Goal: Task Accomplishment & Management: Use online tool/utility

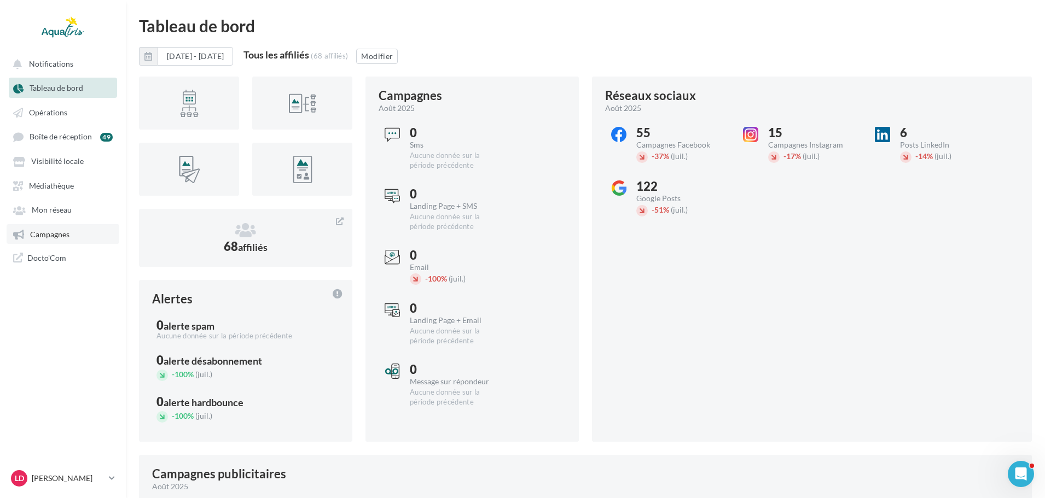
click at [60, 231] on span "Campagnes" at bounding box center [49, 234] width 39 height 9
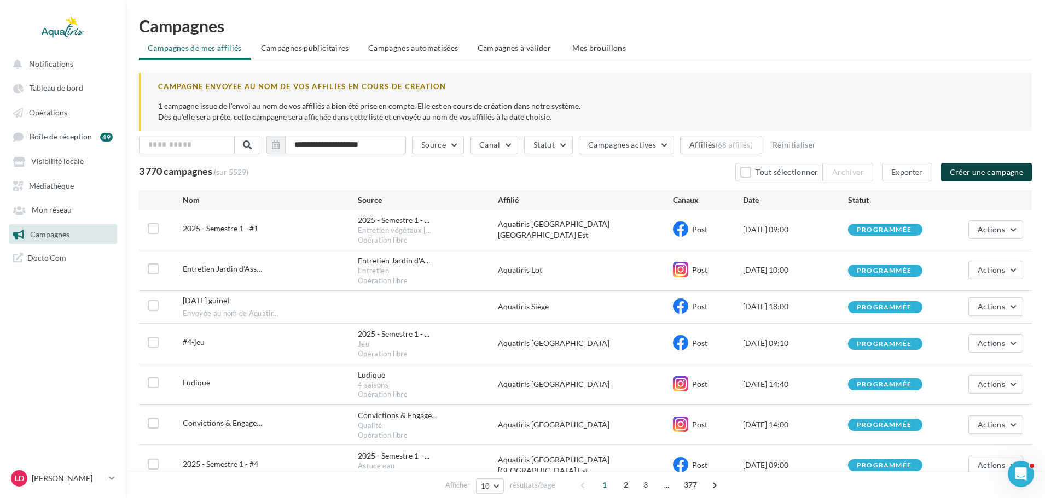
click at [979, 175] on button "Créer une campagne" at bounding box center [986, 172] width 91 height 19
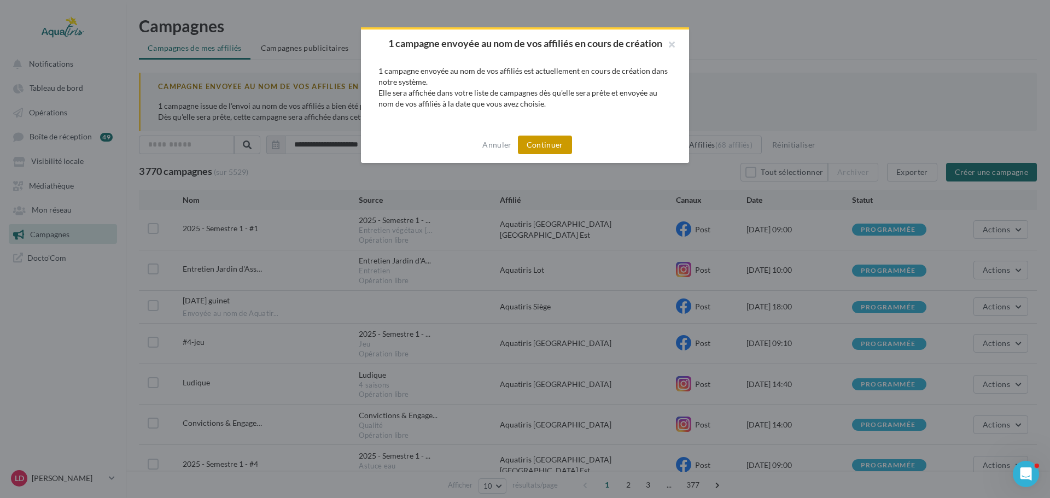
click at [566, 137] on button "Continuer" at bounding box center [545, 145] width 54 height 19
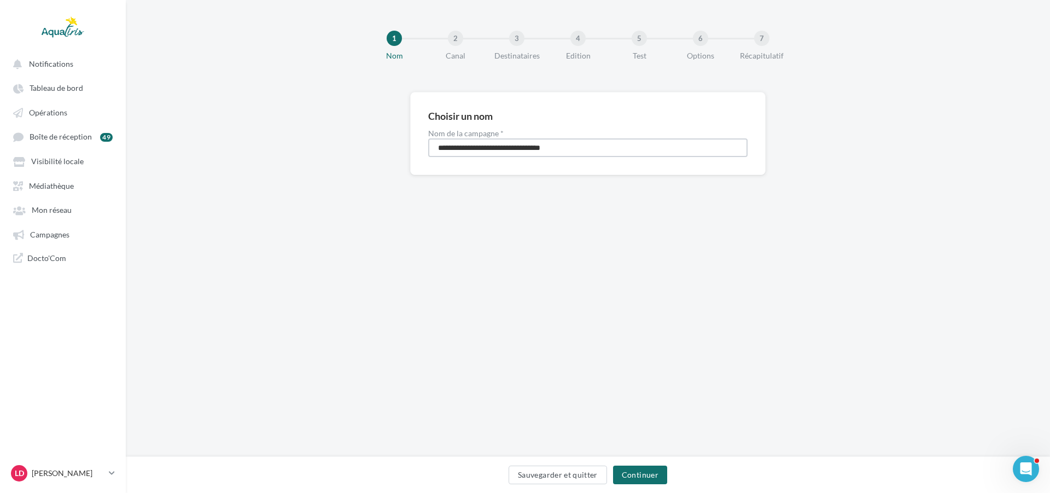
drag, startPoint x: 609, startPoint y: 153, endPoint x: 413, endPoint y: 150, distance: 196.4
click at [413, 150] on div "**********" at bounding box center [588, 133] width 356 height 83
type input "**********"
click at [630, 469] on button "Continuer" at bounding box center [640, 475] width 54 height 19
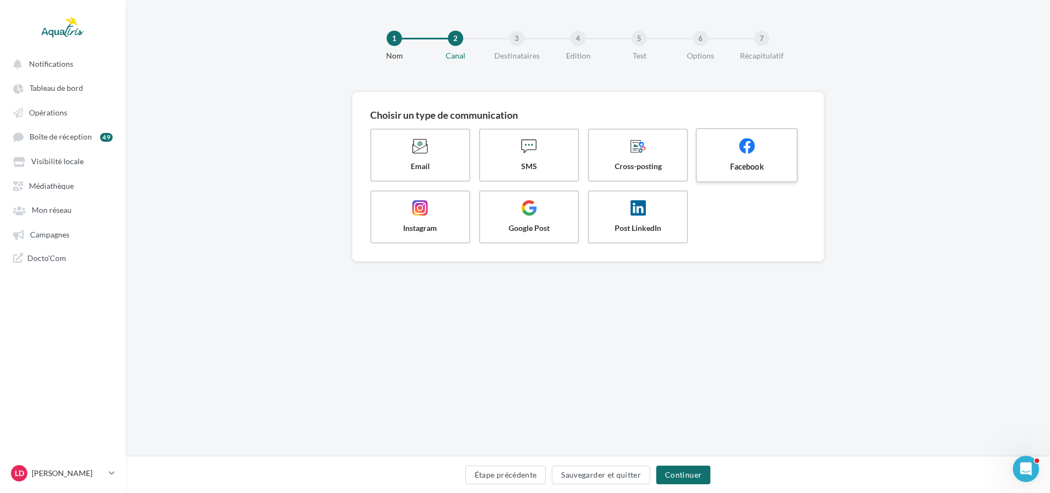
click at [728, 164] on span "Facebook" at bounding box center [747, 166] width 82 height 11
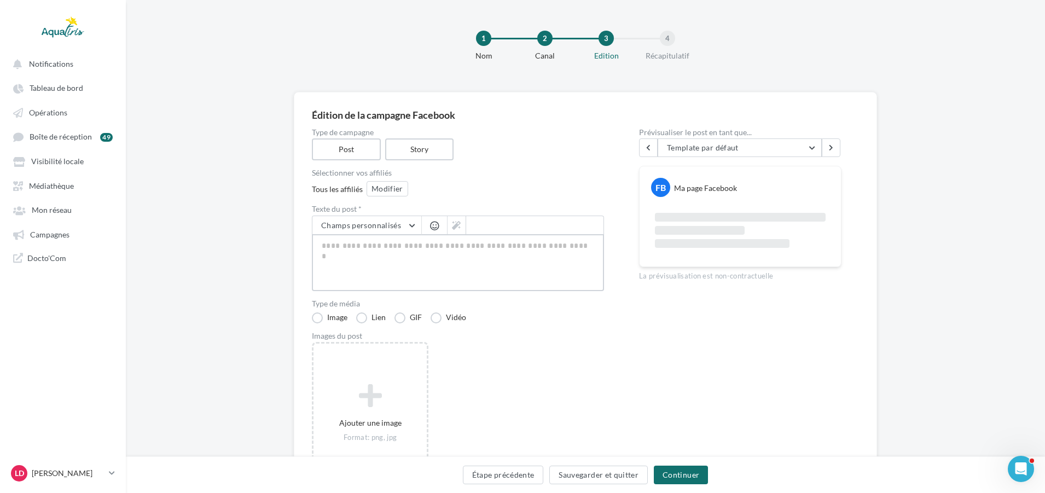
click at [463, 241] on textarea at bounding box center [458, 262] width 292 height 57
paste textarea "**********"
type textarea "**********"
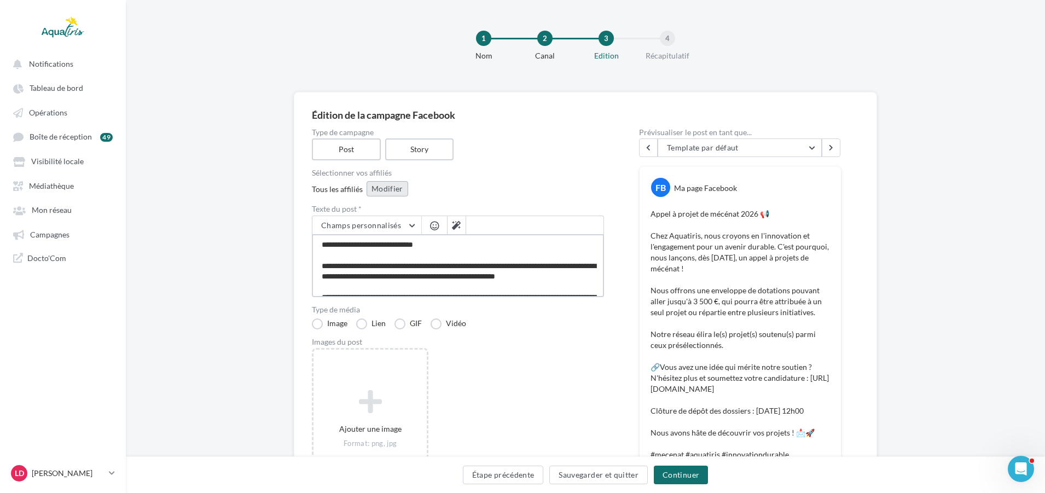
type textarea "**********"
click at [384, 187] on button "Modifier" at bounding box center [388, 188] width 42 height 15
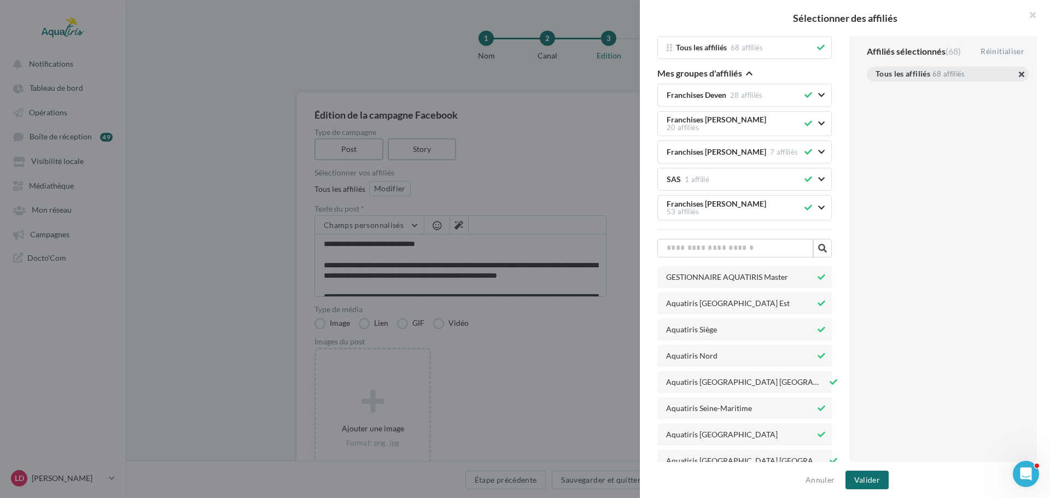
click at [876, 88] on button "button" at bounding box center [876, 88] width 0 height 0
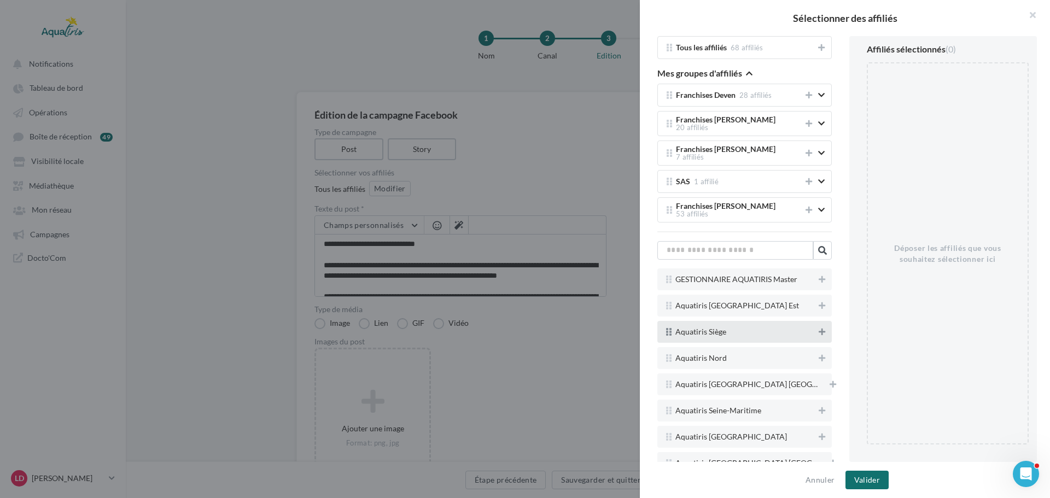
click at [819, 328] on icon at bounding box center [822, 332] width 7 height 8
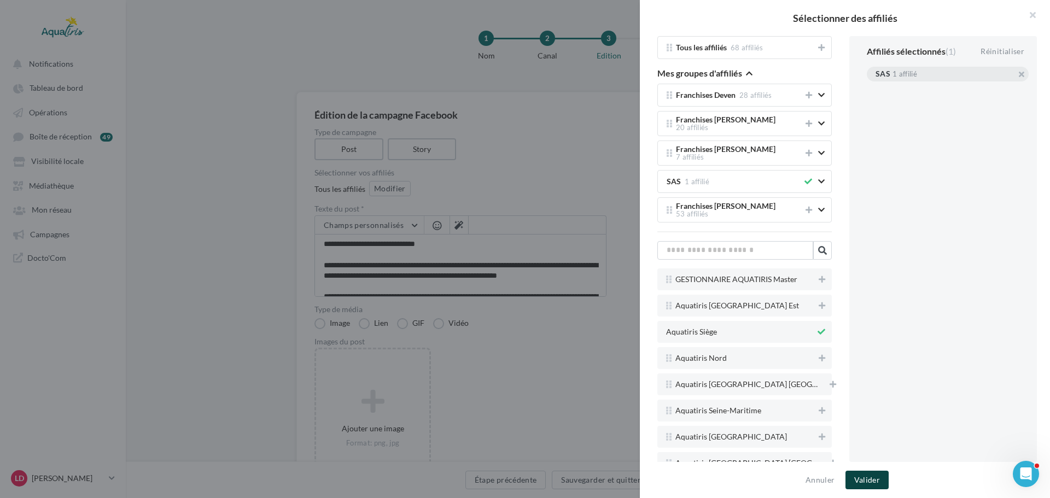
click at [864, 474] on button "Valider" at bounding box center [867, 480] width 43 height 19
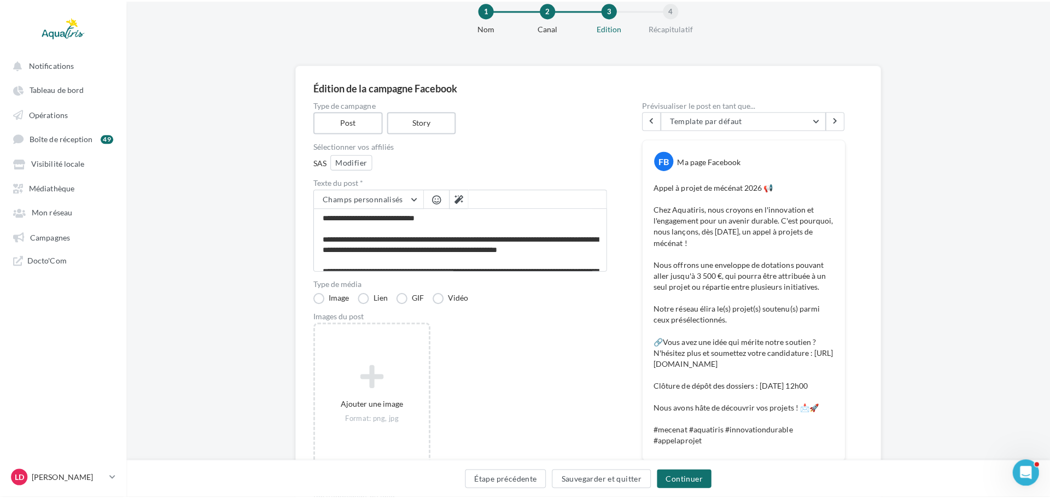
scroll to position [55, 0]
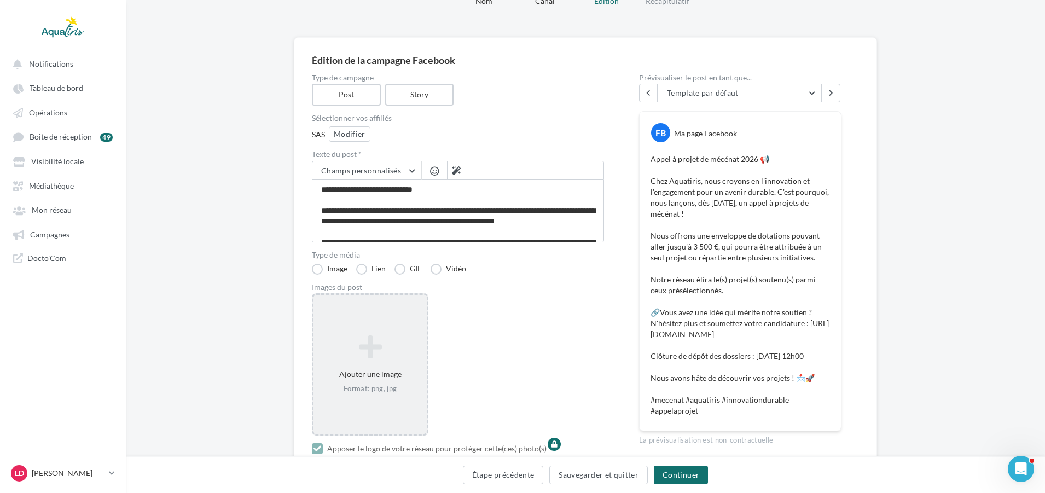
click at [394, 344] on icon at bounding box center [370, 347] width 104 height 26
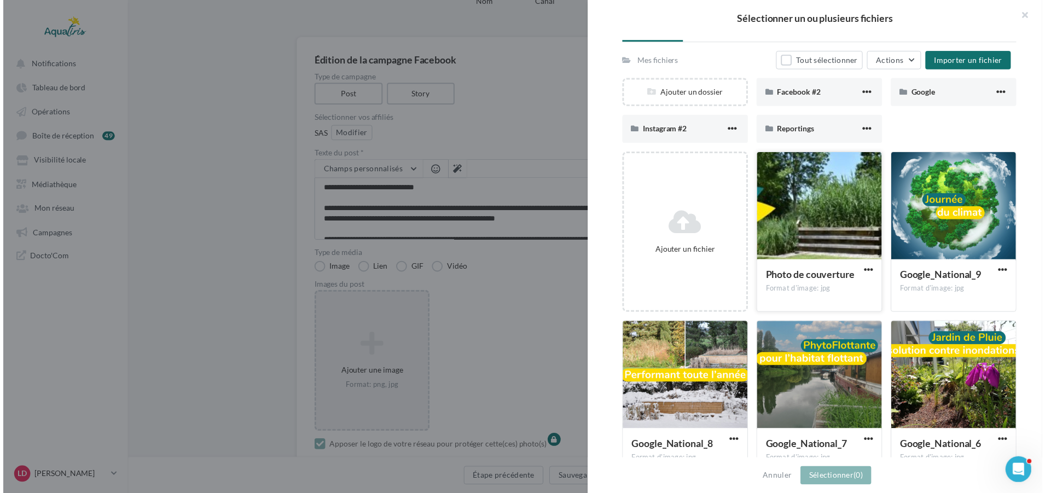
scroll to position [112, 0]
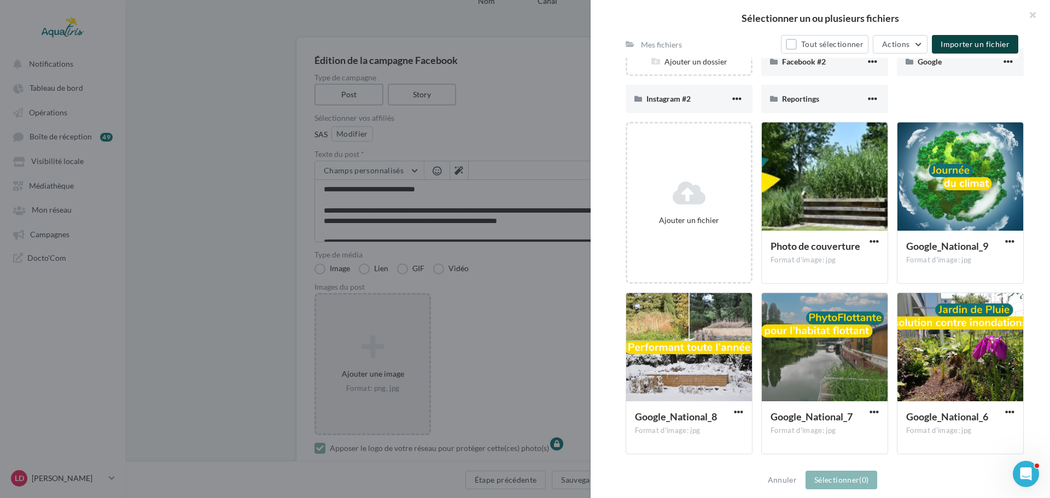
click at [967, 51] on button "Importer un fichier" at bounding box center [975, 44] width 86 height 19
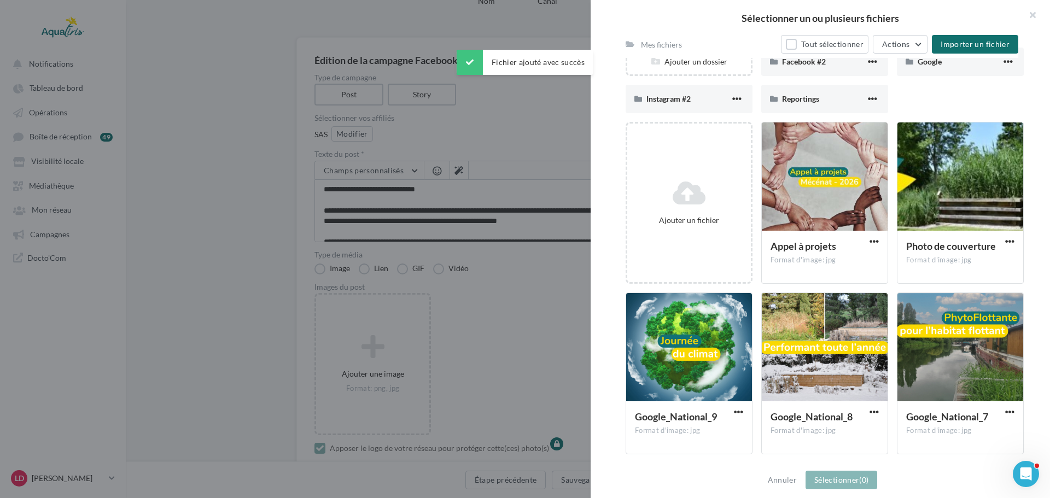
click at [857, 178] on div at bounding box center [825, 177] width 126 height 109
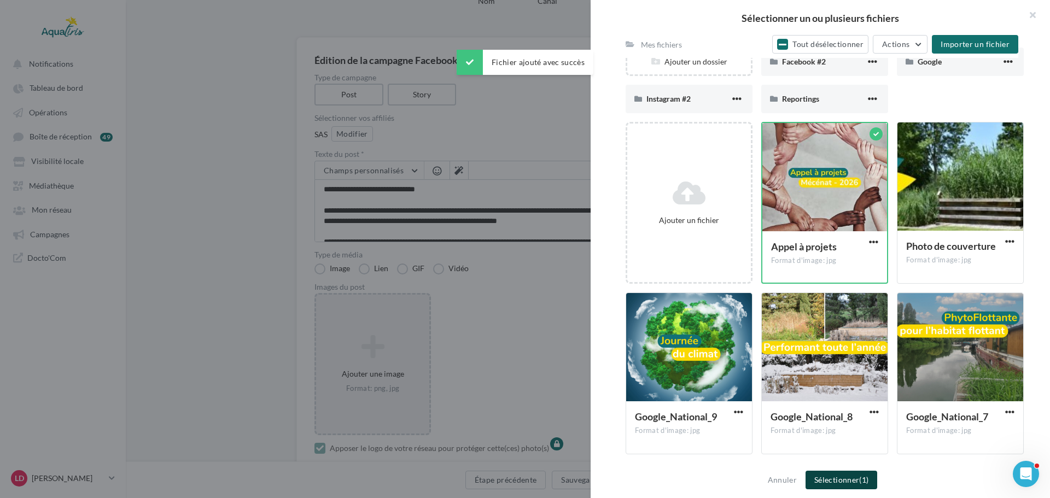
click at [846, 473] on button "Sélectionner (1)" at bounding box center [842, 480] width 72 height 19
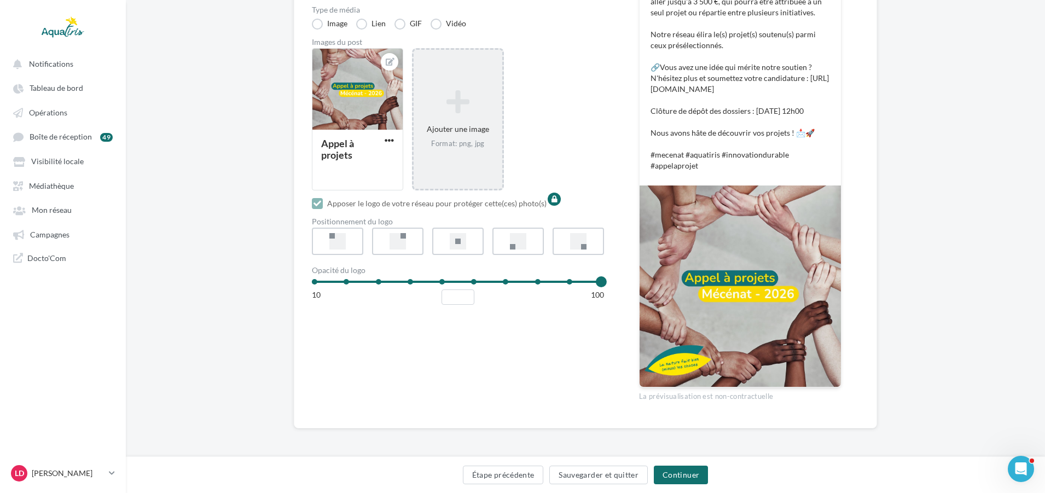
scroll to position [322, 0]
click at [681, 468] on button "Continuer" at bounding box center [681, 475] width 54 height 19
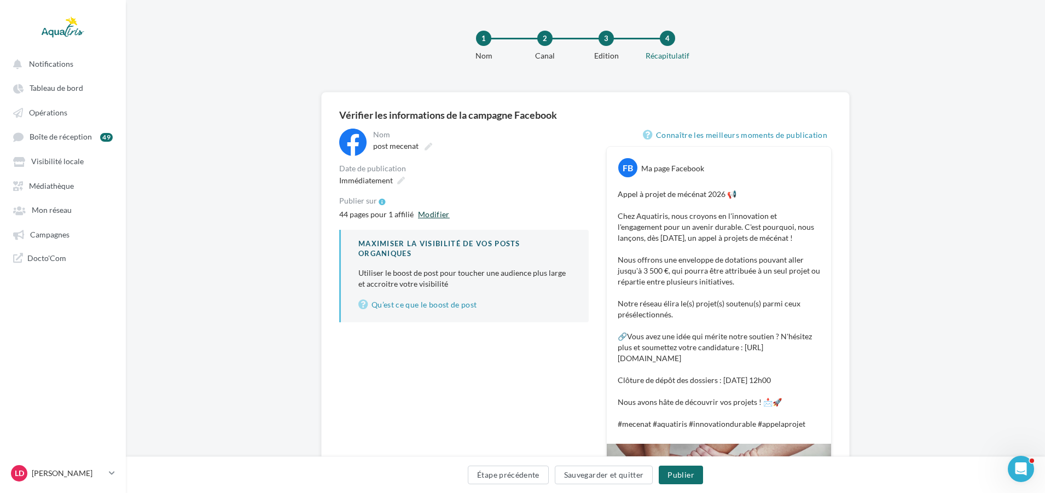
click at [437, 217] on button "Modifier" at bounding box center [434, 214] width 40 height 13
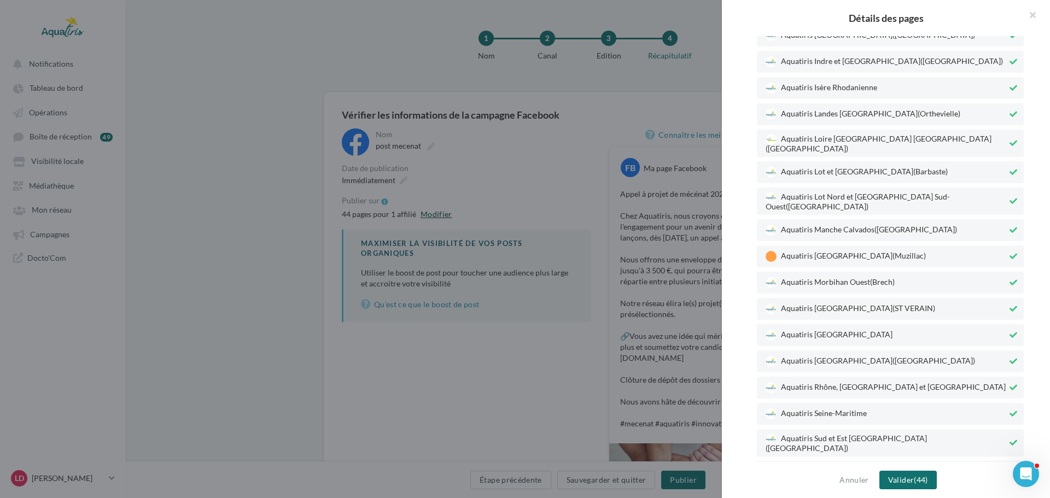
scroll to position [804, 0]
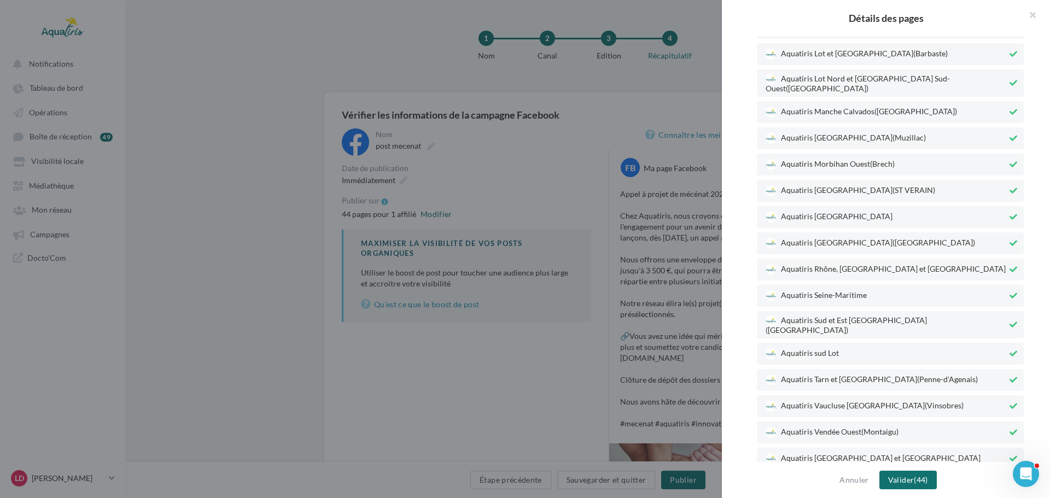
click at [1009, 479] on button at bounding box center [1014, 485] width 12 height 13
click at [1010, 455] on icon at bounding box center [1014, 459] width 8 height 8
click at [1010, 429] on icon at bounding box center [1014, 433] width 8 height 8
click at [1008, 400] on button at bounding box center [1014, 406] width 12 height 13
click at [1010, 376] on icon at bounding box center [1014, 380] width 8 height 8
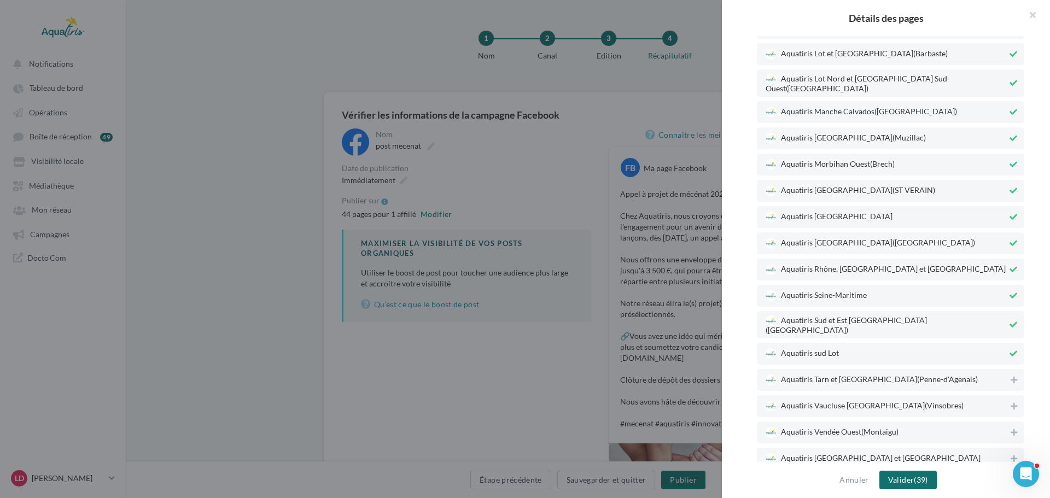
click at [1010, 350] on icon at bounding box center [1014, 354] width 8 height 8
click at [1010, 321] on icon at bounding box center [1014, 325] width 8 height 8
click at [1008, 289] on button at bounding box center [1014, 295] width 12 height 13
click at [1010, 266] on icon at bounding box center [1014, 270] width 8 height 8
click at [1010, 240] on icon at bounding box center [1014, 244] width 8 height 8
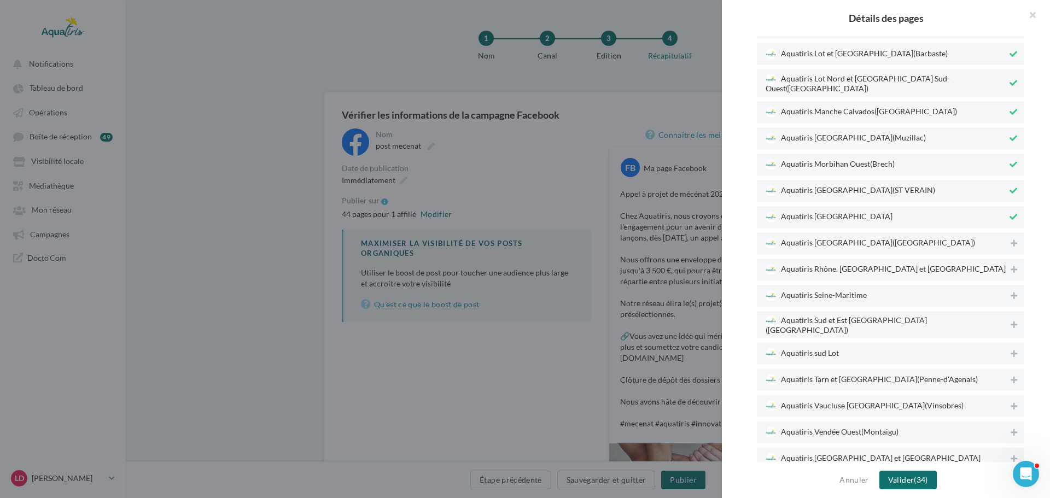
click at [1008, 211] on button at bounding box center [1014, 217] width 12 height 13
click at [1008, 184] on button at bounding box center [1014, 190] width 12 height 13
click at [1008, 158] on button at bounding box center [1014, 164] width 12 height 13
click at [1010, 135] on icon at bounding box center [1014, 139] width 8 height 8
click at [1010, 108] on icon at bounding box center [1014, 112] width 8 height 8
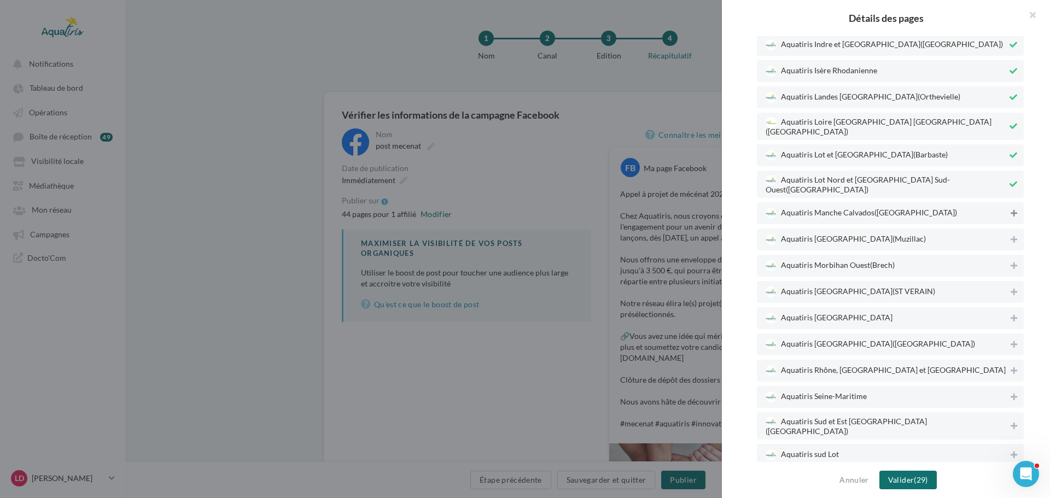
scroll to position [695, 0]
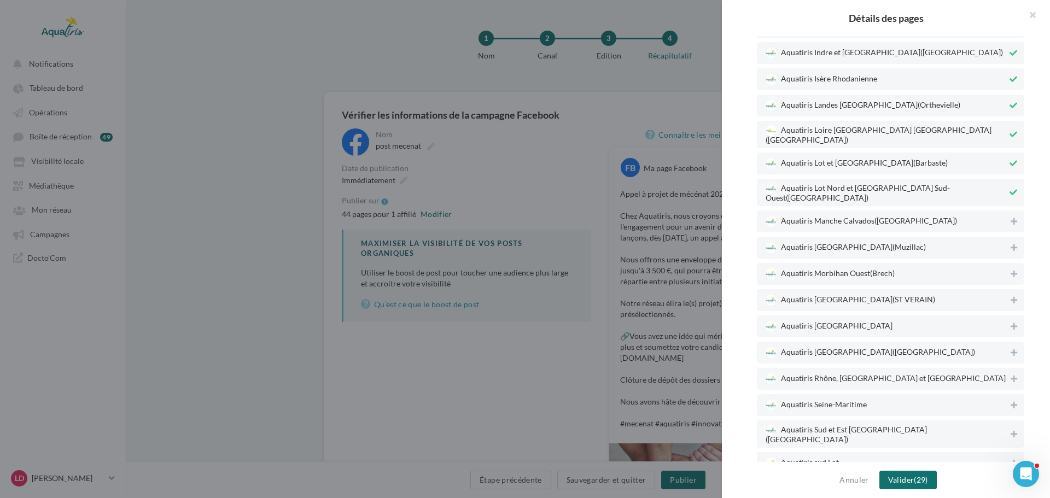
click at [1003, 179] on div "Aquatiris Lot Nord et Cantal Sud-Ouest (Saint-Félix)" at bounding box center [890, 192] width 267 height 27
click at [1010, 160] on icon at bounding box center [1014, 164] width 8 height 8
click at [1010, 131] on icon at bounding box center [1014, 135] width 8 height 8
click at [1008, 99] on button at bounding box center [1014, 105] width 12 height 13
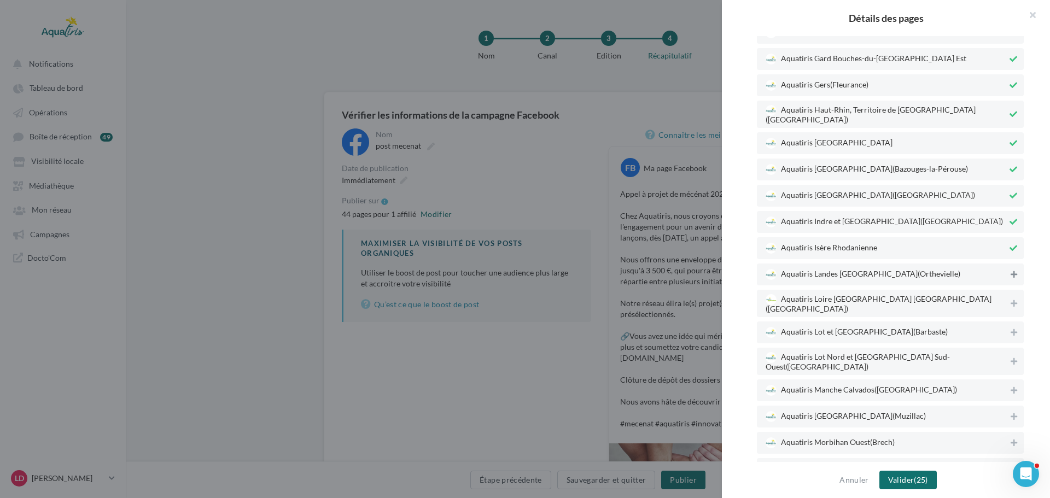
scroll to position [476, 0]
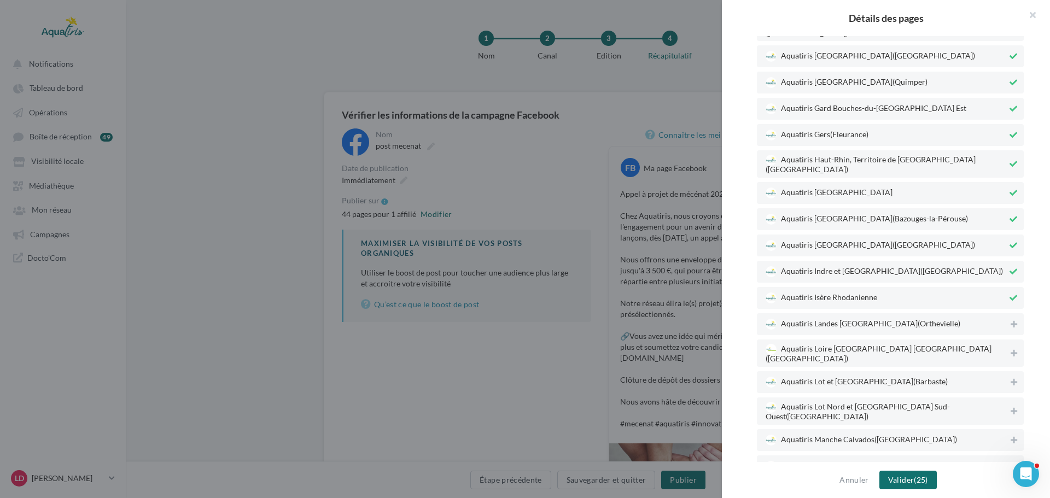
click at [1008, 292] on button at bounding box center [1014, 298] width 12 height 13
click at [1010, 268] on icon at bounding box center [1014, 272] width 8 height 8
click at [1010, 242] on icon at bounding box center [1014, 246] width 8 height 8
click at [1008, 213] on button at bounding box center [1014, 219] width 12 height 13
click at [1010, 189] on icon at bounding box center [1014, 193] width 8 height 8
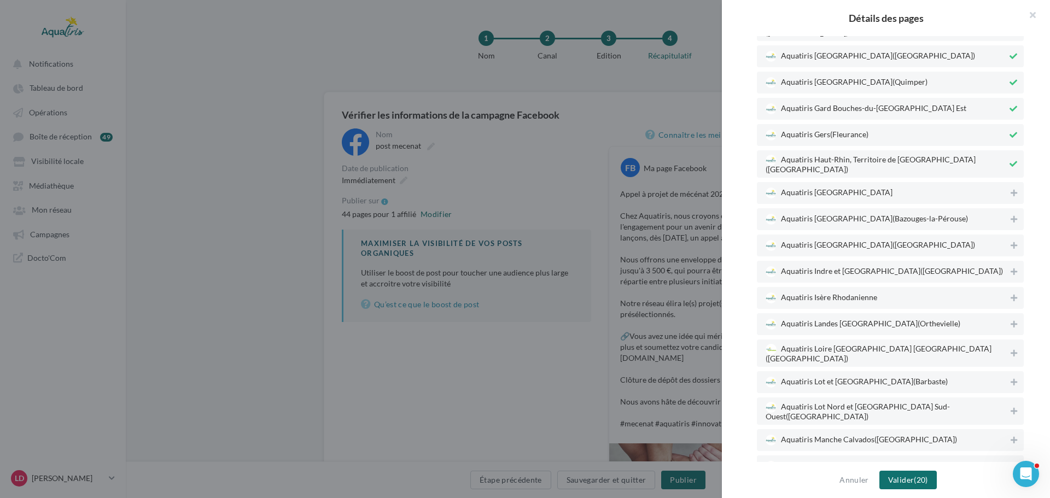
click at [1010, 160] on icon at bounding box center [1014, 164] width 8 height 8
click at [1008, 129] on button at bounding box center [1014, 135] width 12 height 13
click at [1010, 105] on icon at bounding box center [1014, 109] width 8 height 8
click at [1008, 76] on button at bounding box center [1014, 82] width 12 height 13
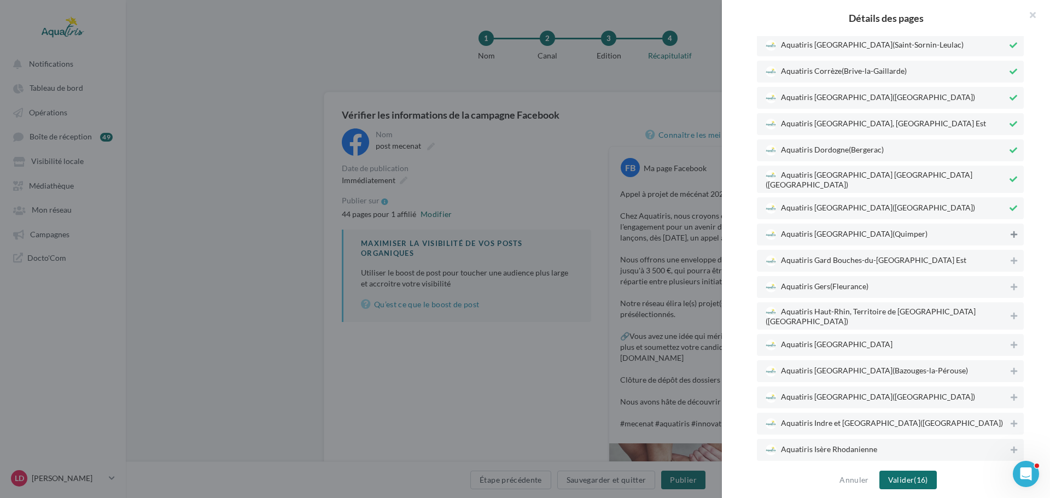
scroll to position [312, 0]
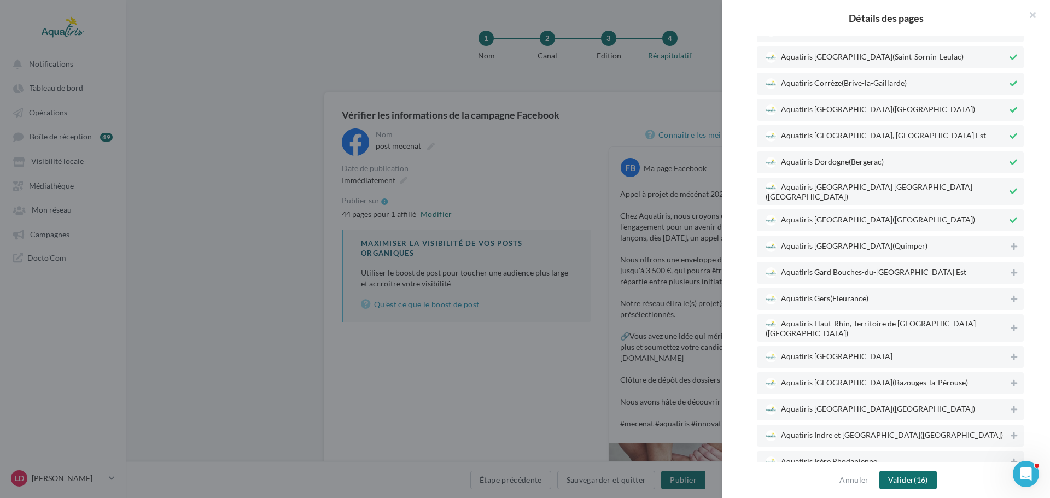
click at [1006, 210] on div "Aquatiris Eure-et-Loir Orne (Saint-Denis-d'Authou)" at bounding box center [890, 221] width 267 height 22
click at [1010, 188] on icon at bounding box center [1014, 192] width 8 height 8
click at [1009, 156] on button at bounding box center [1014, 162] width 12 height 13
click at [1010, 132] on icon at bounding box center [1014, 136] width 8 height 8
click at [1010, 106] on icon at bounding box center [1014, 110] width 8 height 8
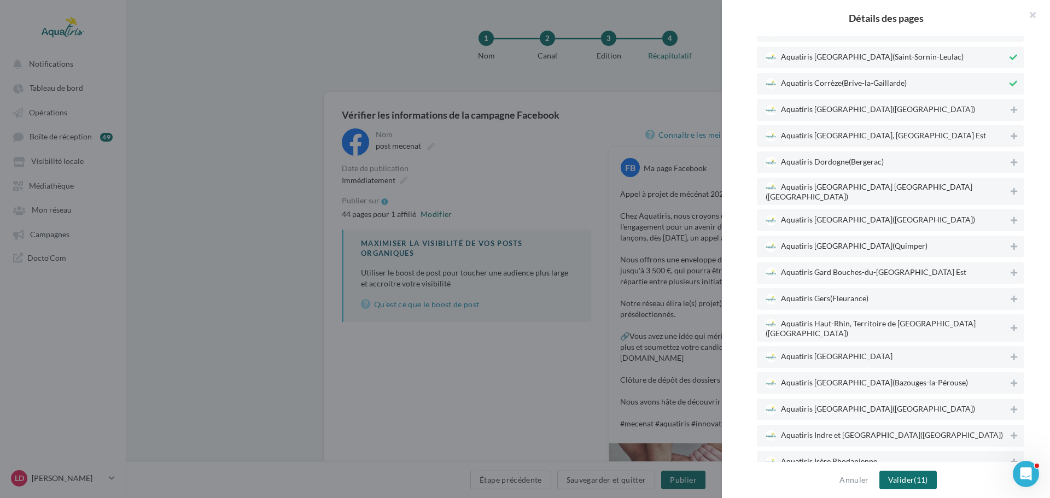
click at [1011, 80] on icon at bounding box center [1014, 84] width 8 height 8
click at [1010, 54] on icon at bounding box center [1014, 58] width 8 height 8
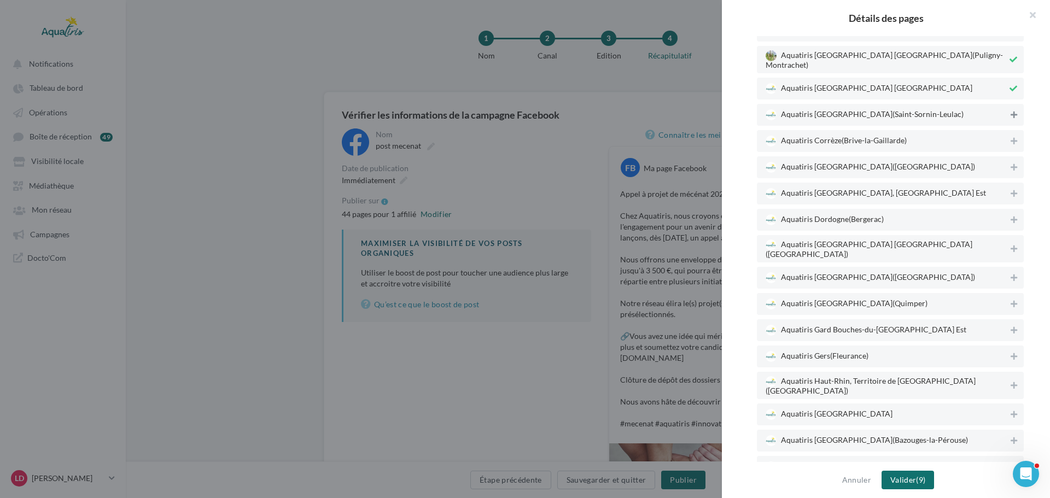
scroll to position [38, 0]
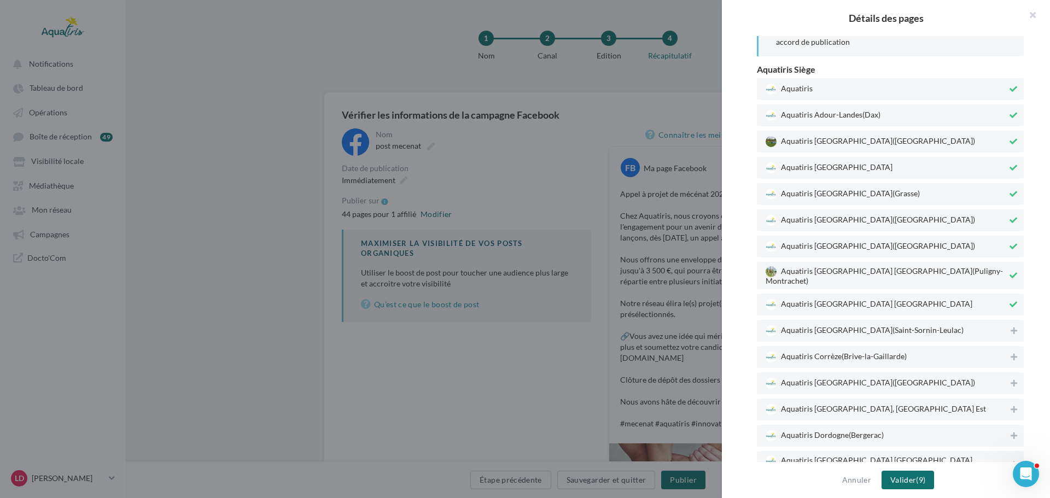
click at [1010, 301] on icon at bounding box center [1014, 305] width 8 height 8
click at [1010, 272] on icon at bounding box center [1014, 276] width 8 height 8
click at [1010, 243] on icon at bounding box center [1014, 247] width 8 height 8
click at [1010, 219] on icon at bounding box center [1014, 221] width 8 height 8
click at [1008, 189] on button at bounding box center [1014, 194] width 12 height 13
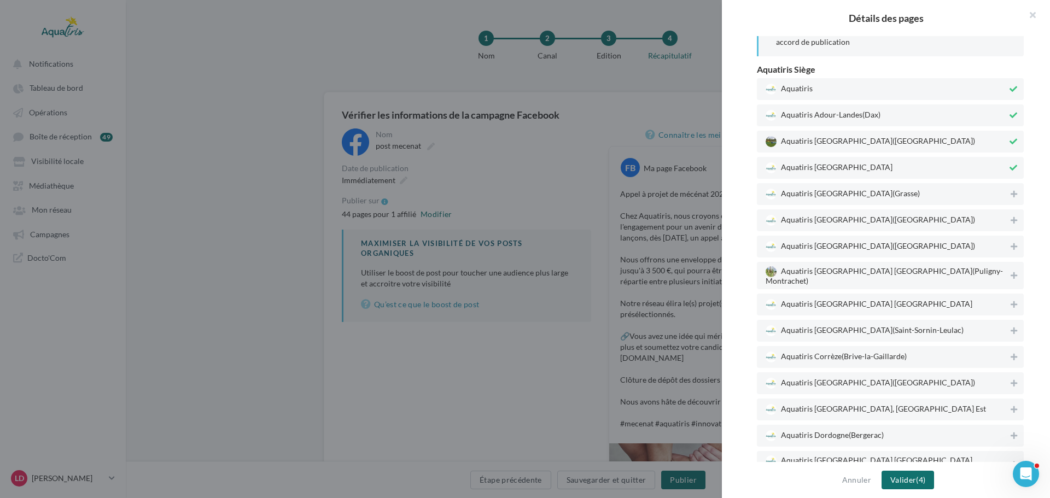
click at [1008, 162] on button at bounding box center [1014, 167] width 12 height 13
click at [1010, 138] on icon at bounding box center [1014, 142] width 8 height 8
click at [1010, 113] on icon at bounding box center [1014, 116] width 8 height 8
click at [895, 480] on span "Valider" at bounding box center [904, 479] width 26 height 9
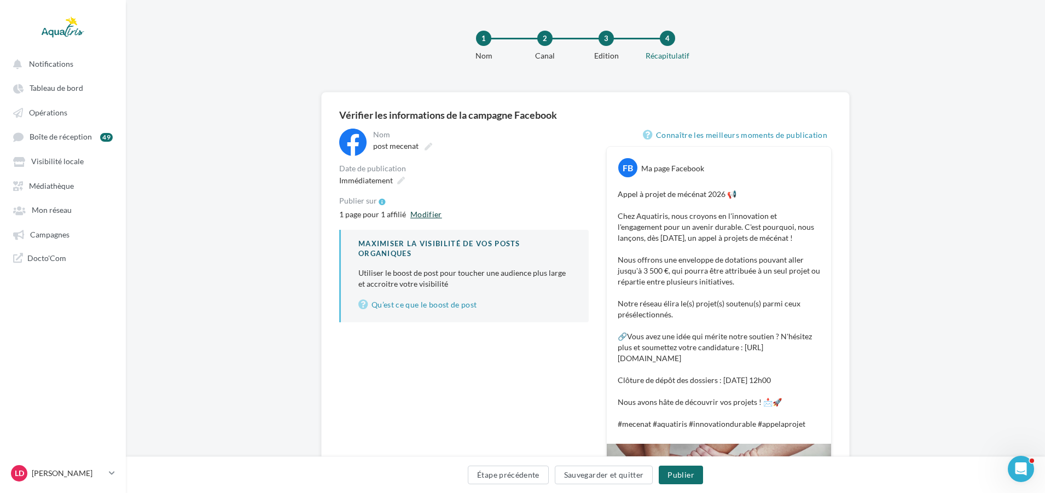
click at [426, 214] on button "Modifier" at bounding box center [426, 214] width 40 height 13
click at [681, 470] on button "Publier" at bounding box center [681, 475] width 44 height 19
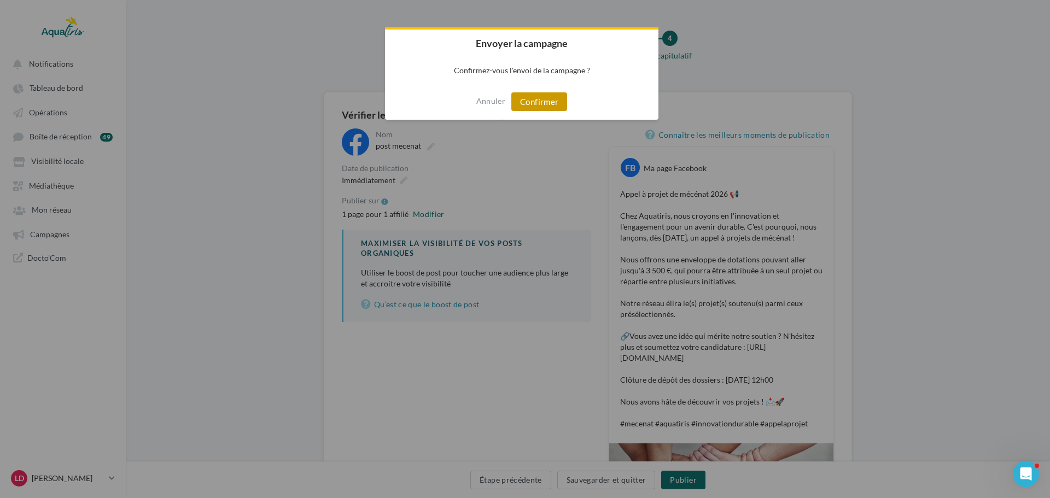
click at [559, 100] on button "Confirmer" at bounding box center [540, 101] width 56 height 19
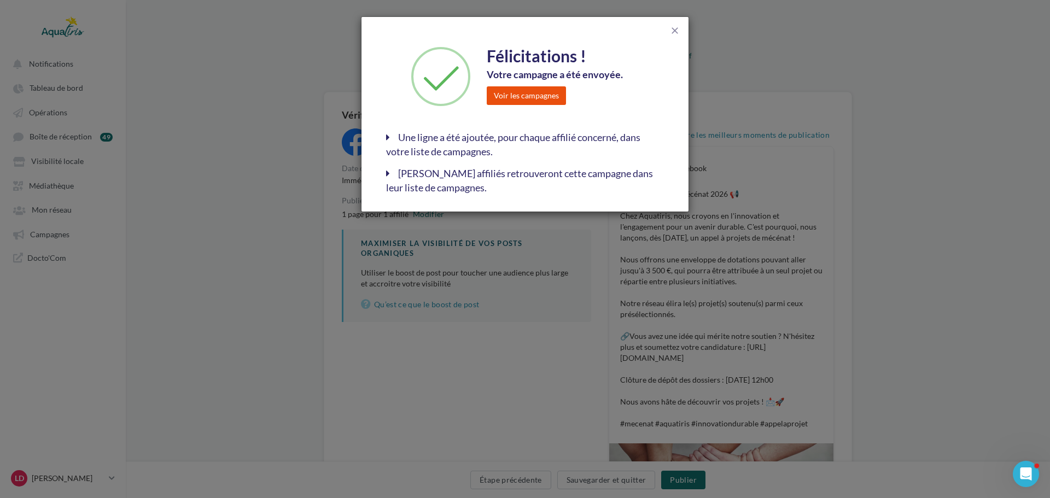
click at [536, 94] on button "Voir les campagnes" at bounding box center [526, 95] width 79 height 19
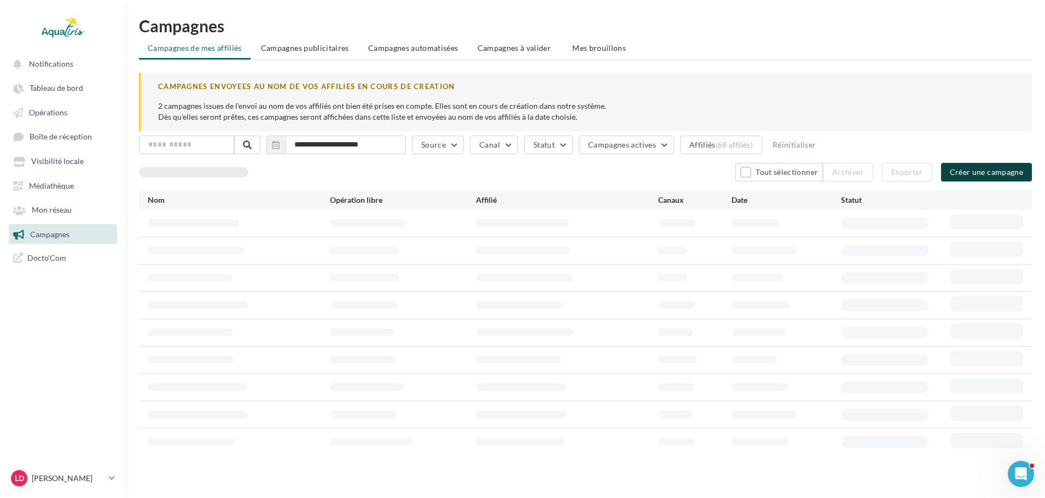
click at [971, 178] on button "Créer une campagne" at bounding box center [986, 172] width 91 height 19
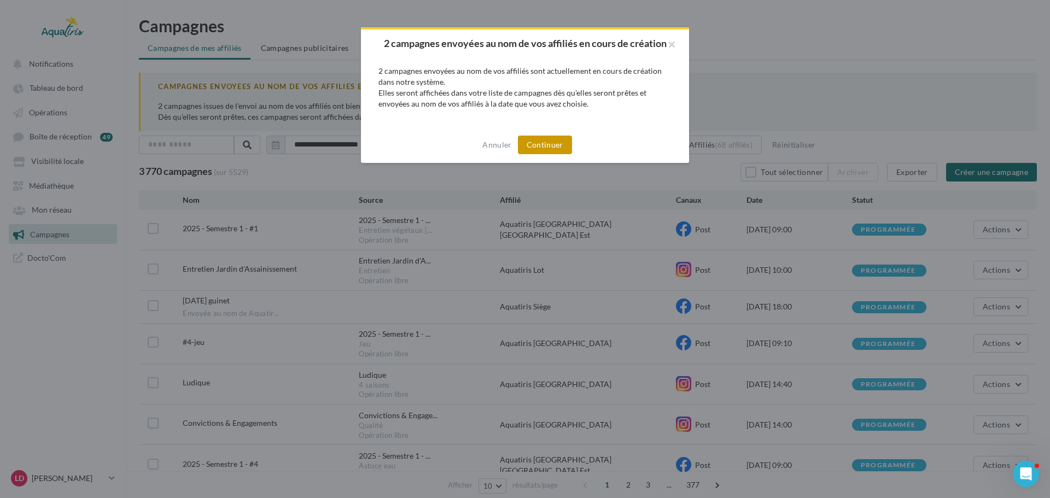
click at [549, 144] on button "Continuer" at bounding box center [545, 145] width 54 height 19
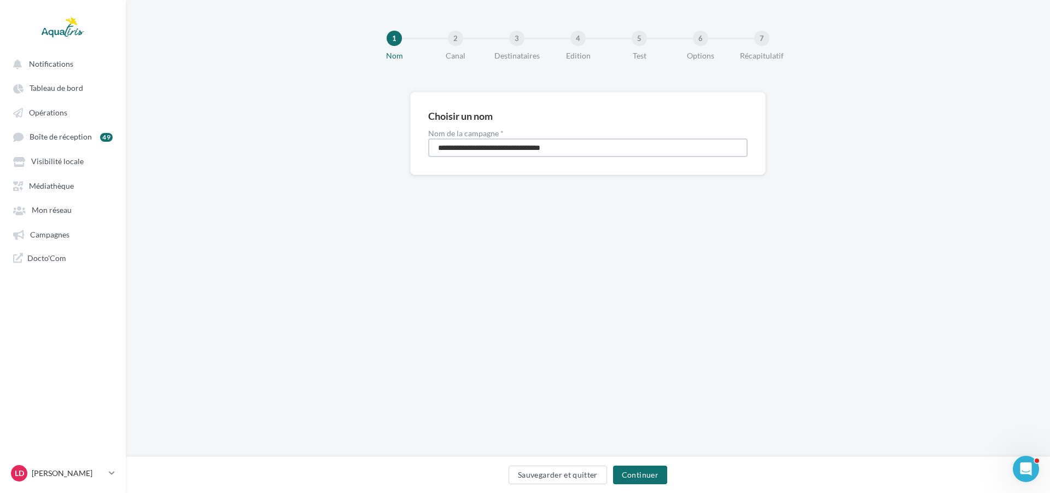
drag, startPoint x: 626, startPoint y: 144, endPoint x: 296, endPoint y: 146, distance: 329.9
click at [296, 146] on div "**********" at bounding box center [588, 151] width 925 height 118
click at [484, 148] on input "**********" at bounding box center [588, 147] width 320 height 19
type input "**********"
click at [634, 466] on button "Continuer" at bounding box center [640, 475] width 54 height 19
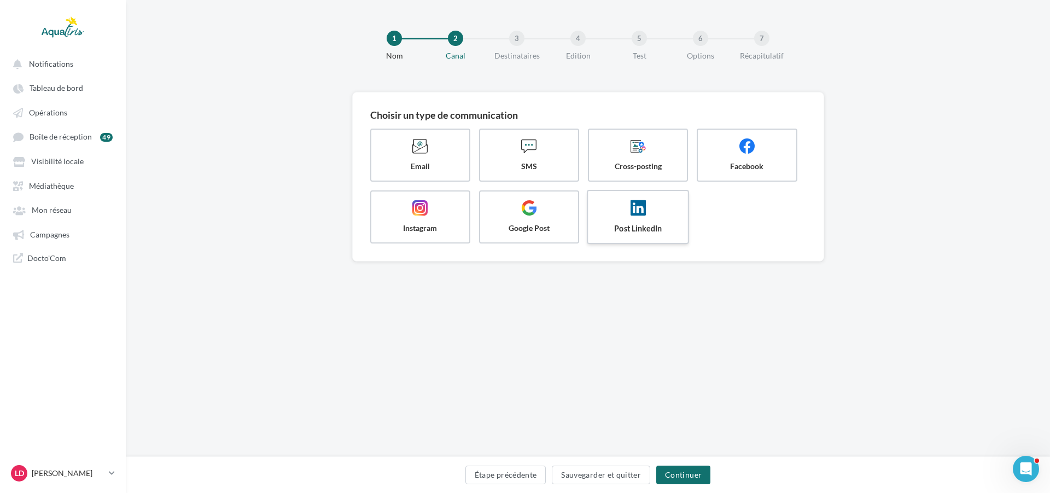
click at [659, 214] on span at bounding box center [638, 209] width 82 height 19
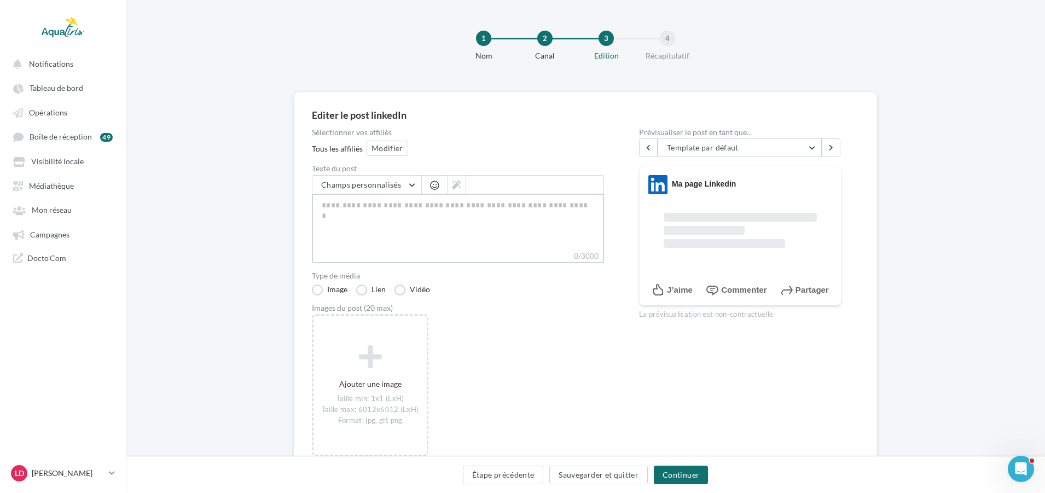
click at [478, 231] on textarea "0/3000" at bounding box center [458, 222] width 292 height 57
paste textarea "**********"
type textarea "**********"
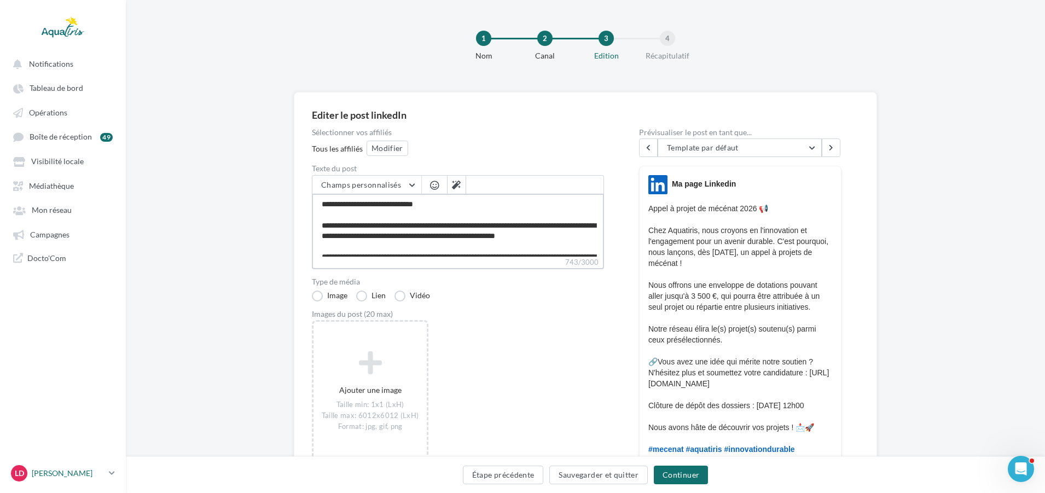
type textarea "**********"
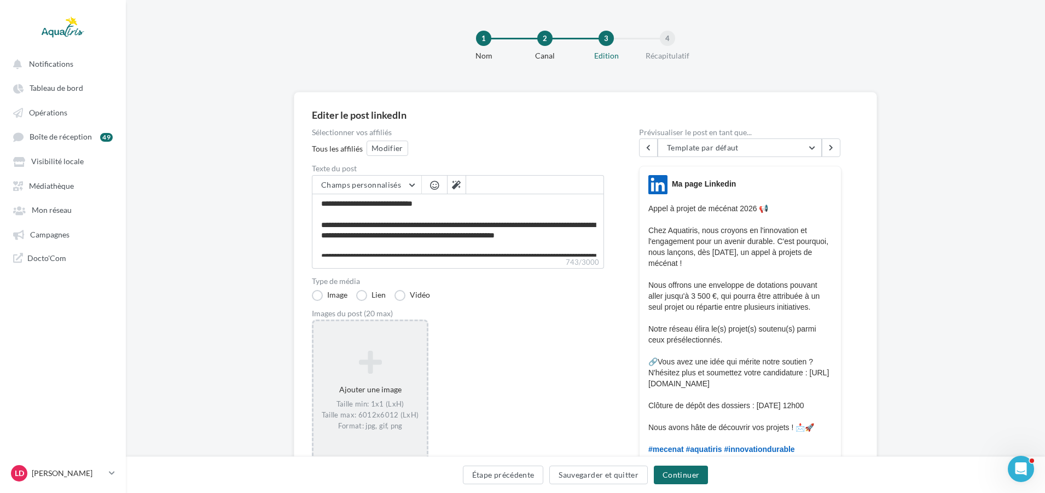
click at [381, 380] on div "Ajouter une image Taille min: 1x1 (LxH) Taille max: 6012x6012 (LxH) Format: jpg…" at bounding box center [369, 391] width 113 height 92
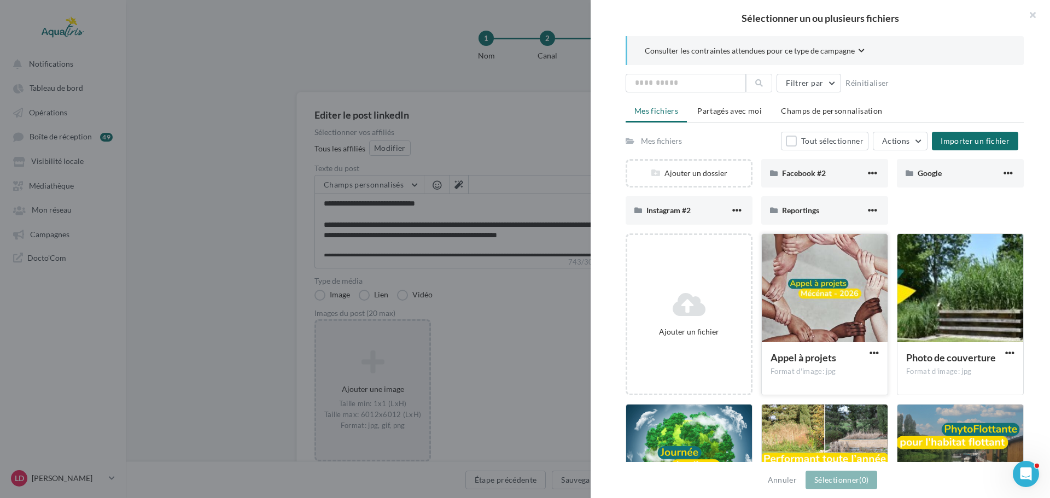
click at [829, 294] on div at bounding box center [825, 288] width 126 height 109
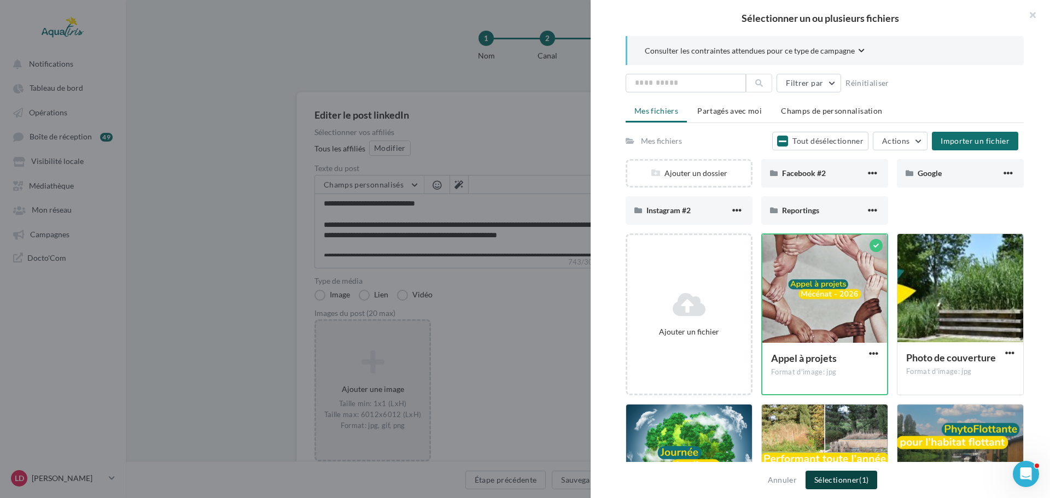
click at [857, 477] on button "Sélectionner (1)" at bounding box center [842, 480] width 72 height 19
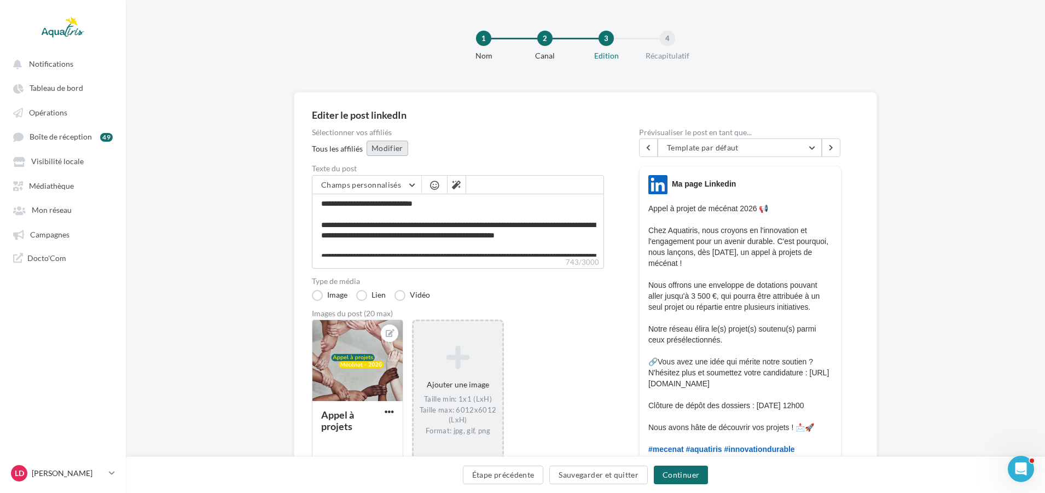
click at [397, 152] on button "Modifier" at bounding box center [388, 148] width 42 height 15
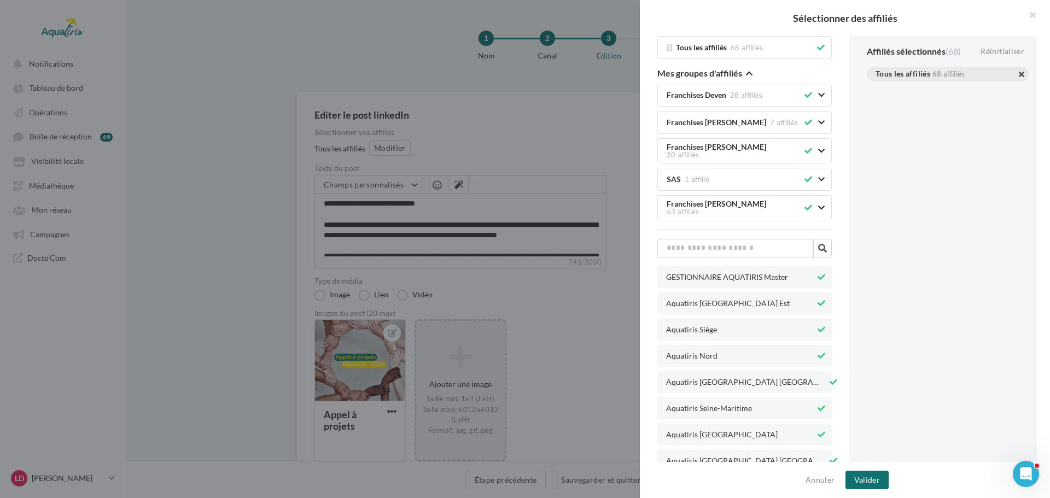
click at [876, 88] on button "button" at bounding box center [876, 88] width 0 height 0
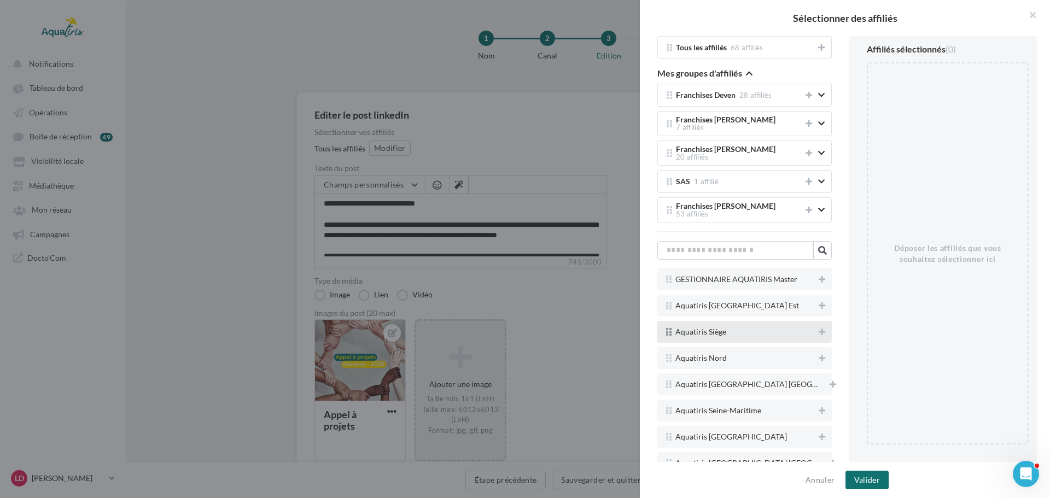
click at [759, 328] on span "Aquatiris Siège" at bounding box center [746, 332] width 140 height 8
click at [819, 328] on icon at bounding box center [822, 332] width 7 height 8
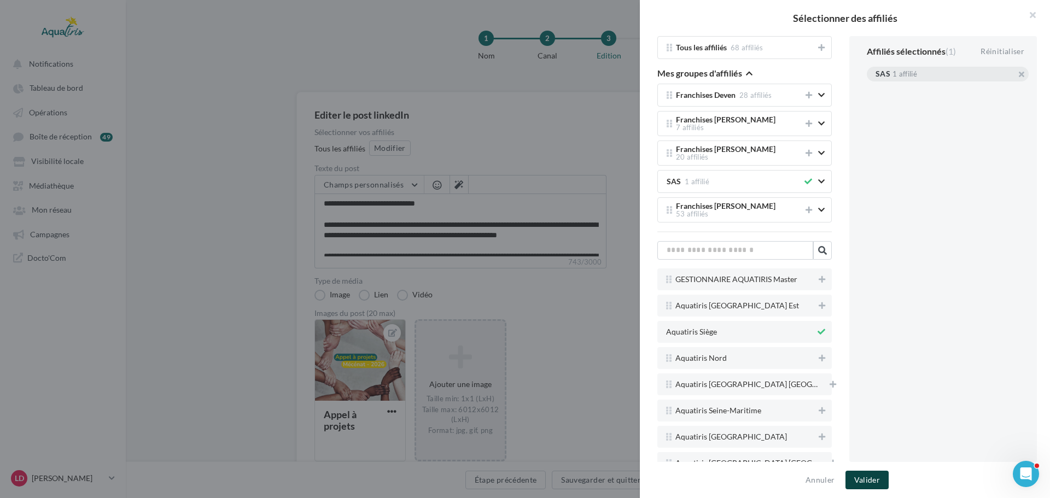
click at [876, 473] on button "Valider" at bounding box center [867, 480] width 43 height 19
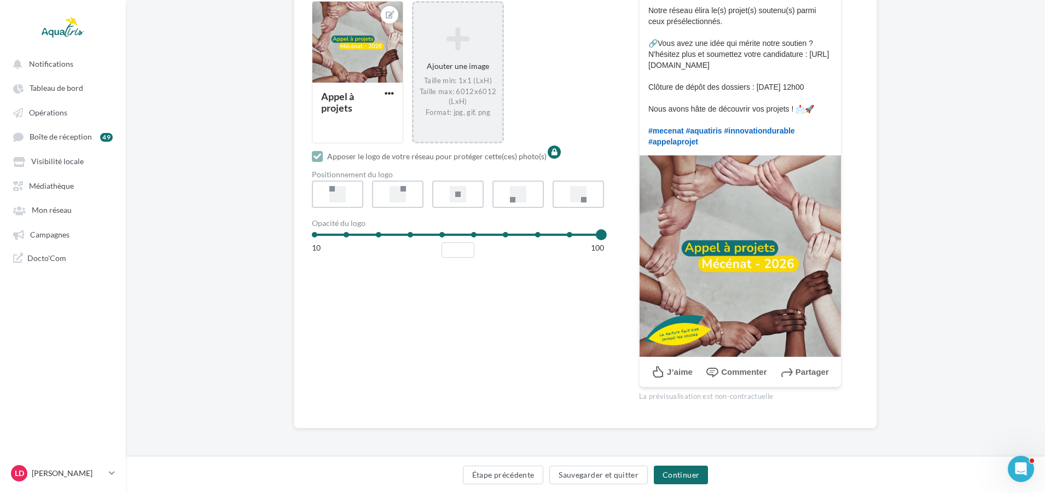
scroll to position [340, 0]
click at [698, 473] on button "Continuer" at bounding box center [681, 475] width 54 height 19
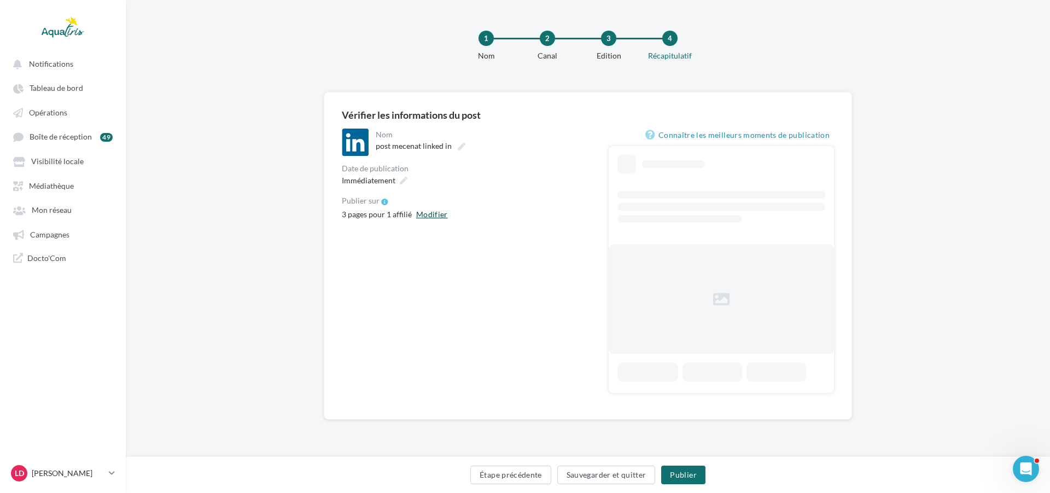
click at [445, 211] on button "Modifier" at bounding box center [432, 214] width 40 height 13
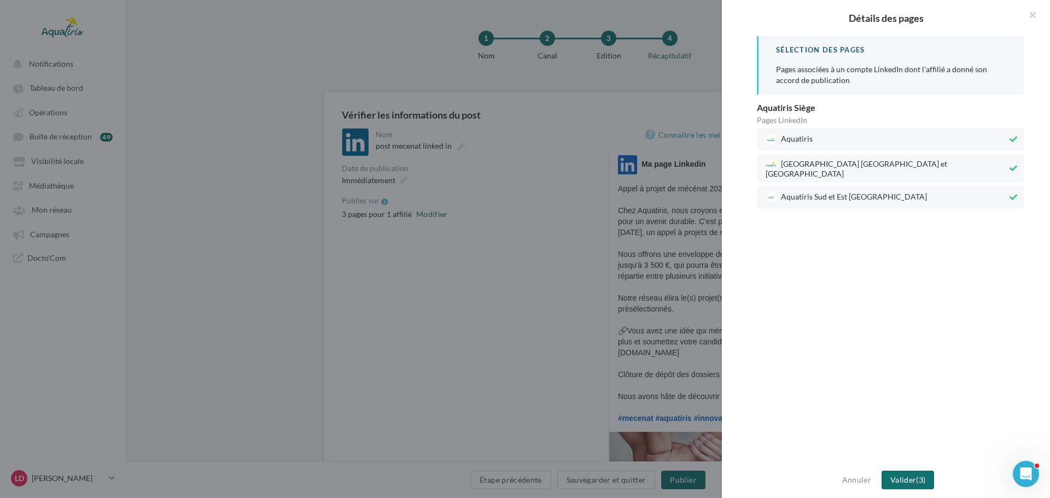
click at [1010, 165] on icon at bounding box center [1014, 169] width 8 height 8
click at [1010, 194] on icon at bounding box center [1014, 198] width 8 height 8
click at [891, 479] on span "Valider" at bounding box center [904, 479] width 26 height 9
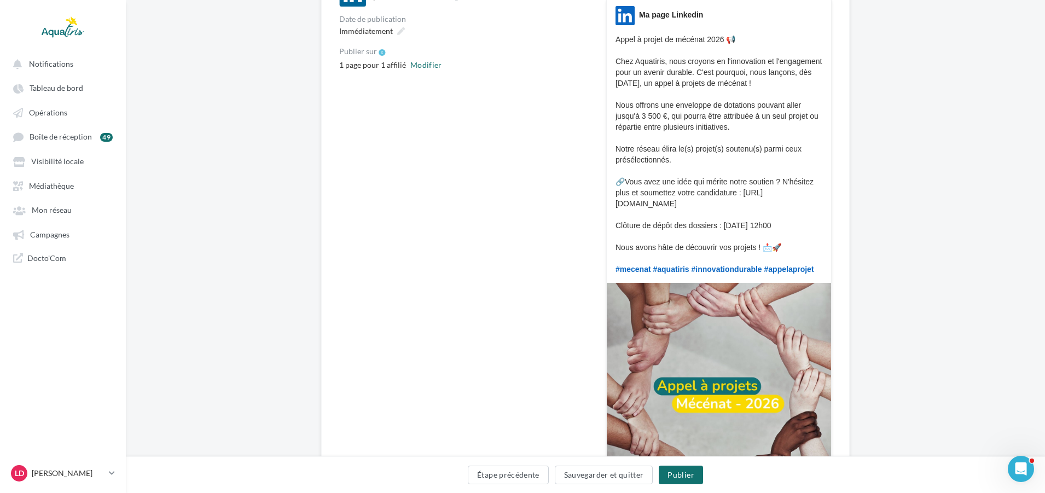
scroll to position [164, 0]
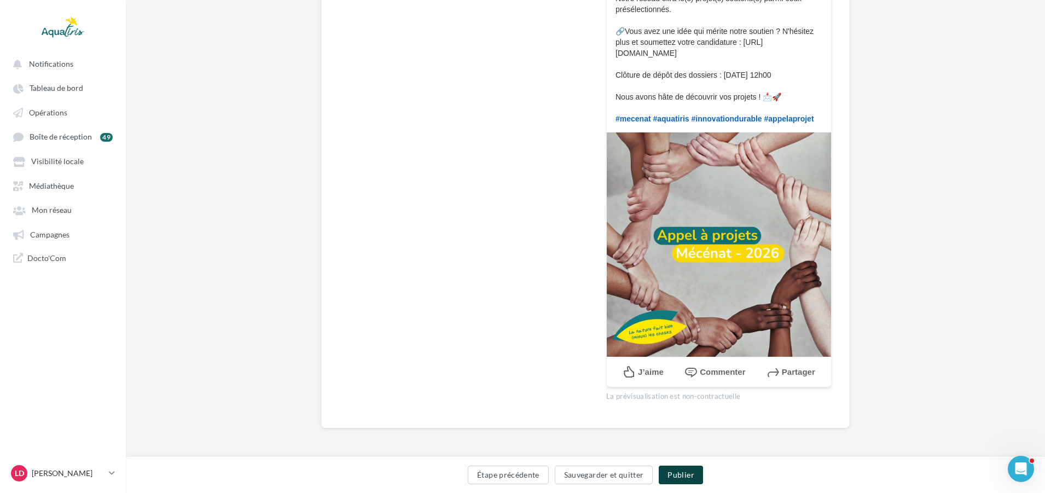
click at [676, 470] on button "Publier" at bounding box center [681, 475] width 44 height 19
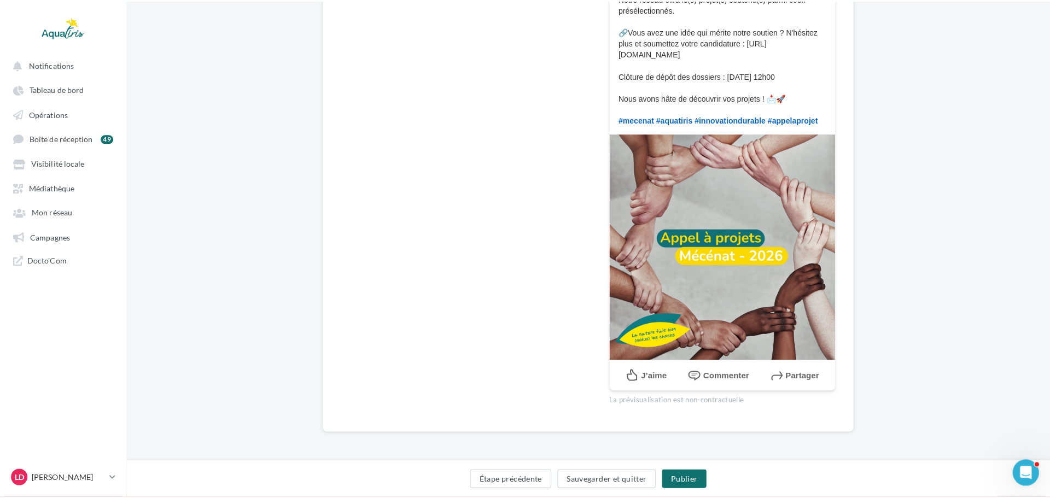
scroll to position [294, 0]
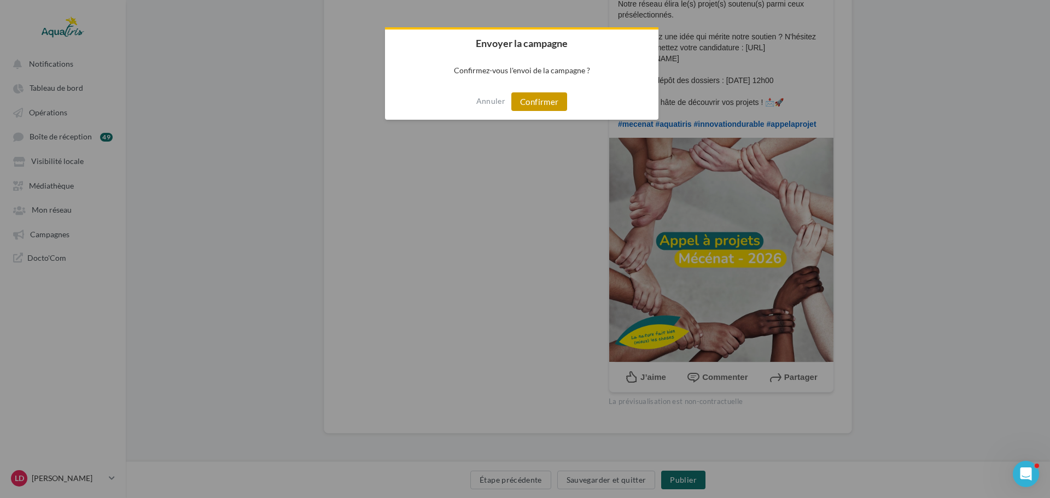
click at [539, 107] on button "Confirmer" at bounding box center [540, 101] width 56 height 19
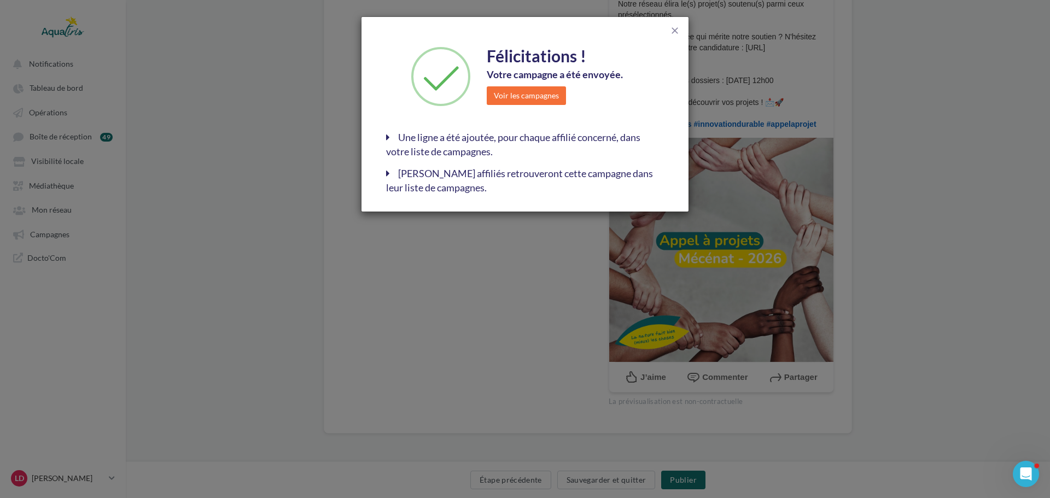
click at [667, 36] on div "close" at bounding box center [525, 29] width 311 height 25
click at [673, 32] on span "close" at bounding box center [675, 30] width 11 height 11
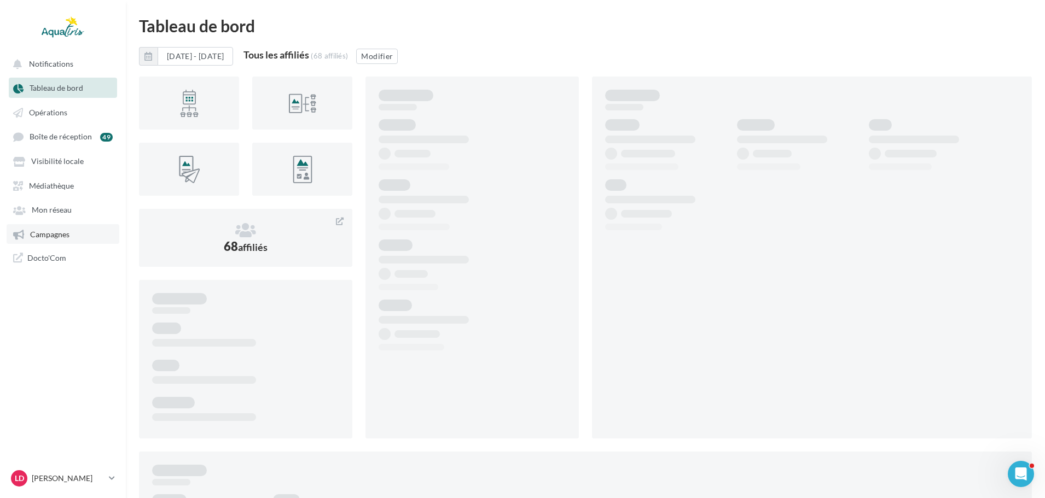
click at [47, 235] on span "Campagnes" at bounding box center [49, 234] width 39 height 9
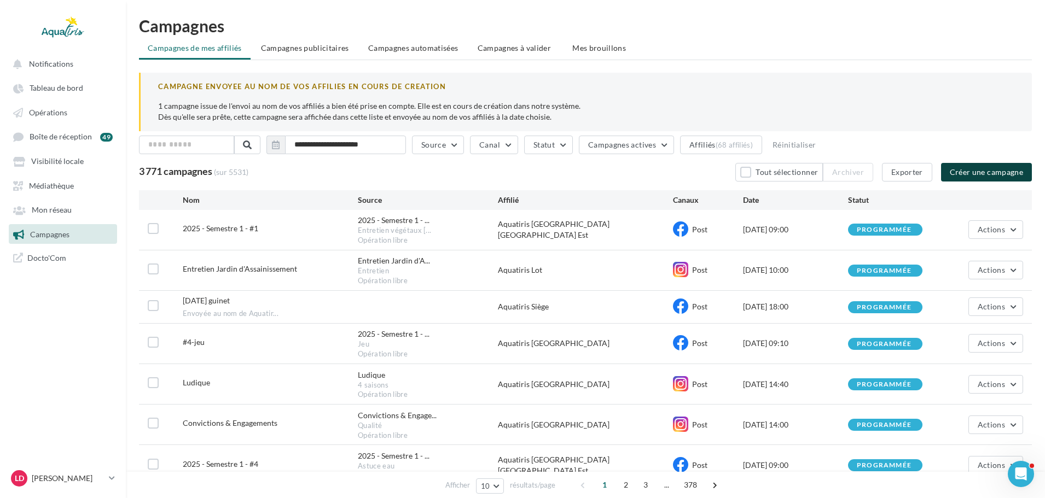
click at [974, 166] on button "Créer une campagne" at bounding box center [986, 172] width 91 height 19
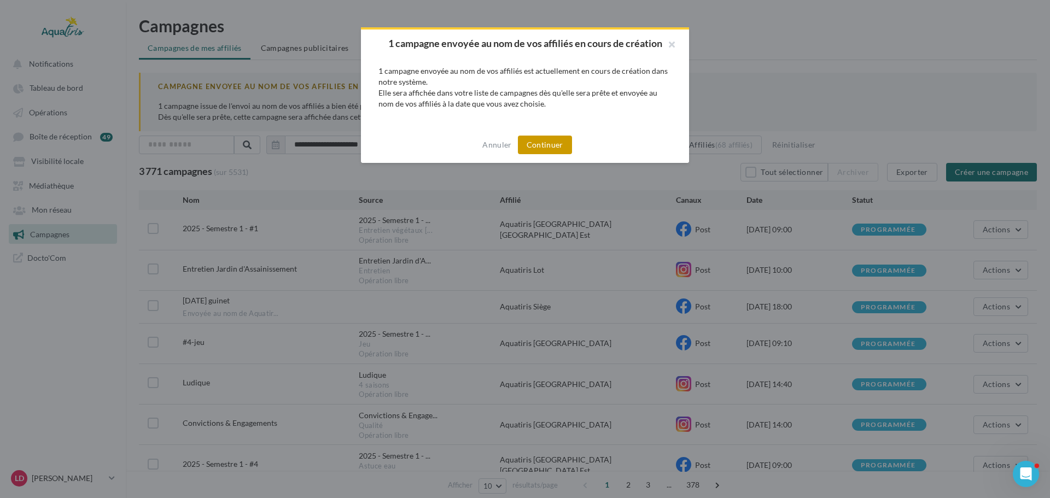
click at [556, 150] on button "Continuer" at bounding box center [545, 145] width 54 height 19
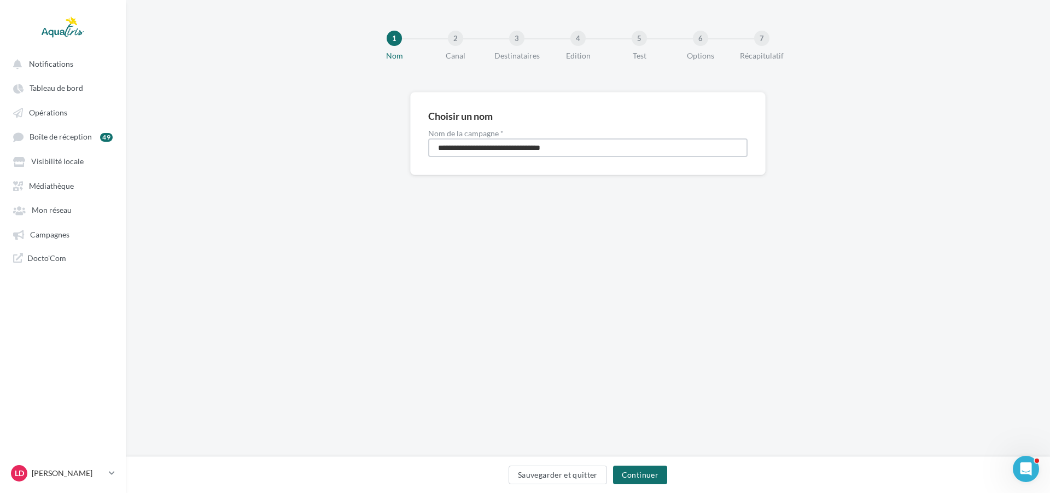
drag, startPoint x: 602, startPoint y: 145, endPoint x: 301, endPoint y: 145, distance: 300.9
click at [301, 145] on div "**********" at bounding box center [588, 151] width 925 height 118
click at [483, 148] on input "**********" at bounding box center [588, 147] width 320 height 19
type input "**********"
click at [635, 471] on button "Continuer" at bounding box center [640, 475] width 54 height 19
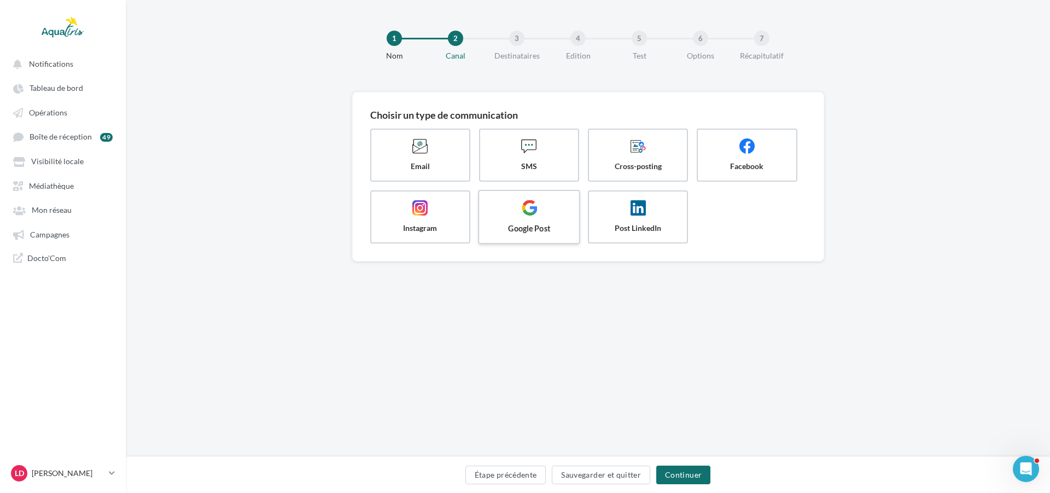
click at [529, 225] on span "Google Post" at bounding box center [529, 228] width 82 height 11
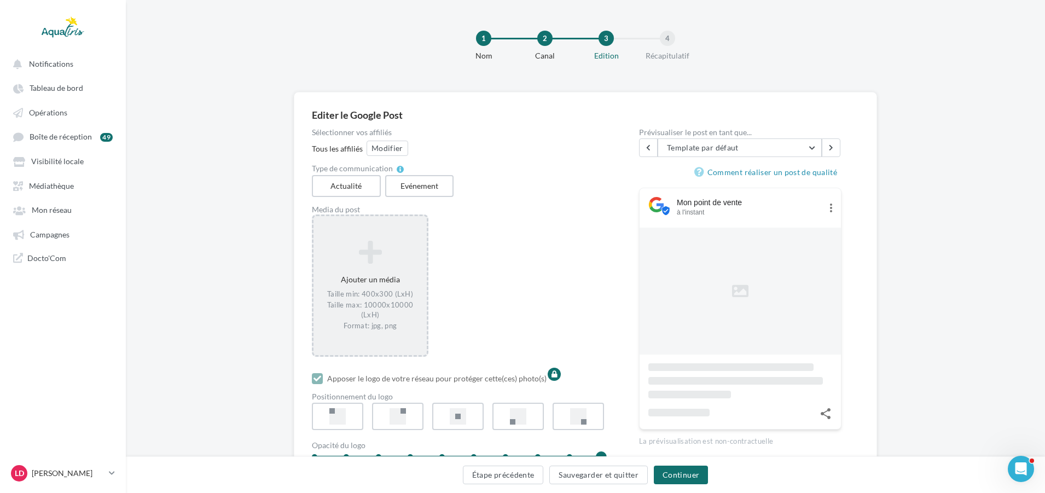
click at [411, 258] on icon at bounding box center [370, 252] width 104 height 26
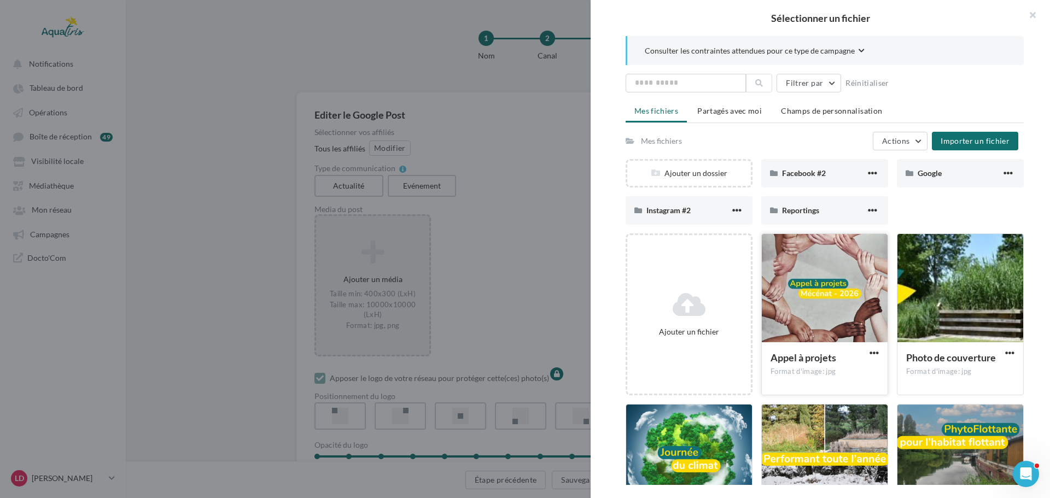
click at [805, 296] on div at bounding box center [825, 288] width 126 height 109
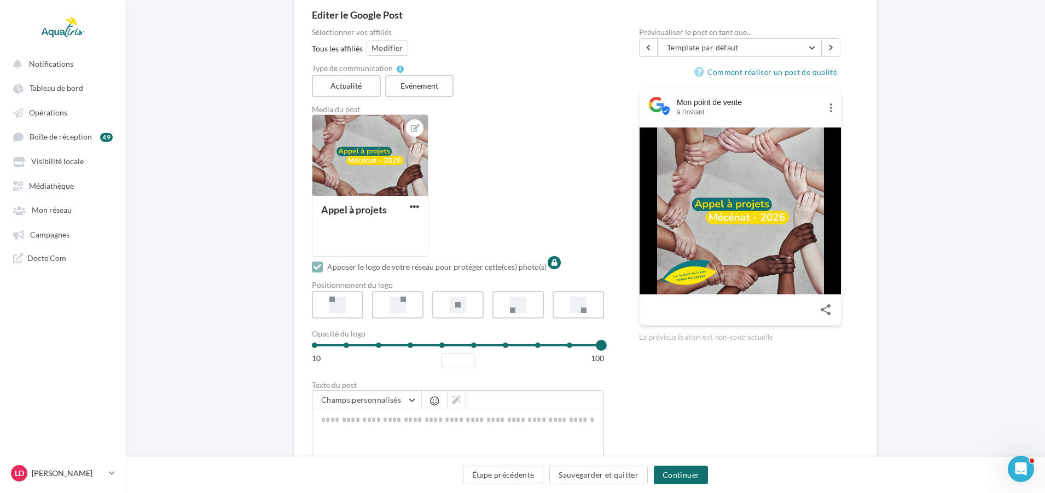
scroll to position [109, 0]
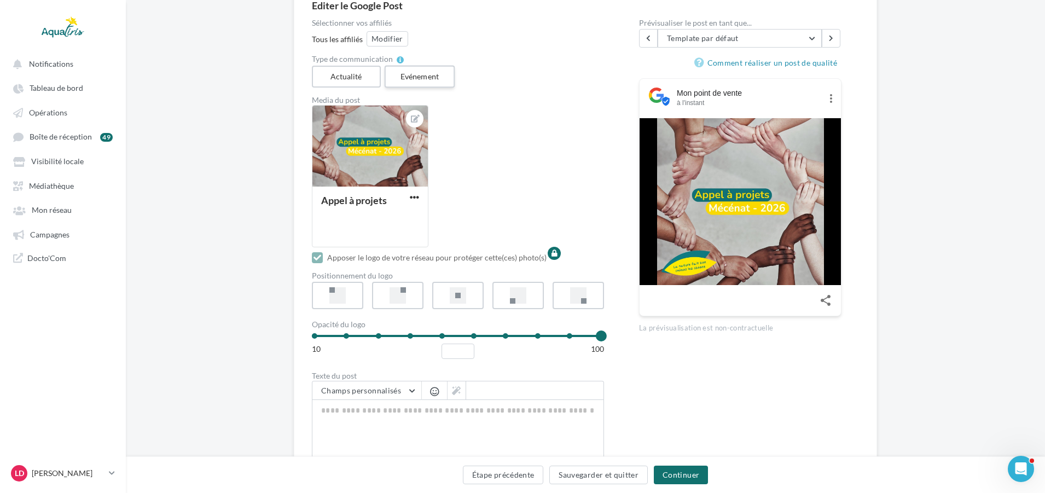
click at [423, 80] on label "Evénement" at bounding box center [419, 77] width 70 height 22
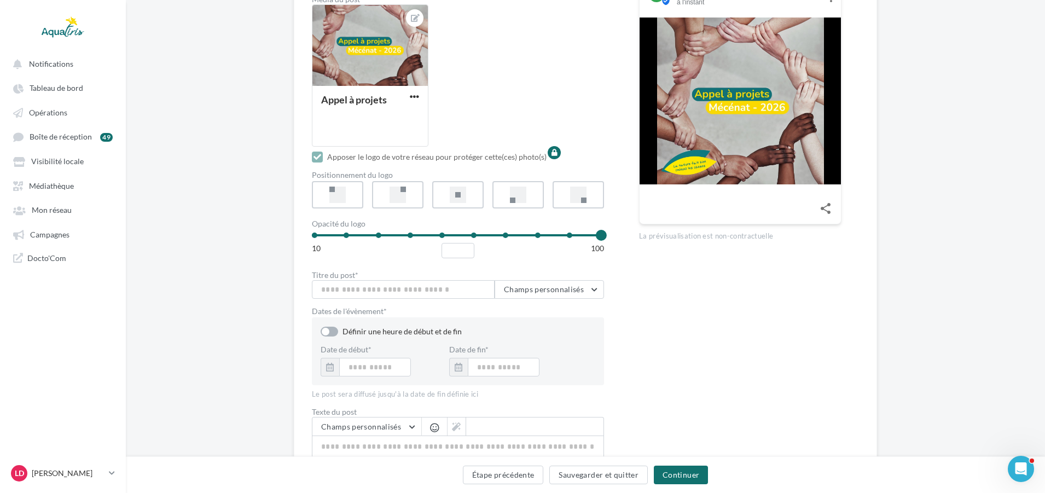
scroll to position [219, 0]
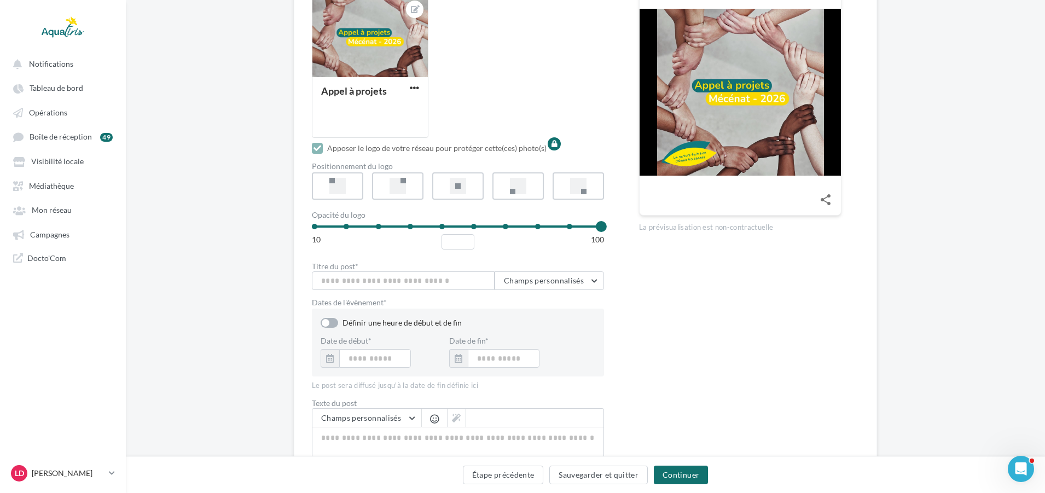
click at [407, 319] on label "Définir une heure de début et de fin" at bounding box center [391, 322] width 141 height 9
click at [394, 355] on input "text" at bounding box center [389, 358] width 101 height 19
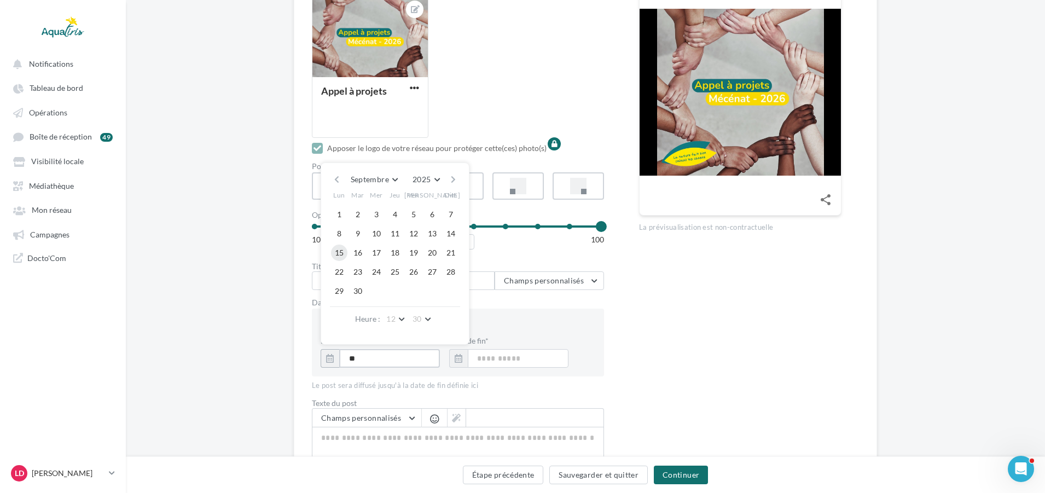
type input "**"
click at [335, 253] on button "15" at bounding box center [339, 253] width 16 height 16
type input "**********"
click at [491, 358] on input "text" at bounding box center [518, 358] width 101 height 19
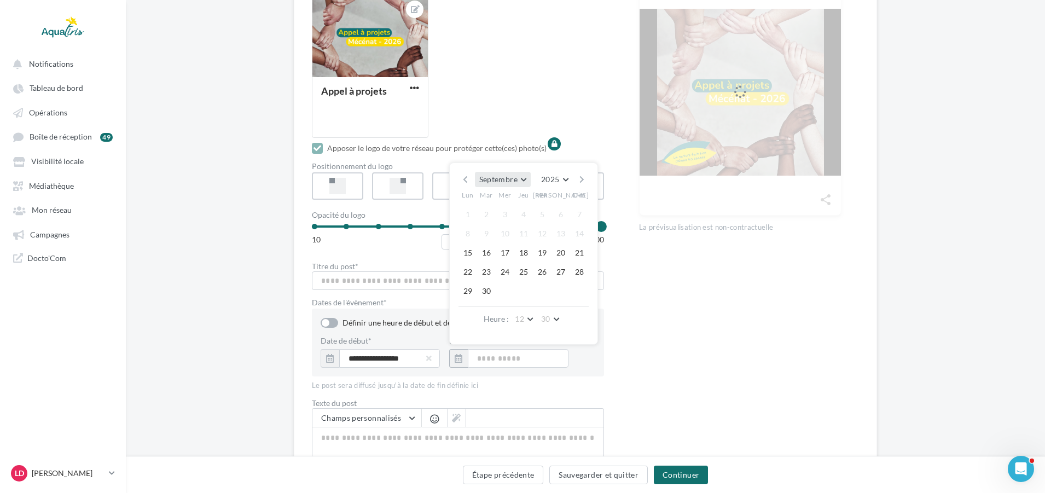
click at [525, 180] on button "Septembre" at bounding box center [503, 179] width 56 height 15
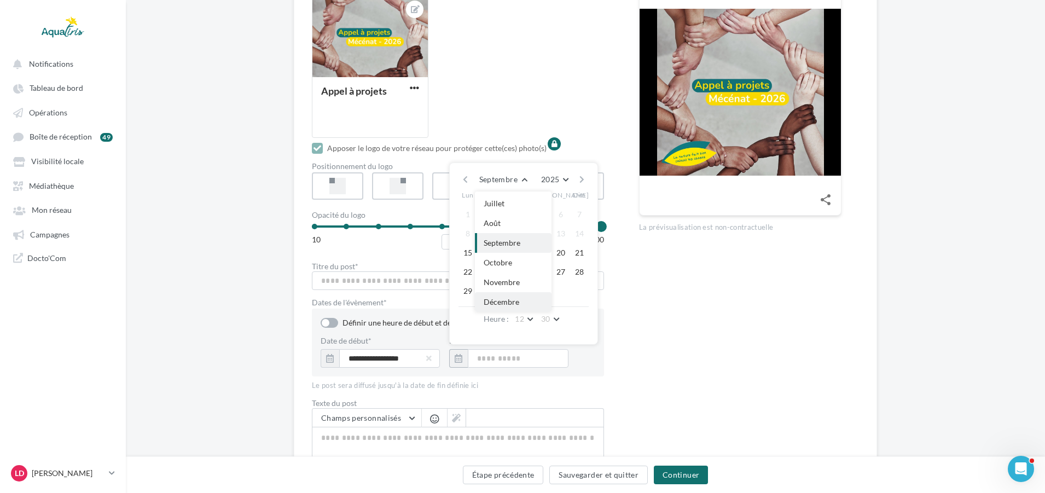
click at [520, 298] on button "Décembre" at bounding box center [513, 302] width 77 height 20
click at [472, 253] on button "15" at bounding box center [468, 253] width 16 height 16
click at [555, 321] on button "20" at bounding box center [553, 318] width 25 height 15
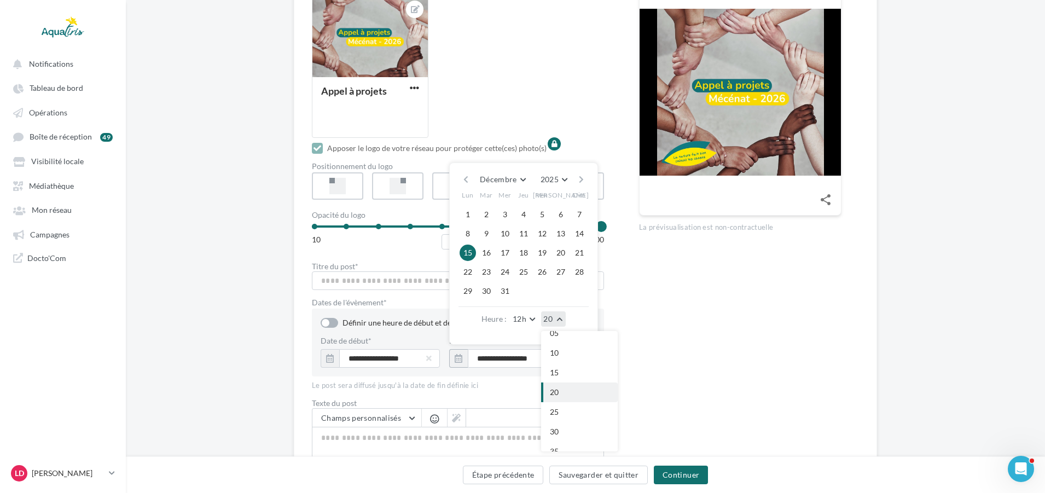
scroll to position [0, 0]
click at [564, 341] on button "00" at bounding box center [579, 341] width 77 height 20
click at [528, 320] on button "12h" at bounding box center [524, 318] width 29 height 15
click at [533, 345] on button "11h" at bounding box center [548, 341] width 77 height 20
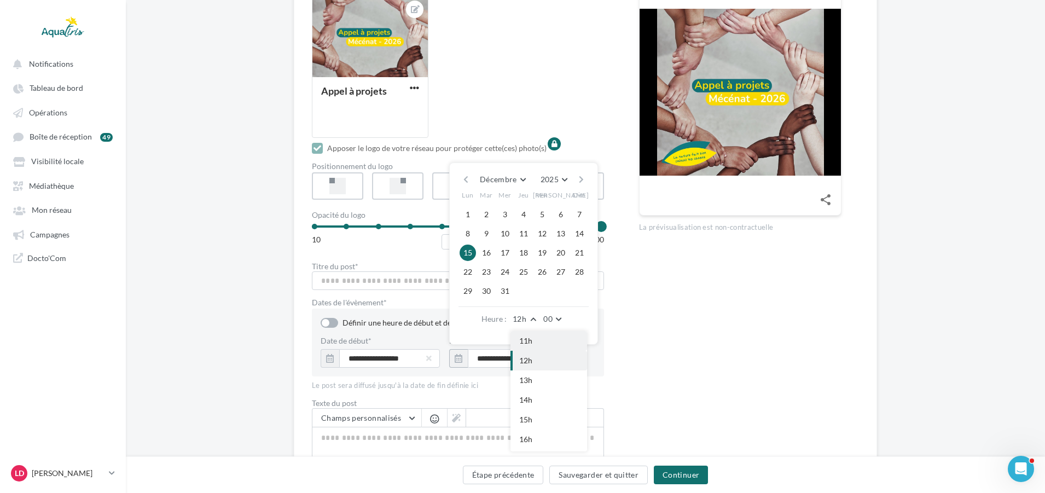
type input "**********"
click at [707, 321] on div "Prévisualiser le post en tant que... Template par défaut Template par défaut GE…" at bounding box center [740, 221] width 202 height 622
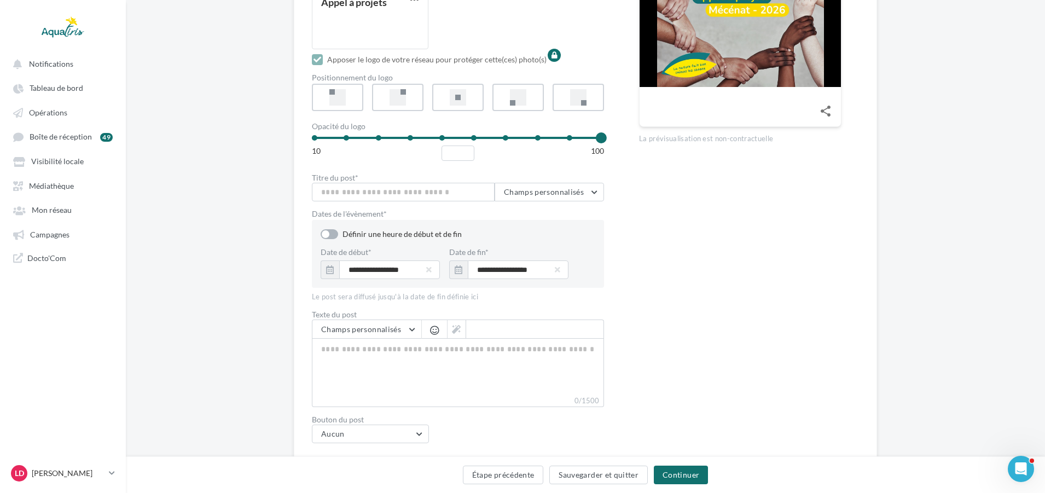
scroll to position [340, 0]
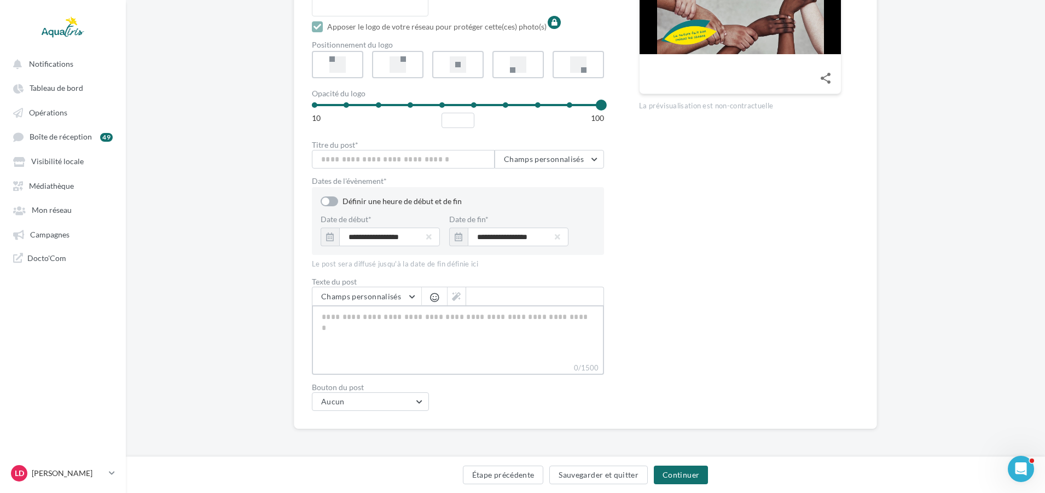
click at [527, 327] on textarea "0/1500" at bounding box center [458, 333] width 292 height 57
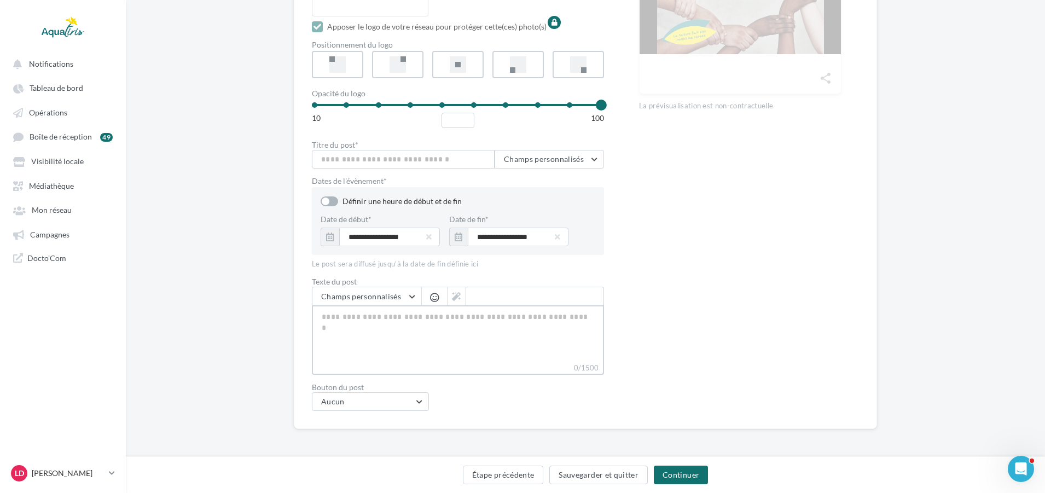
paste textarea "**********"
type textarea "**********"
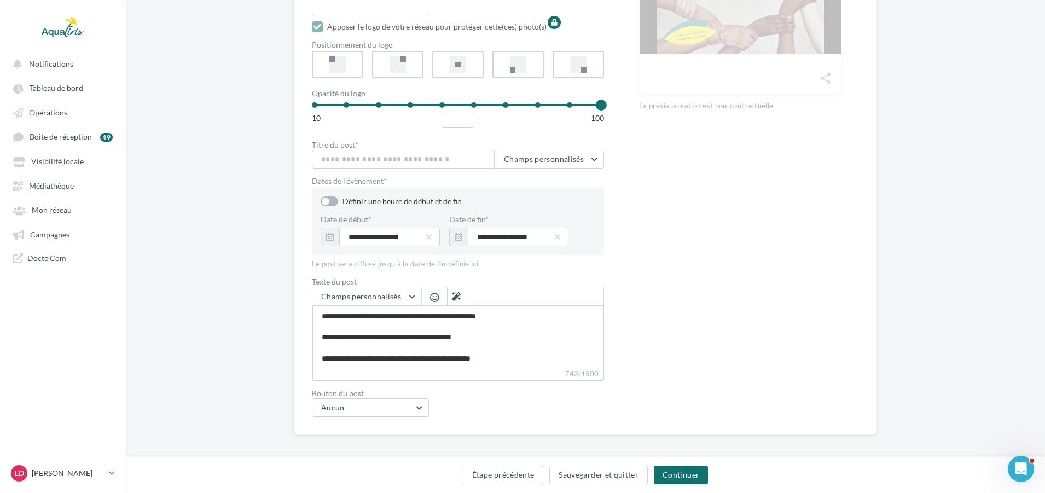
scroll to position [158, 0]
drag, startPoint x: 511, startPoint y: 346, endPoint x: 308, endPoint y: 346, distance: 203.0
click at [308, 346] on div "Editer le Google Post Sélectionner vos affiliés Tous les affiliés Modifier Type…" at bounding box center [585, 93] width 583 height 683
type textarea "**********"
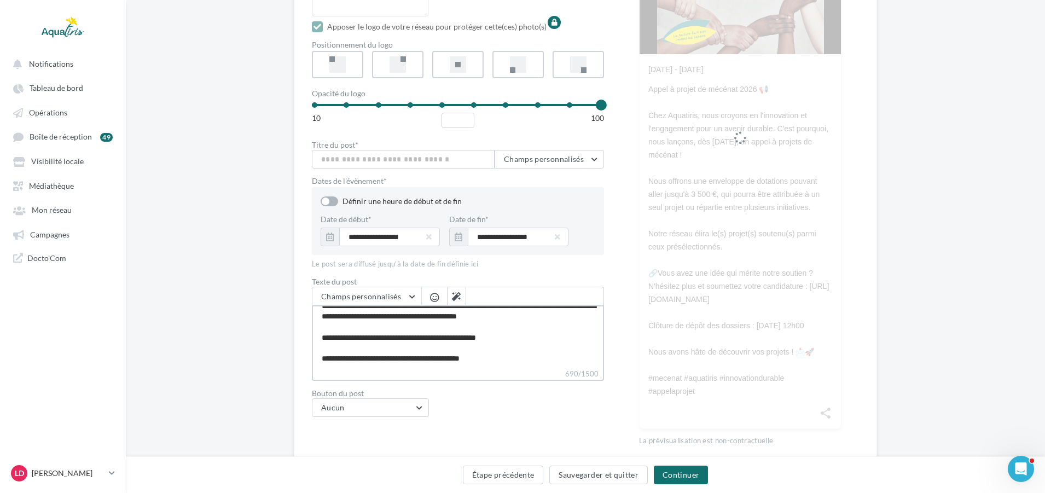
drag, startPoint x: 496, startPoint y: 325, endPoint x: 467, endPoint y: 326, distance: 29.0
click at [467, 326] on textarea "**********" at bounding box center [458, 336] width 292 height 63
type textarea "**********"
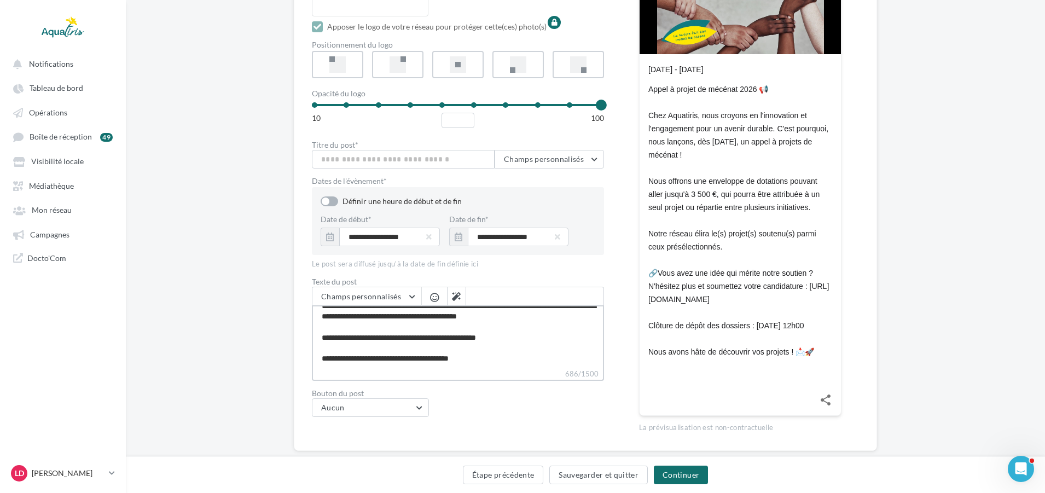
scroll to position [0, 0]
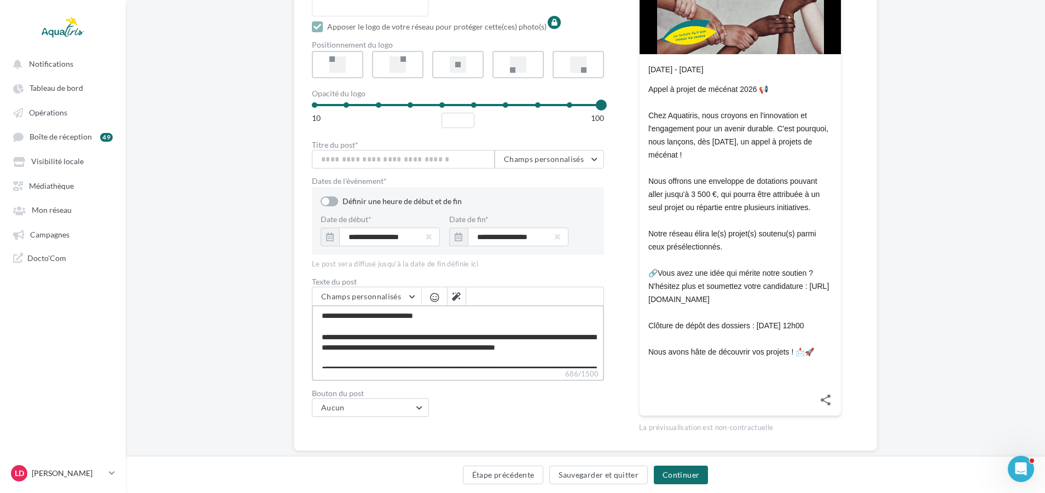
click at [457, 318] on textarea "**********" at bounding box center [458, 336] width 292 height 63
type textarea "**********"
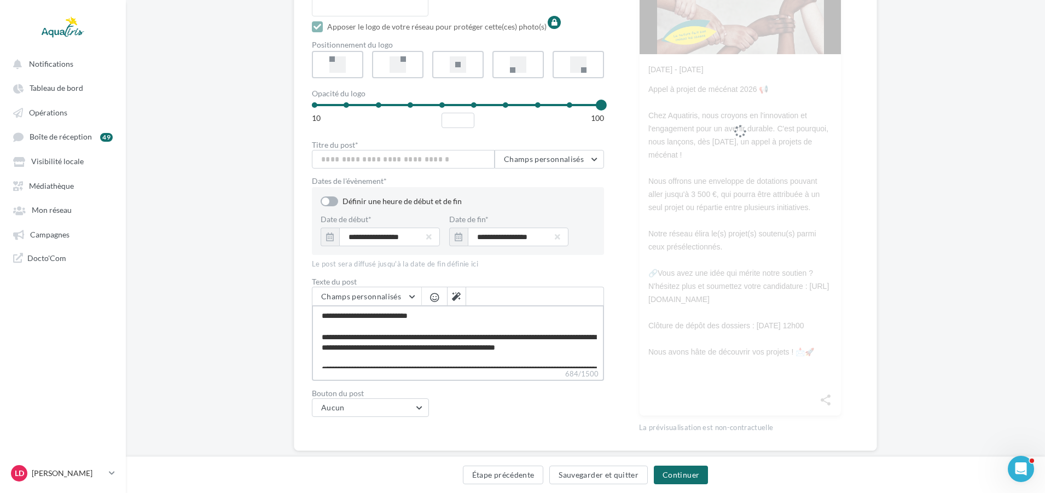
type textarea "**********"
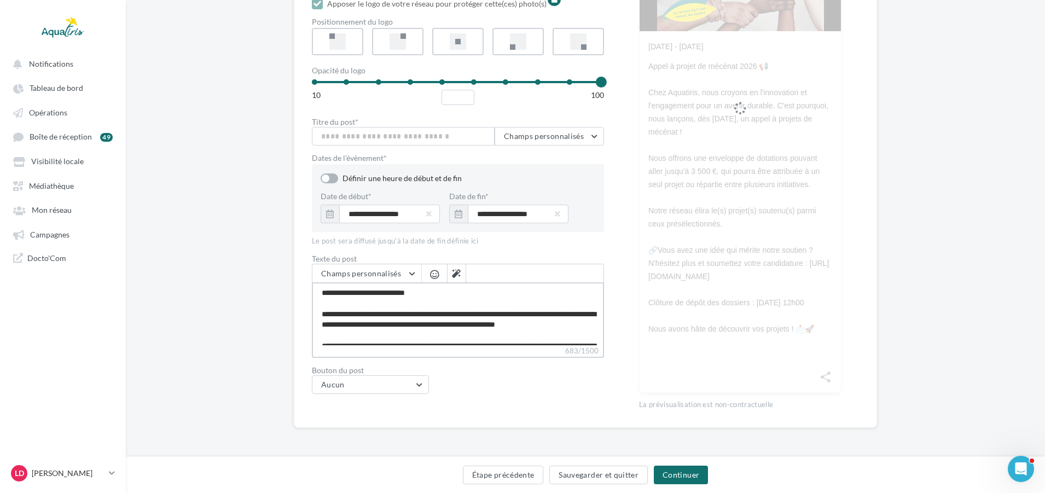
scroll to position [376, 0]
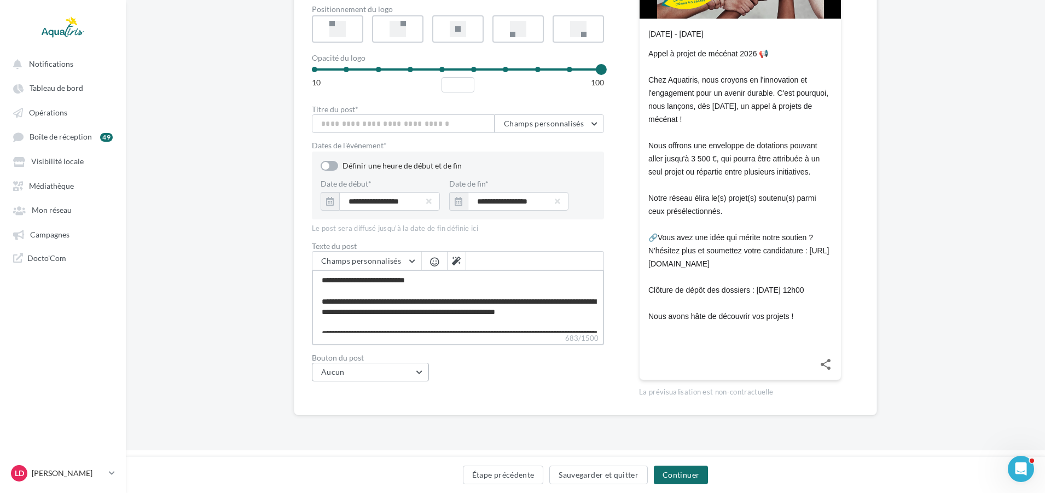
type textarea "**********"
click at [408, 370] on button "Aucun" at bounding box center [370, 371] width 117 height 19
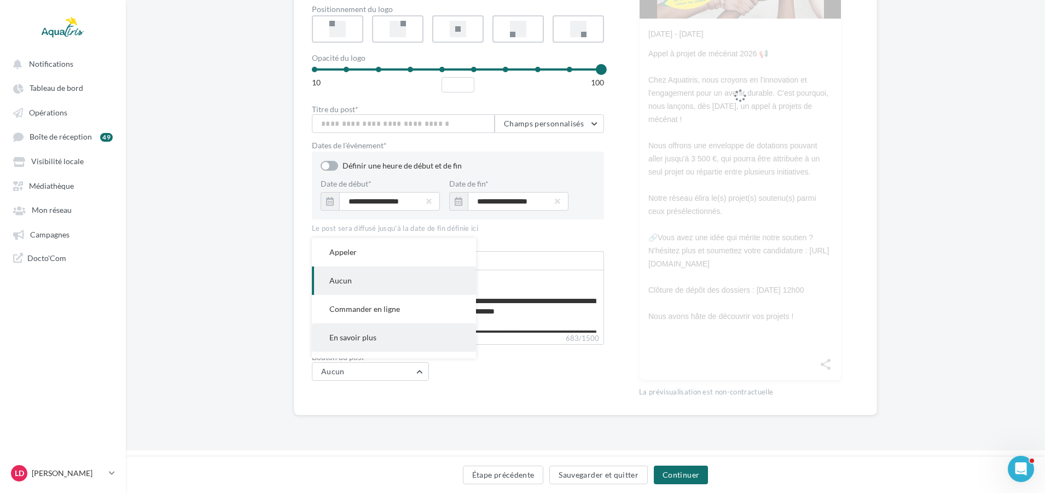
click at [394, 329] on button "En savoir plus" at bounding box center [394, 337] width 164 height 28
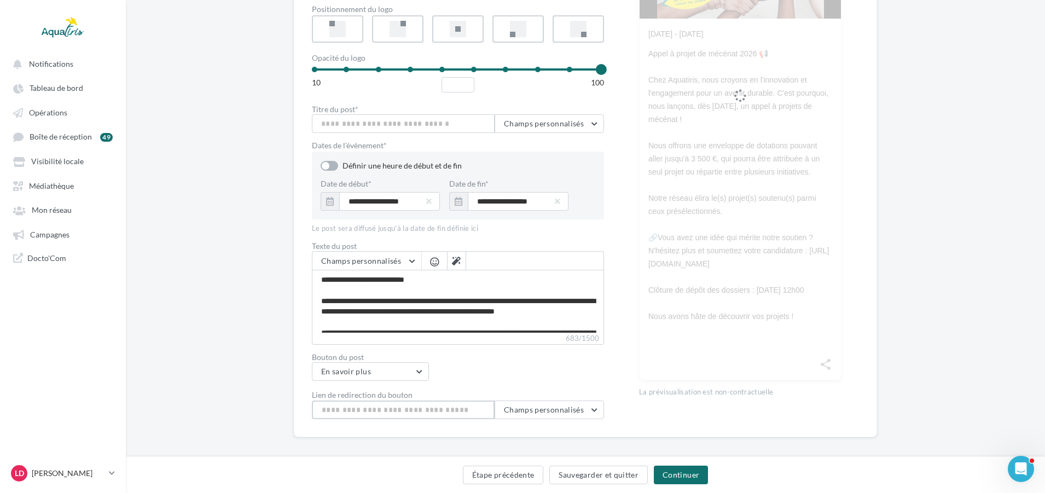
click at [420, 407] on input "Lien de redirection du bouton" at bounding box center [403, 409] width 183 height 19
type input "**********"
click at [676, 467] on button "Continuer" at bounding box center [681, 475] width 54 height 19
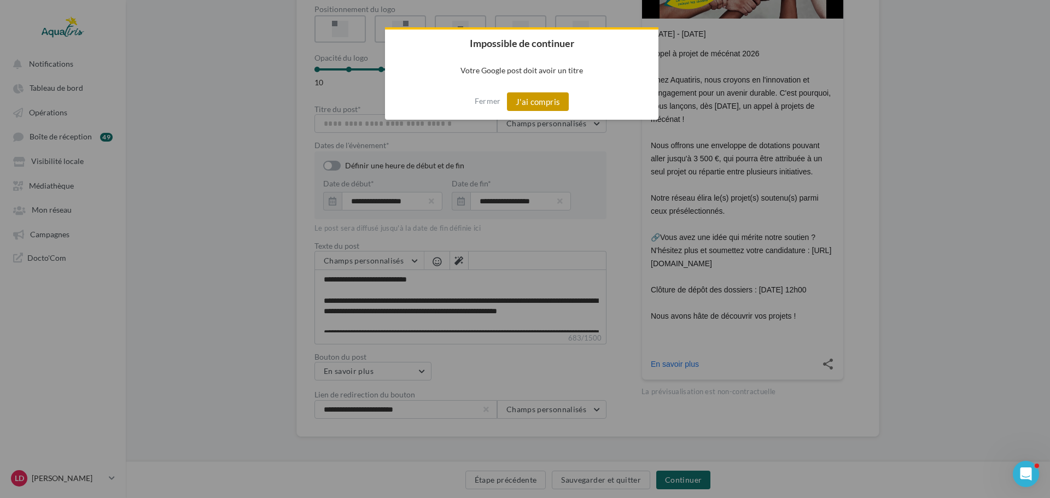
click at [532, 106] on button "J'ai compris" at bounding box center [538, 101] width 62 height 19
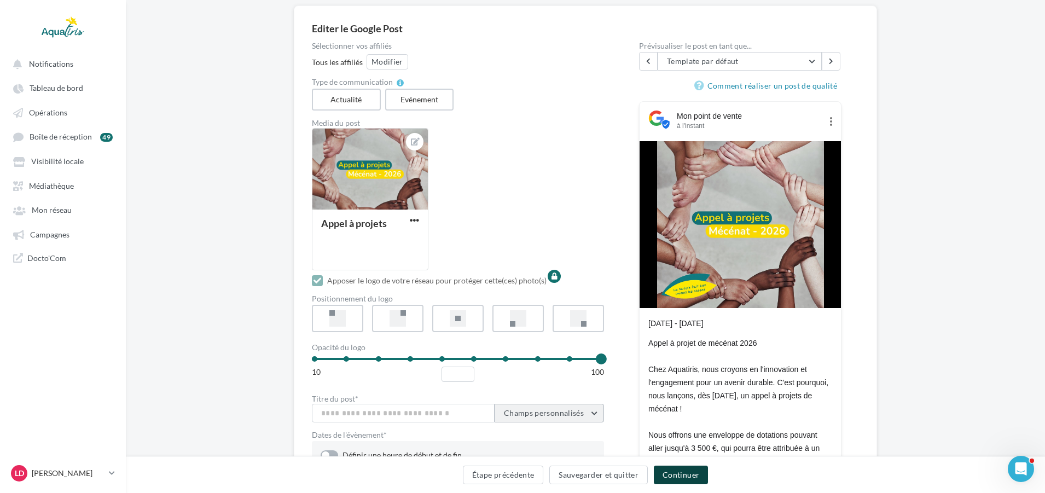
scroll to position [164, 0]
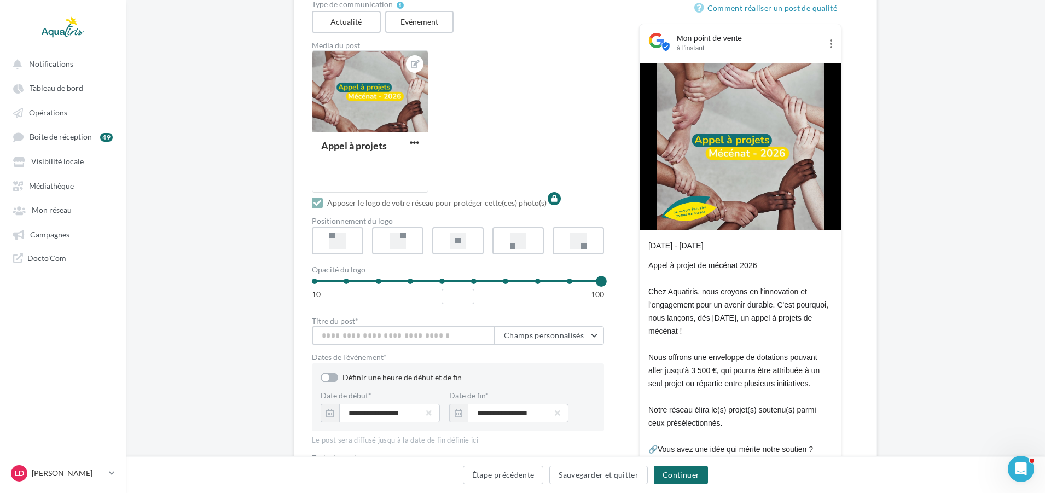
click at [384, 332] on input "Titre du post *" at bounding box center [403, 335] width 183 height 19
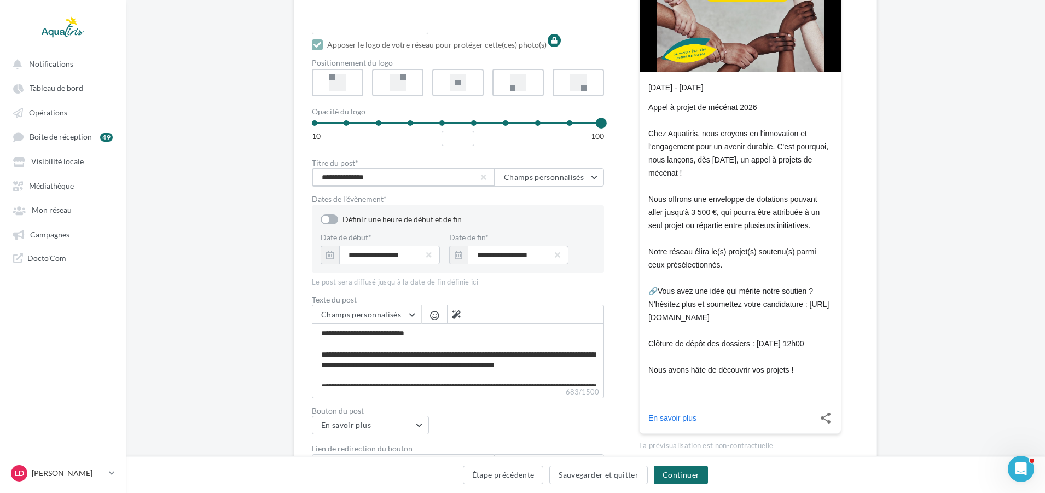
scroll to position [328, 0]
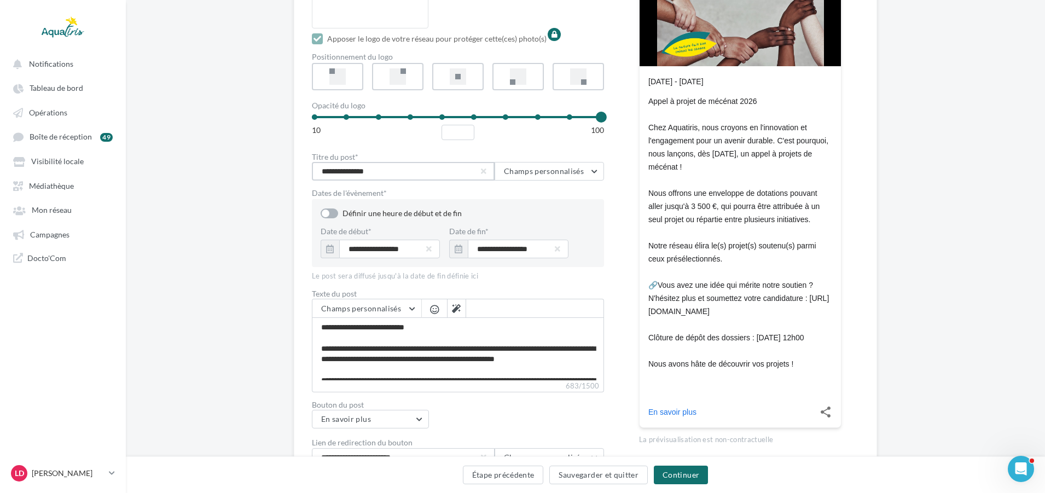
type input "**********"
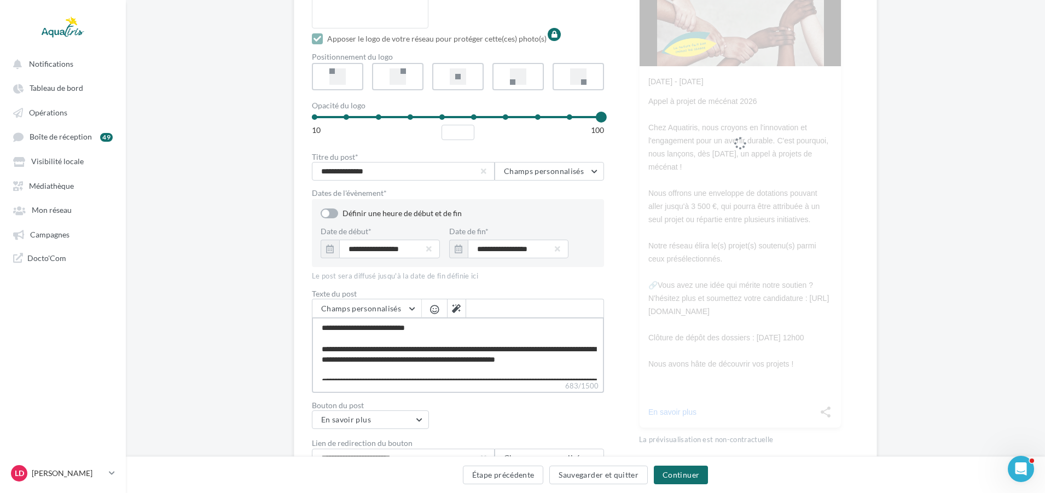
drag, startPoint x: 436, startPoint y: 326, endPoint x: 315, endPoint y: 327, distance: 120.9
click at [315, 327] on textarea "**********" at bounding box center [458, 348] width 292 height 63
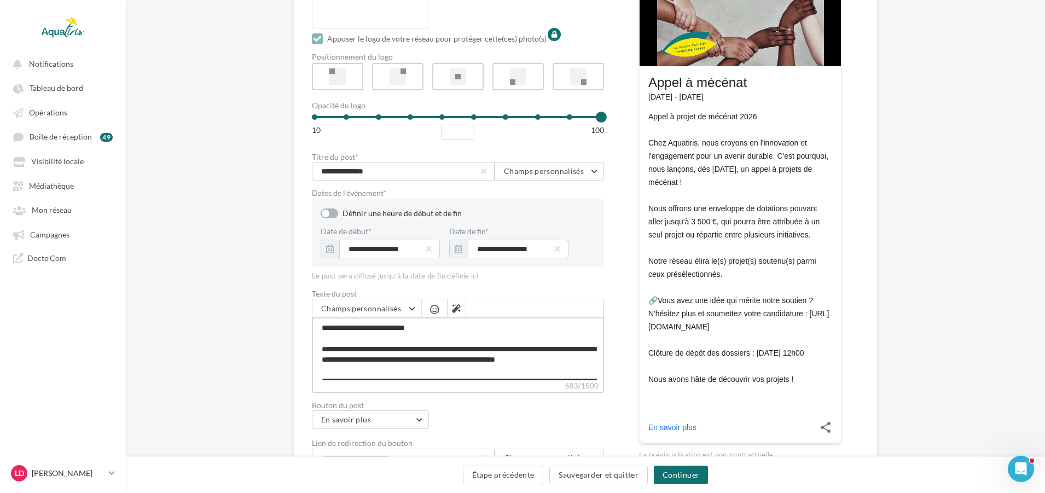
type textarea "**********"
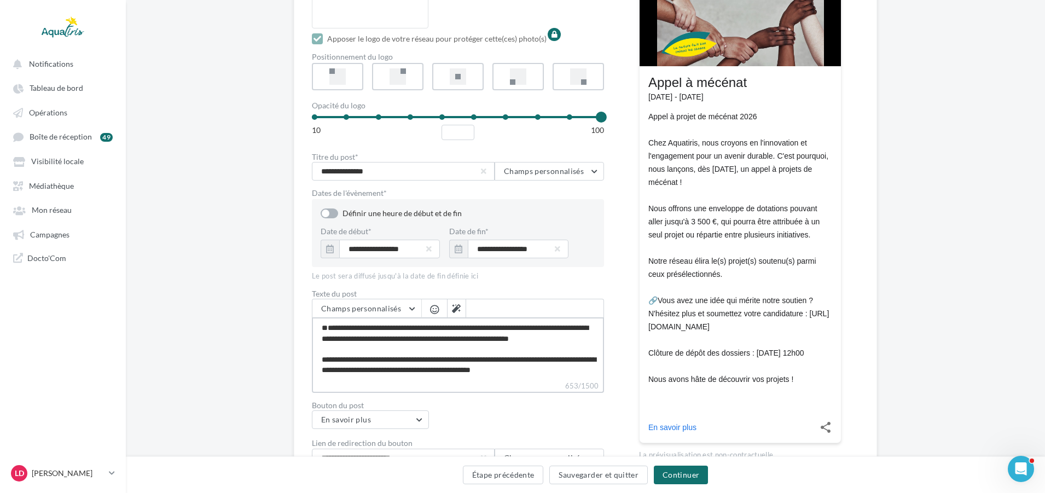
click at [323, 349] on textarea "**********" at bounding box center [458, 348] width 292 height 63
type textarea "**********"
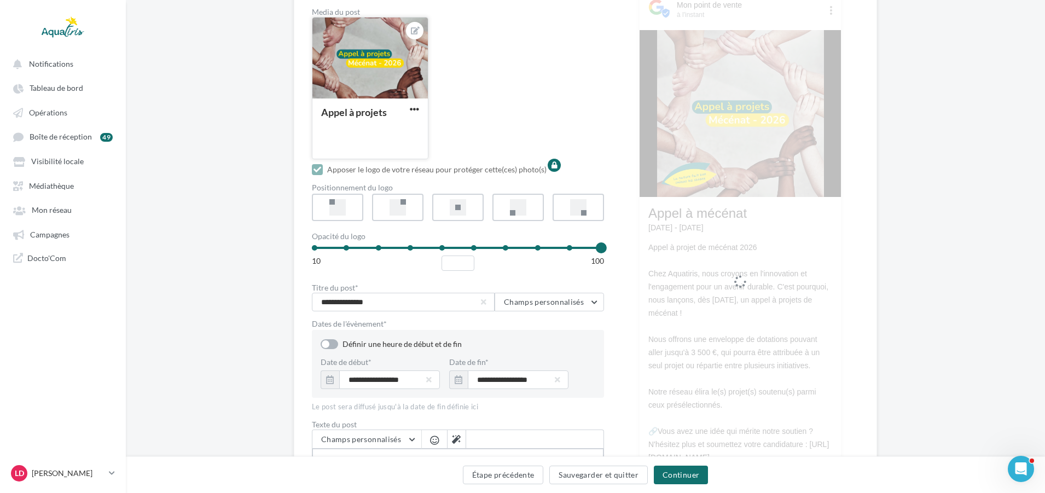
scroll to position [219, 0]
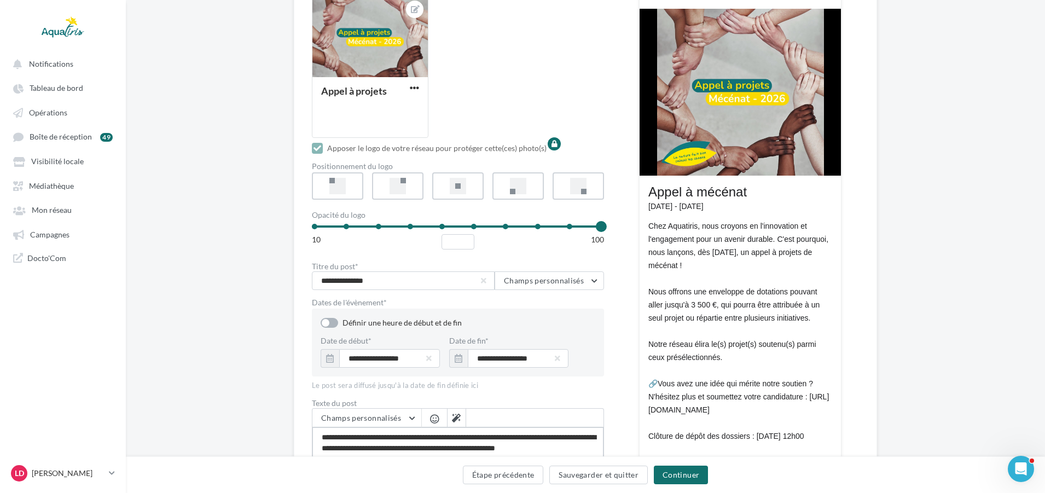
type textarea "**********"
click at [343, 281] on input "**********" at bounding box center [403, 280] width 183 height 19
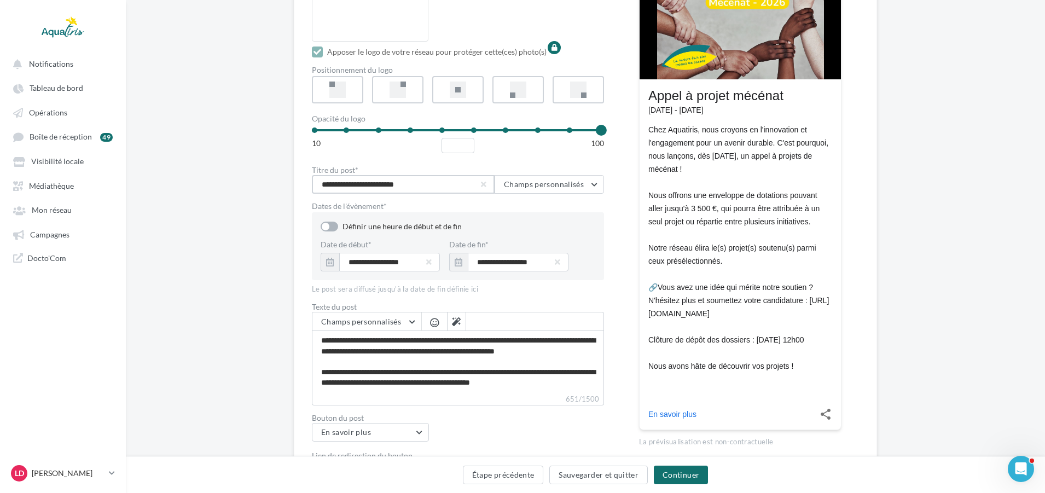
scroll to position [328, 0]
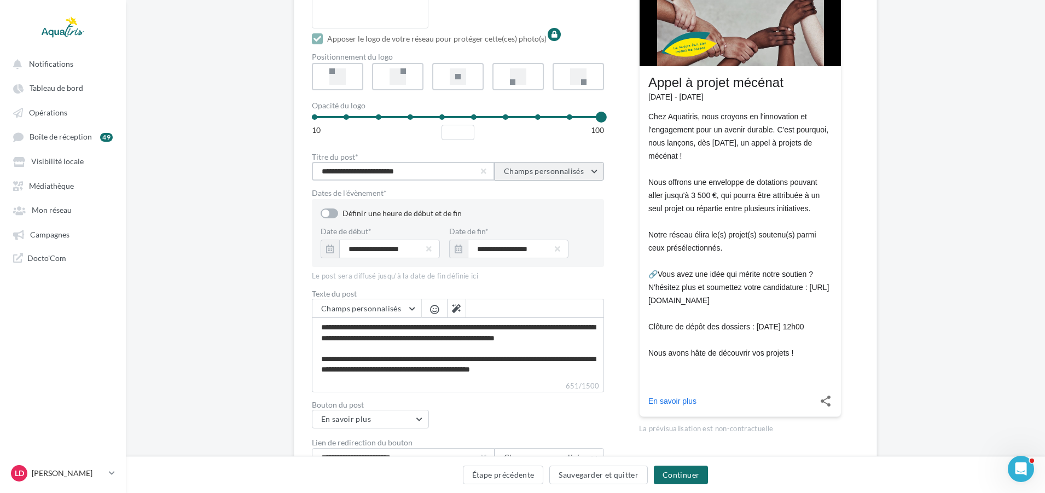
type input "**********"
click at [578, 166] on span "Champs personnalisés" at bounding box center [544, 170] width 80 height 9
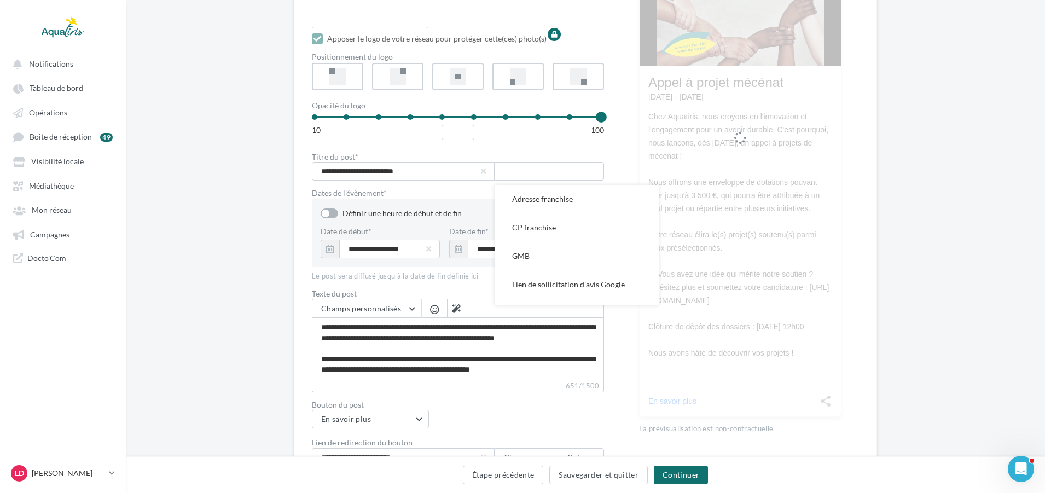
click at [617, 153] on div "**********" at bounding box center [585, 133] width 547 height 666
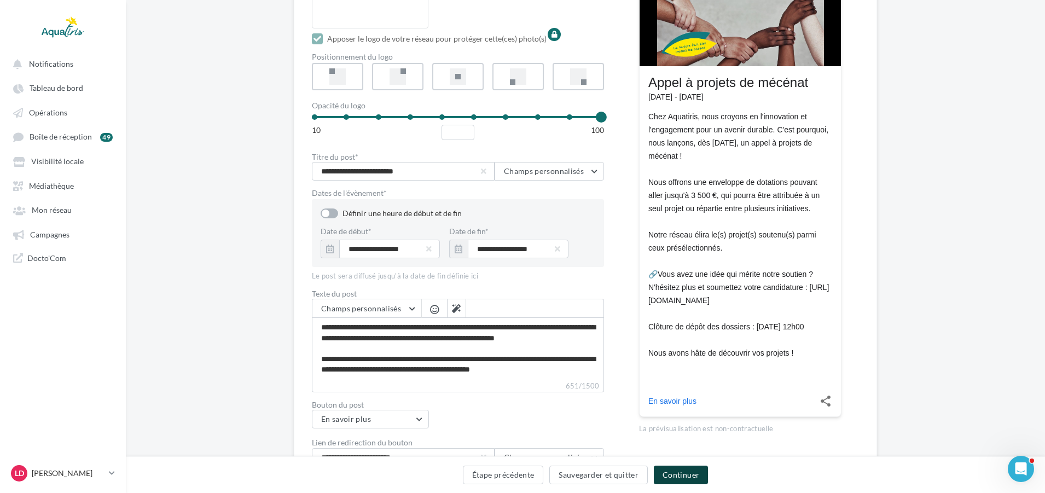
click at [670, 471] on button "Continuer" at bounding box center [681, 475] width 54 height 19
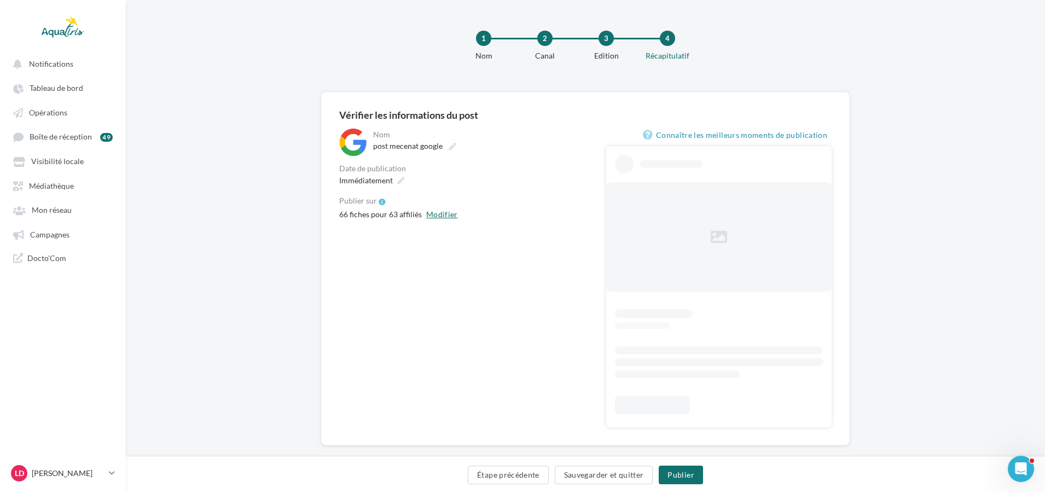
click at [439, 216] on button "Modifier" at bounding box center [442, 214] width 40 height 13
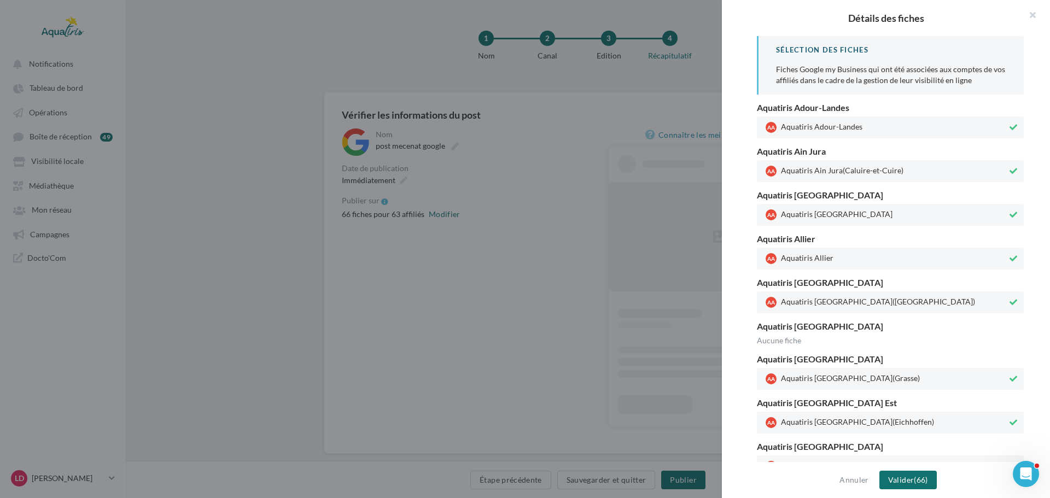
click at [1013, 121] on button at bounding box center [1014, 127] width 12 height 13
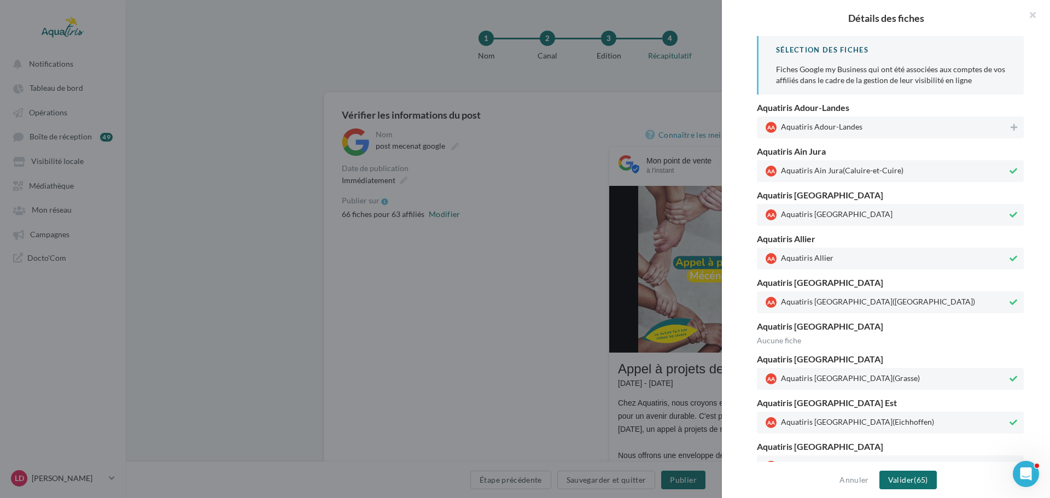
click at [1010, 167] on icon at bounding box center [1014, 171] width 8 height 8
click at [1009, 210] on button at bounding box center [1014, 214] width 12 height 13
click at [1010, 257] on icon at bounding box center [1014, 259] width 8 height 8
click at [1008, 298] on button at bounding box center [1014, 302] width 12 height 13
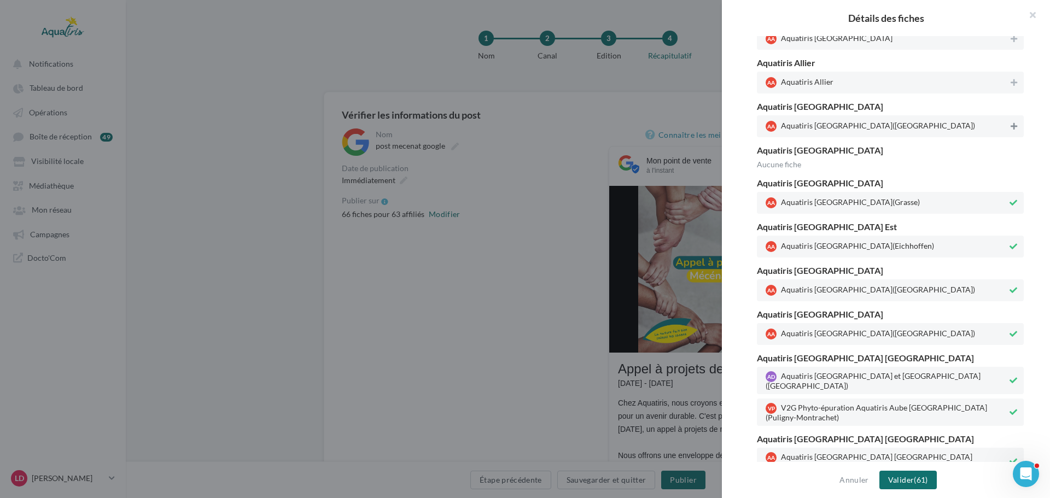
scroll to position [219, 0]
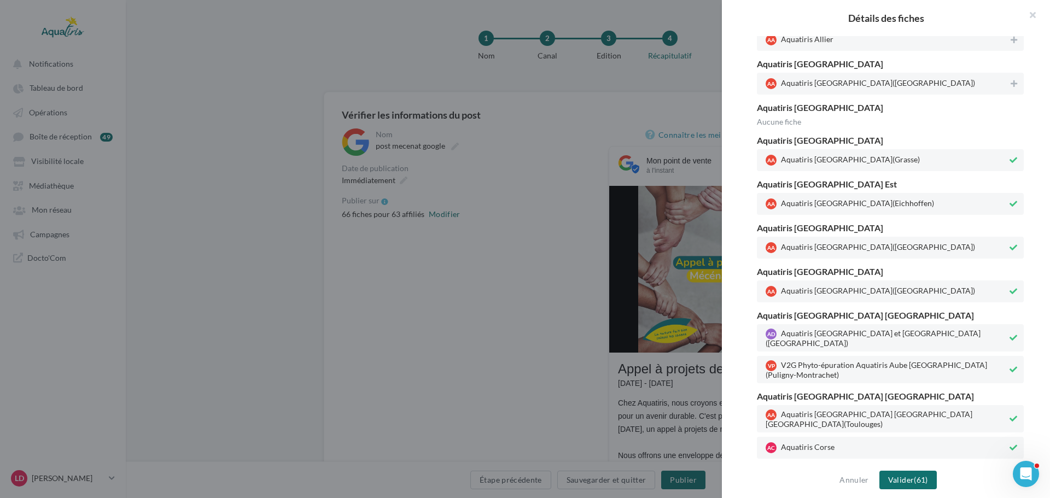
click at [1010, 158] on icon at bounding box center [1014, 160] width 8 height 8
click at [1010, 204] on icon at bounding box center [1014, 204] width 8 height 8
click at [1010, 245] on icon at bounding box center [1014, 248] width 8 height 8
click at [1010, 295] on icon at bounding box center [1014, 292] width 8 height 8
click at [1010, 335] on icon at bounding box center [1014, 338] width 8 height 8
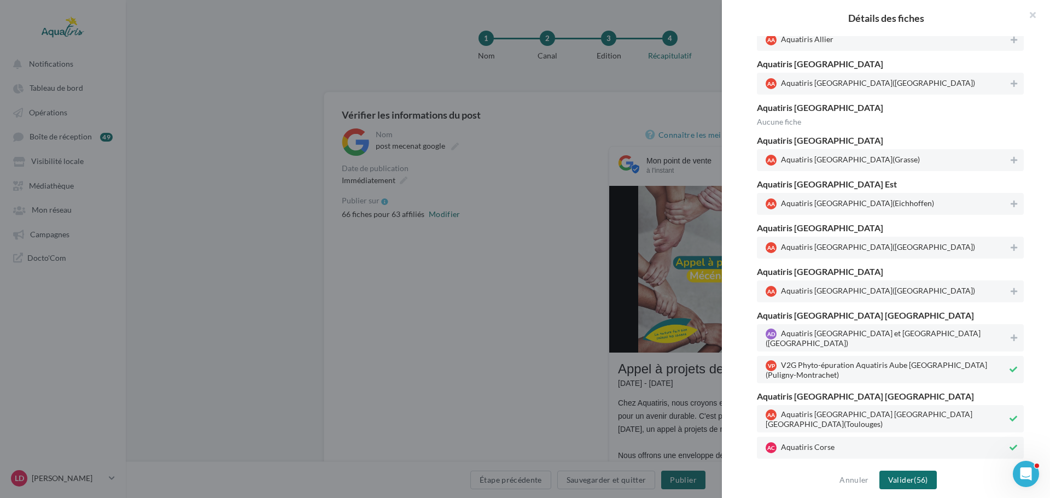
click at [1008, 371] on div at bounding box center [1014, 370] width 12 height 15
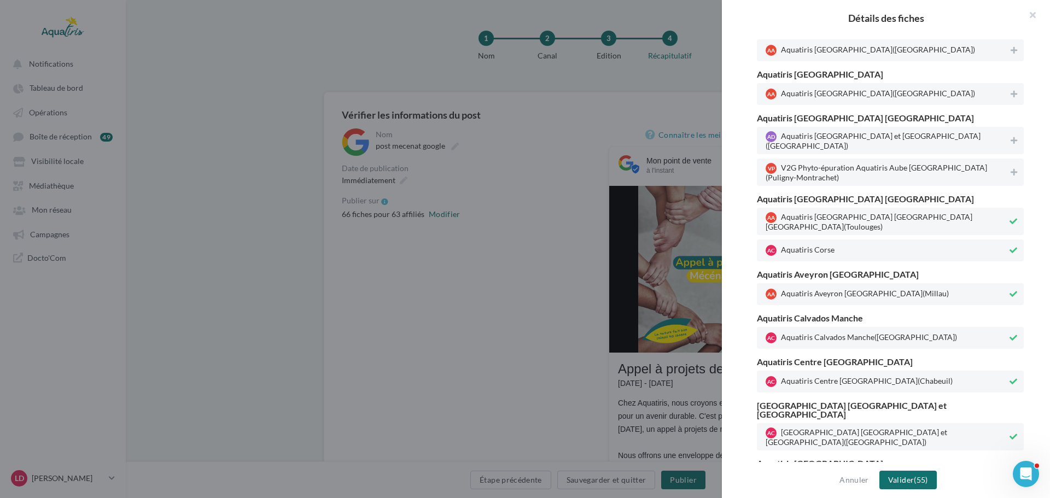
scroll to position [438, 0]
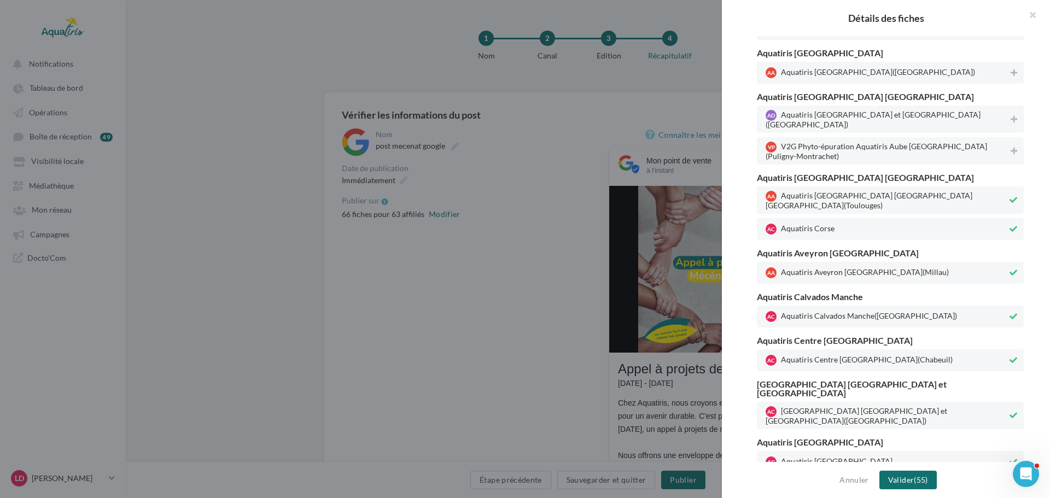
click at [1010, 196] on icon at bounding box center [1014, 200] width 8 height 8
click at [1010, 225] on icon at bounding box center [1014, 229] width 8 height 8
click at [1009, 266] on button at bounding box center [1014, 272] width 12 height 13
click at [1010, 310] on button at bounding box center [1014, 316] width 12 height 13
click at [1011, 357] on icon at bounding box center [1014, 361] width 8 height 8
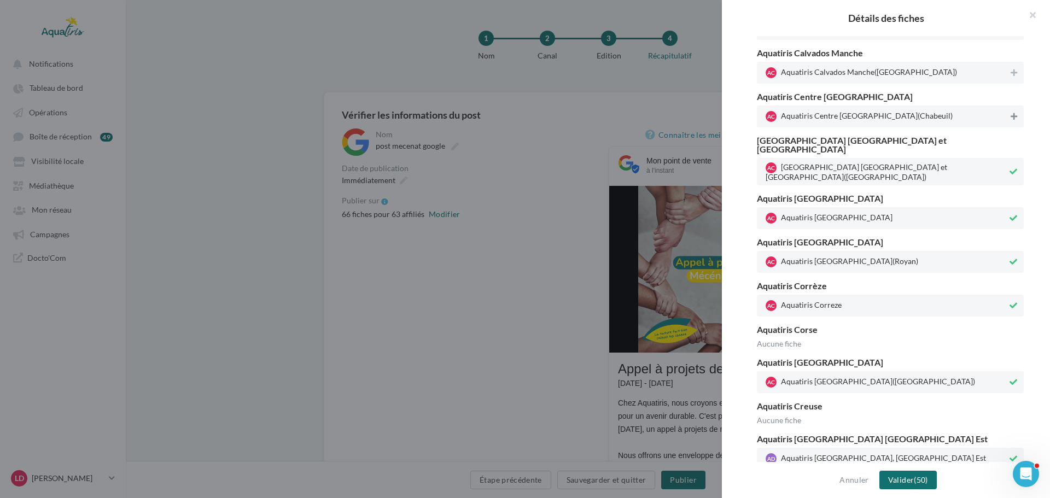
scroll to position [711, 0]
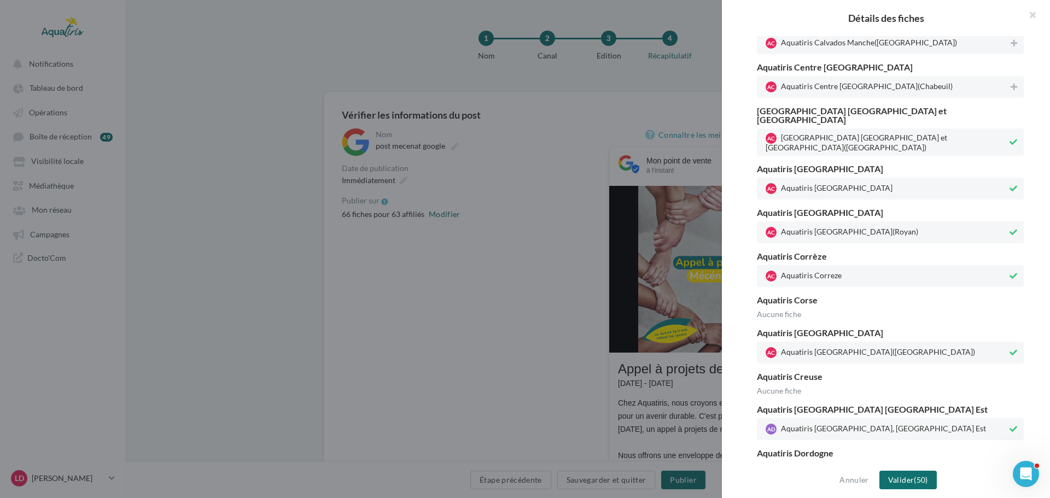
click at [1011, 349] on icon at bounding box center [1014, 353] width 8 height 8
click at [1010, 272] on icon at bounding box center [1014, 276] width 8 height 8
click at [1008, 226] on button at bounding box center [1014, 232] width 12 height 13
click at [1006, 178] on div "AC Aquatiris Charente" at bounding box center [890, 189] width 267 height 22
click at [1010, 138] on icon at bounding box center [1014, 142] width 8 height 8
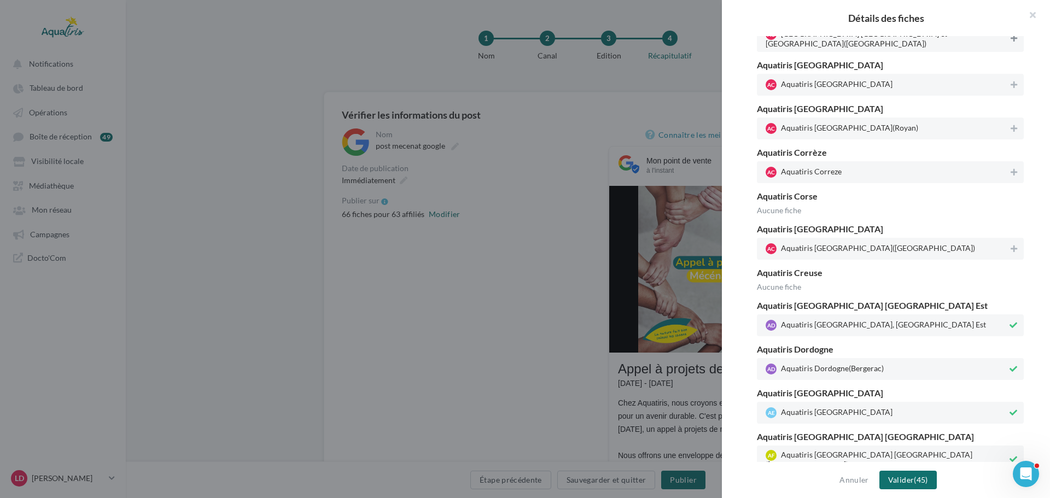
scroll to position [985, 0]
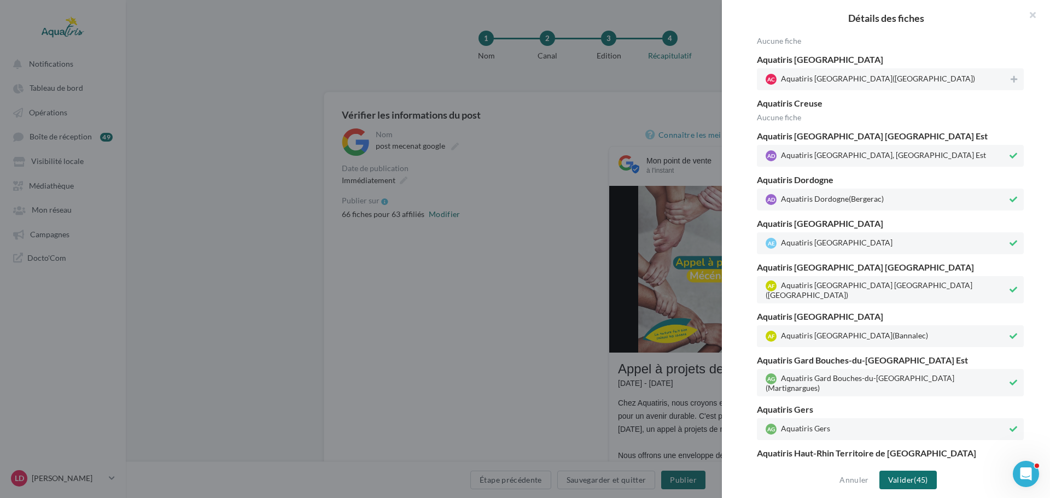
click at [1010, 240] on icon at bounding box center [1014, 244] width 8 height 8
click at [1008, 193] on button at bounding box center [1014, 199] width 12 height 13
click at [1010, 152] on icon at bounding box center [1014, 156] width 8 height 8
click at [1010, 333] on icon at bounding box center [1014, 337] width 8 height 8
click at [1010, 286] on icon at bounding box center [1014, 290] width 8 height 8
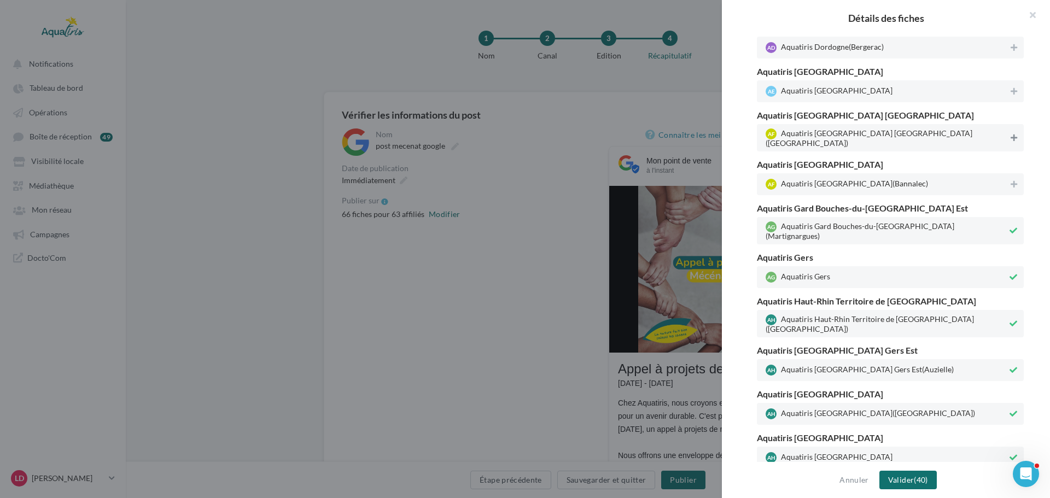
scroll to position [1149, 0]
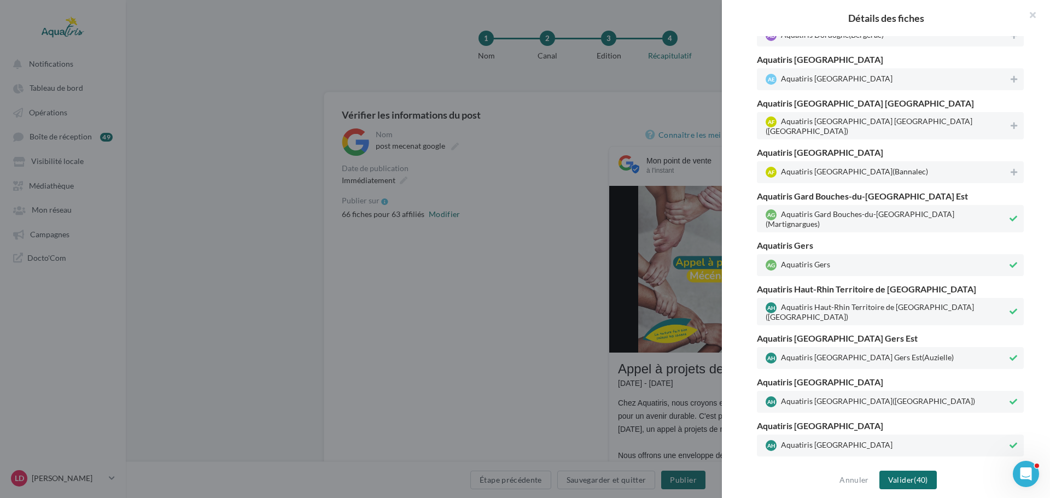
click at [1008, 305] on button at bounding box center [1014, 311] width 12 height 13
drag, startPoint x: 1007, startPoint y: 237, endPoint x: 1007, endPoint y: 229, distance: 7.7
click at [1010, 262] on icon at bounding box center [1014, 266] width 8 height 8
click at [1010, 215] on icon at bounding box center [1014, 219] width 8 height 8
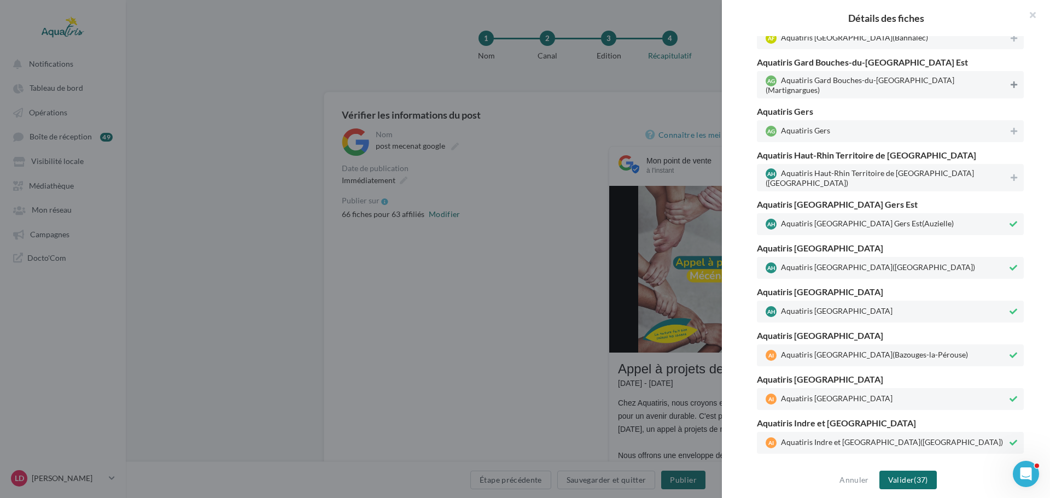
scroll to position [1368, 0]
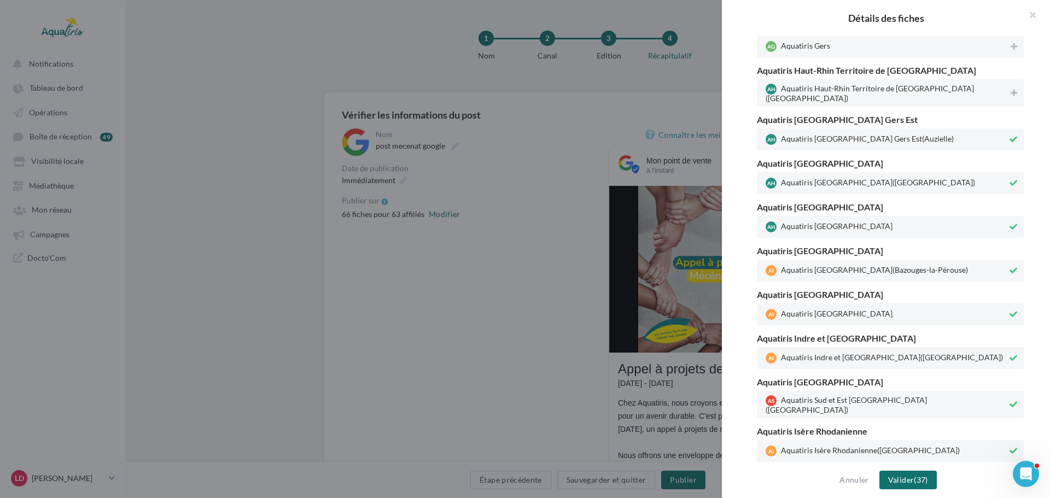
click at [1010, 223] on icon at bounding box center [1014, 227] width 8 height 8
drag, startPoint x: 1007, startPoint y: 140, endPoint x: 1007, endPoint y: 104, distance: 35.6
click at [1010, 179] on icon at bounding box center [1014, 183] width 8 height 8
click at [1008, 133] on button at bounding box center [1014, 139] width 12 height 13
click at [1012, 267] on icon at bounding box center [1014, 271] width 8 height 8
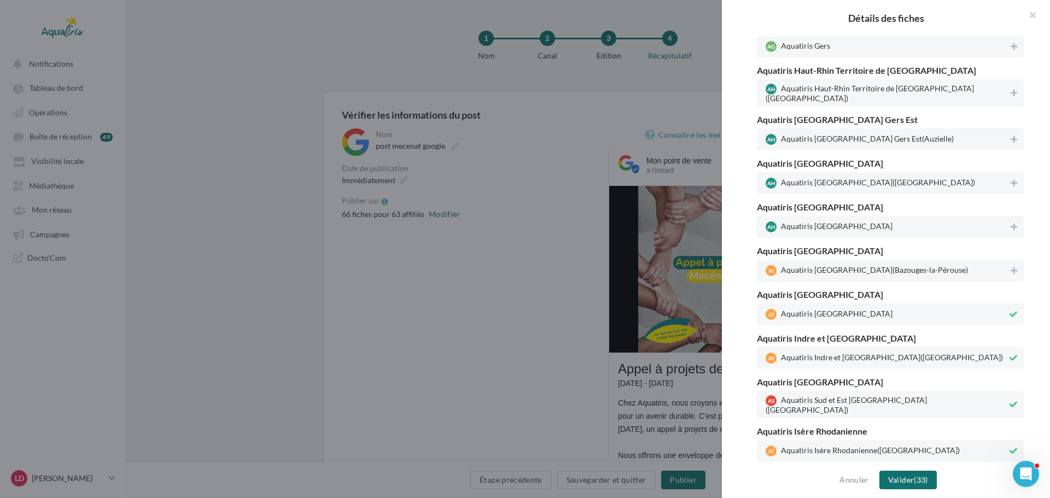
click at [1011, 308] on button at bounding box center [1014, 314] width 12 height 13
click at [1009, 352] on button at bounding box center [1014, 358] width 12 height 13
click at [1010, 401] on icon at bounding box center [1014, 405] width 8 height 8
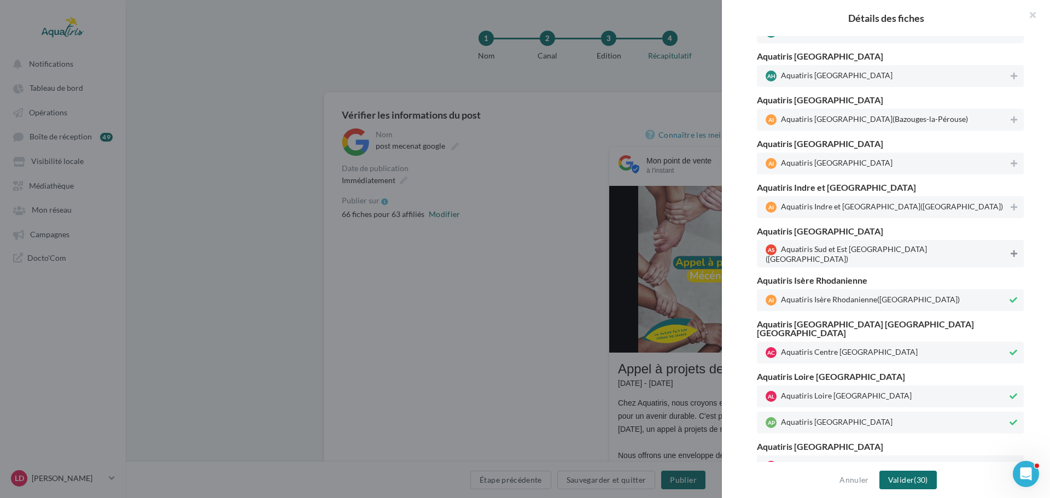
scroll to position [1532, 0]
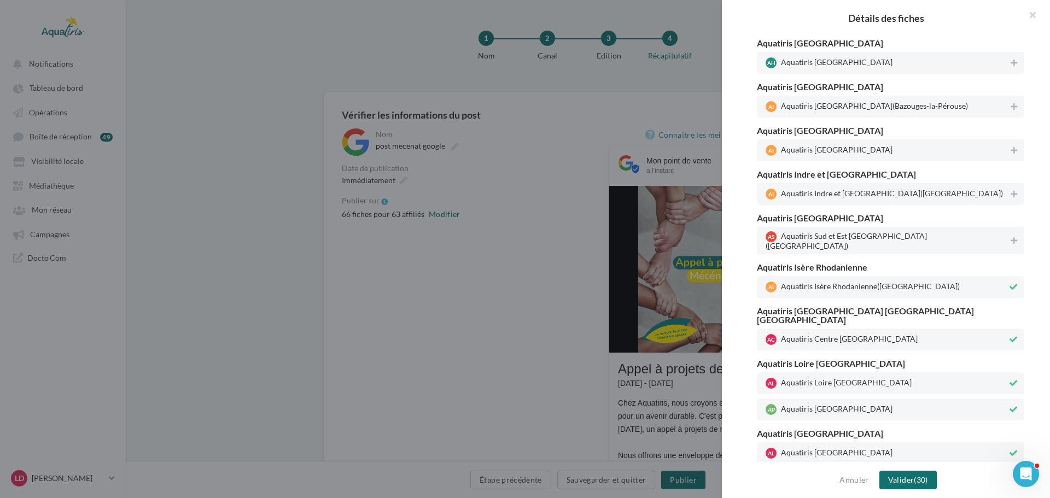
click at [1010, 281] on button at bounding box center [1014, 287] width 12 height 13
click at [1010, 336] on icon at bounding box center [1014, 340] width 8 height 8
click at [1010, 380] on icon at bounding box center [1014, 384] width 8 height 8
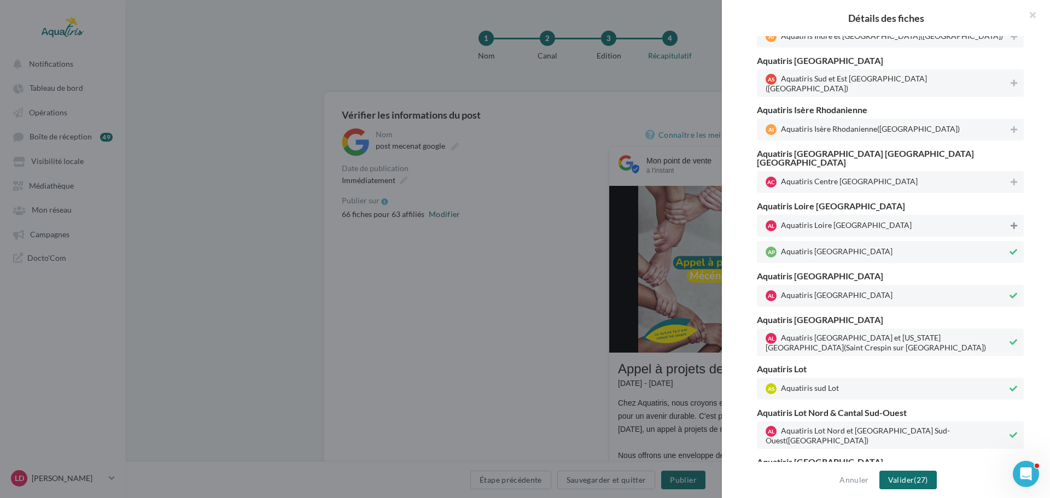
scroll to position [1696, 0]
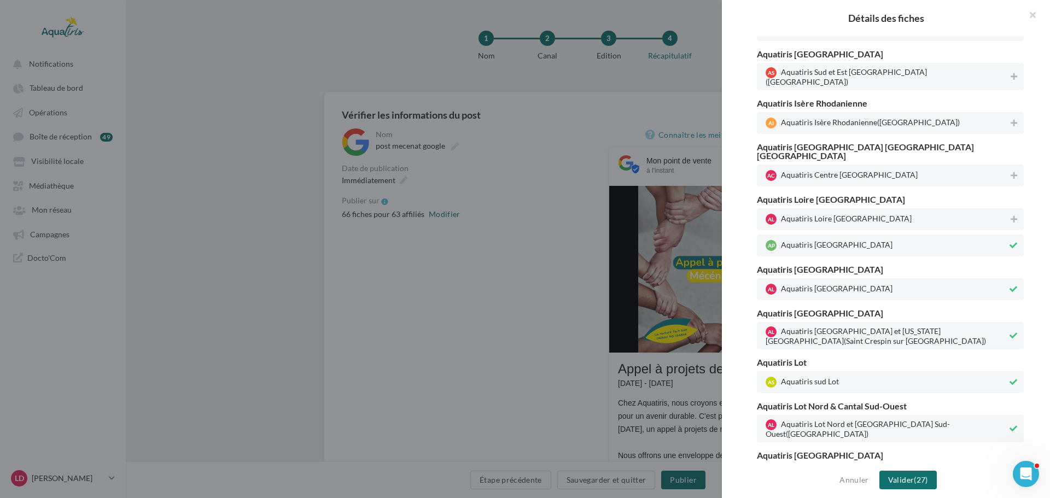
click at [1010, 332] on icon at bounding box center [1014, 336] width 8 height 8
click at [1012, 286] on icon at bounding box center [1014, 290] width 8 height 8
click at [1010, 242] on icon at bounding box center [1014, 246] width 8 height 8
click at [1010, 379] on icon at bounding box center [1014, 383] width 8 height 8
click at [1010, 425] on icon at bounding box center [1014, 429] width 8 height 8
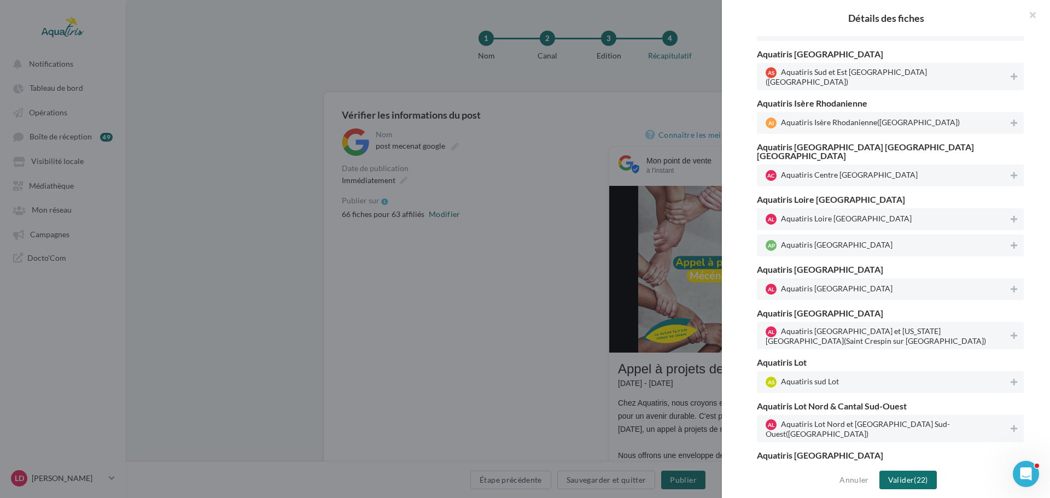
click at [1010, 472] on icon at bounding box center [1014, 476] width 8 height 8
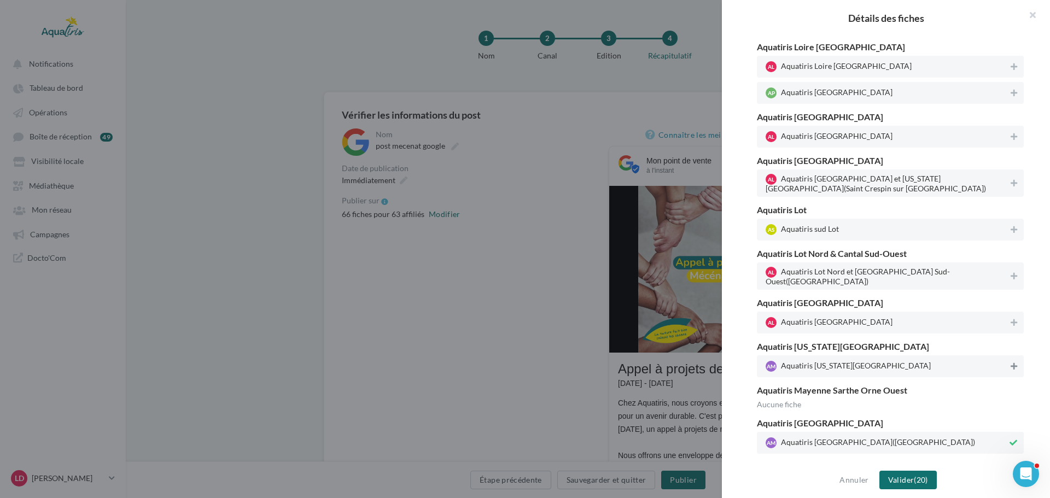
scroll to position [1860, 0]
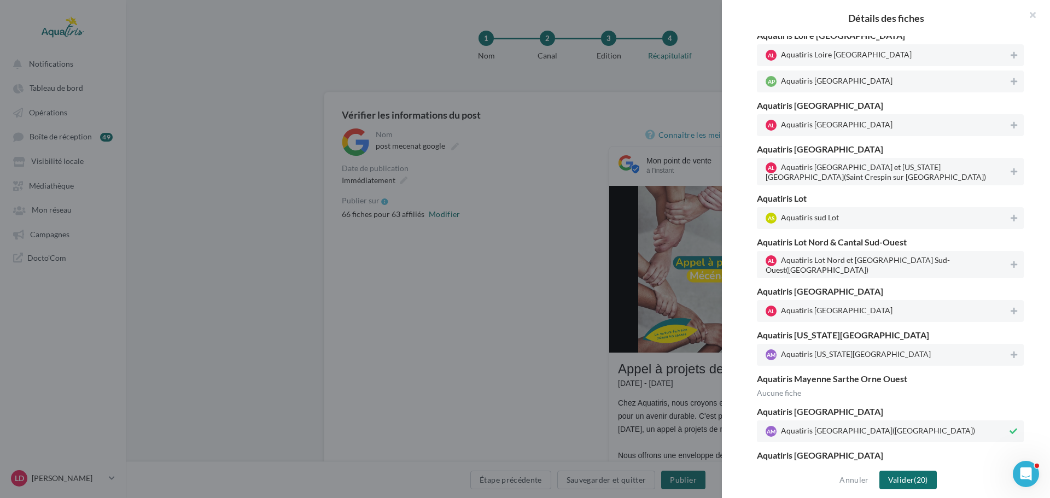
click at [1010, 428] on icon at bounding box center [1014, 432] width 8 height 8
click at [1009, 469] on button at bounding box center [1014, 475] width 12 height 13
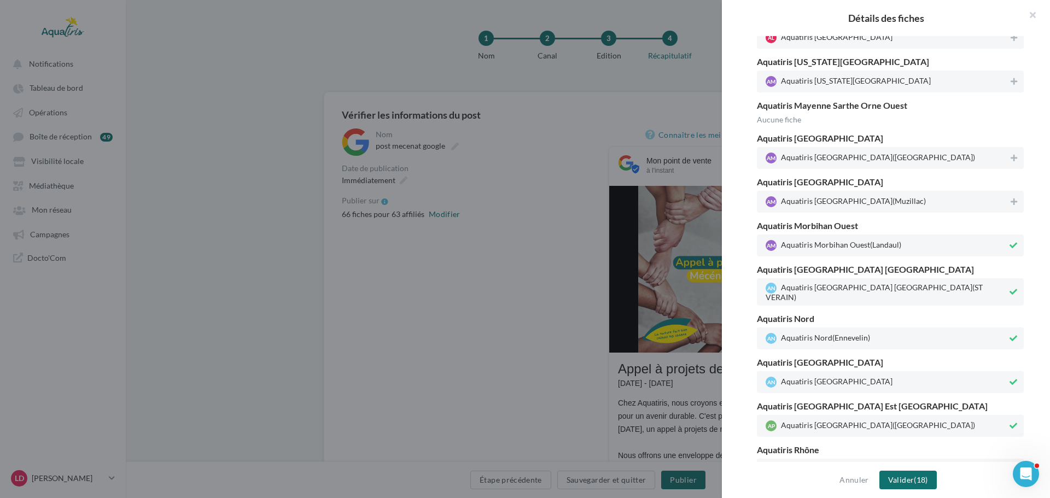
click at [1010, 242] on icon at bounding box center [1014, 246] width 8 height 8
click at [1010, 286] on button at bounding box center [1014, 292] width 12 height 13
click at [1010, 335] on icon at bounding box center [1014, 339] width 8 height 8
click at [1010, 379] on icon at bounding box center [1014, 383] width 8 height 8
click at [1010, 422] on icon at bounding box center [1014, 426] width 8 height 8
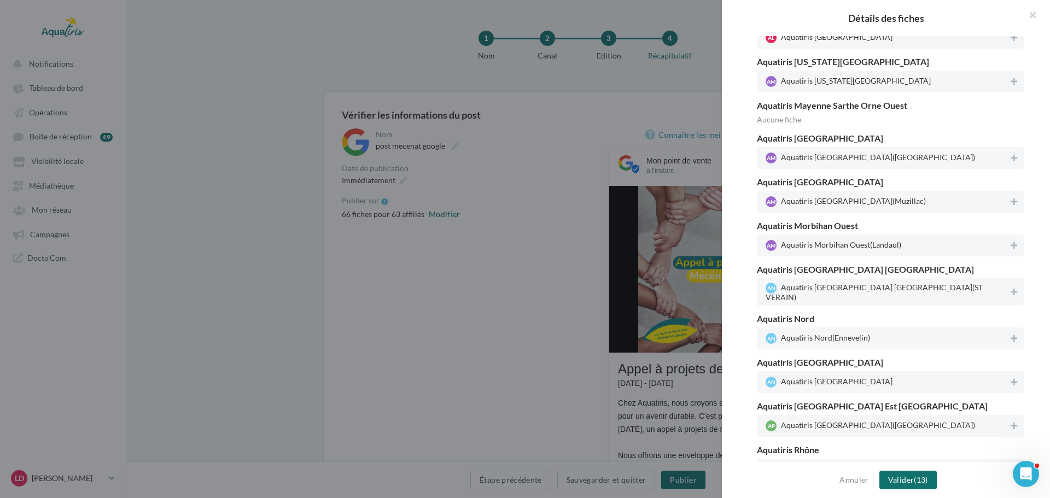
click at [1010, 466] on icon at bounding box center [1014, 470] width 8 height 8
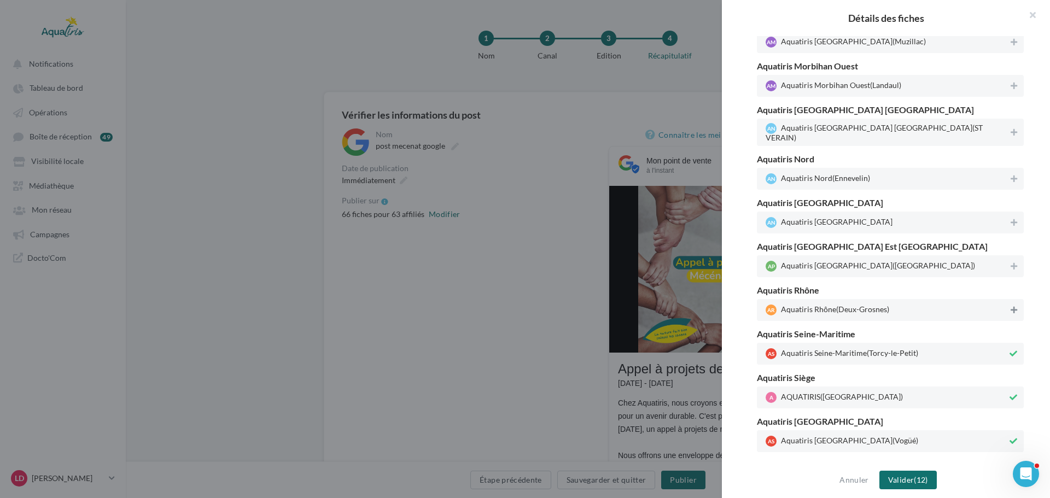
scroll to position [2298, 0]
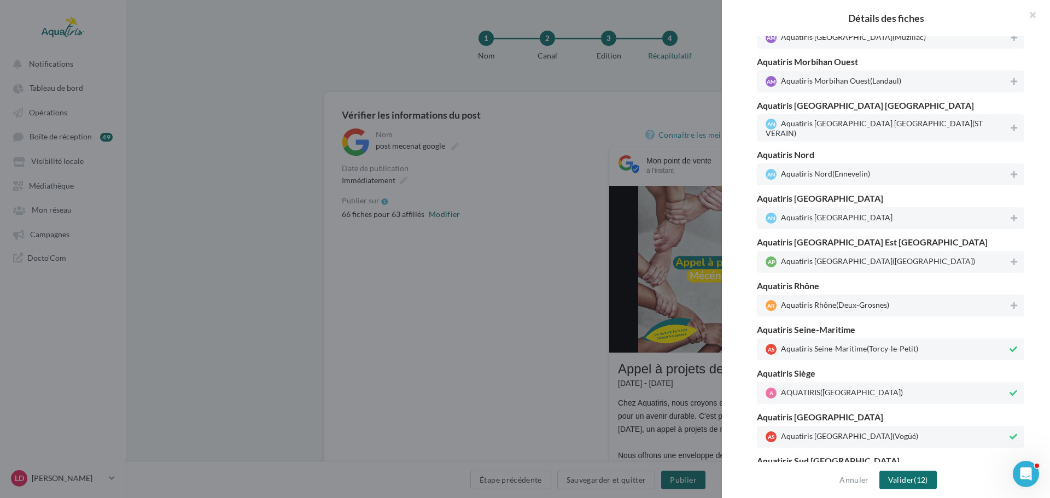
click at [1010, 346] on icon at bounding box center [1014, 350] width 8 height 8
click at [1010, 390] on icon at bounding box center [1014, 394] width 8 height 8
click at [1008, 431] on button at bounding box center [1014, 437] width 12 height 13
click at [1008, 474] on button at bounding box center [1014, 480] width 12 height 13
click at [1011, 390] on icon at bounding box center [1014, 394] width 7 height 8
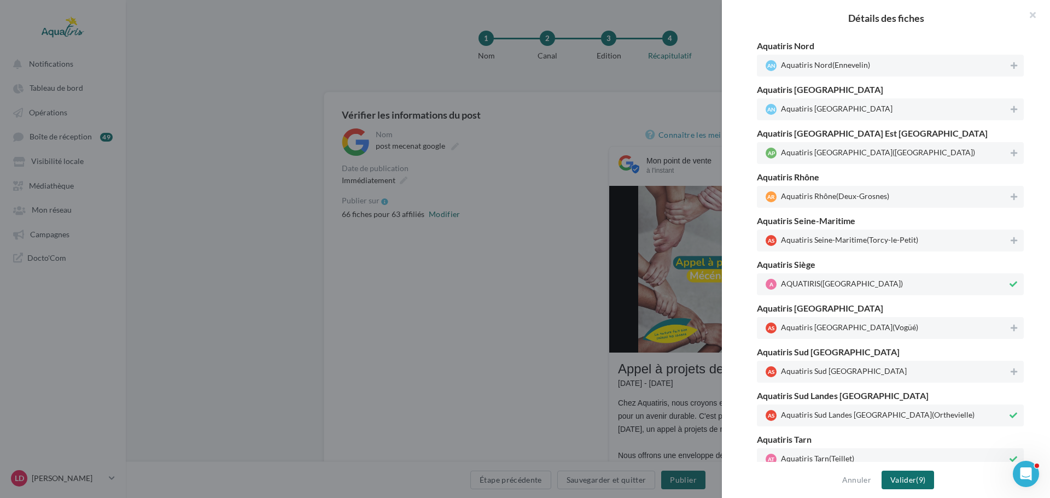
scroll to position [2407, 0]
click at [1010, 411] on icon at bounding box center [1014, 415] width 8 height 8
click at [1010, 455] on icon at bounding box center [1014, 459] width 8 height 8
click at [1009, 496] on button at bounding box center [1014, 502] width 12 height 13
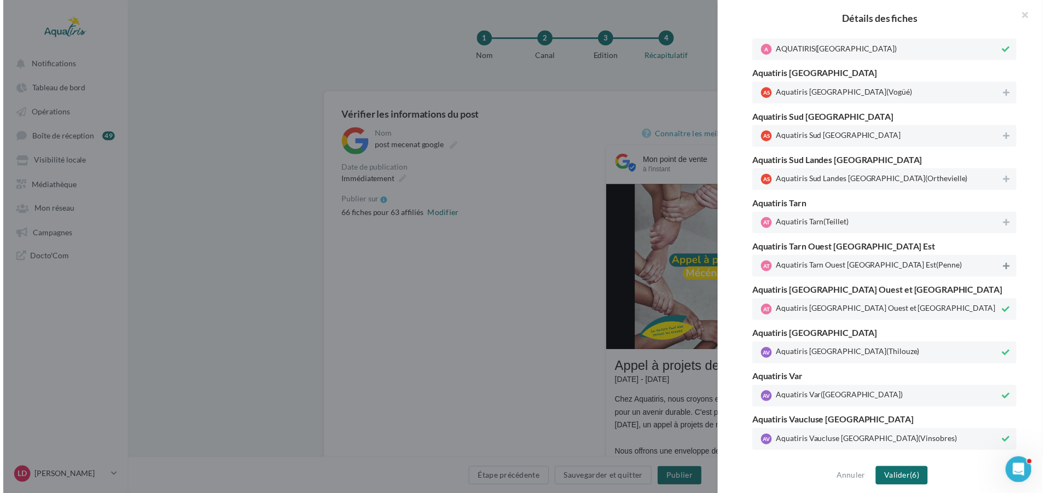
scroll to position [2643, 0]
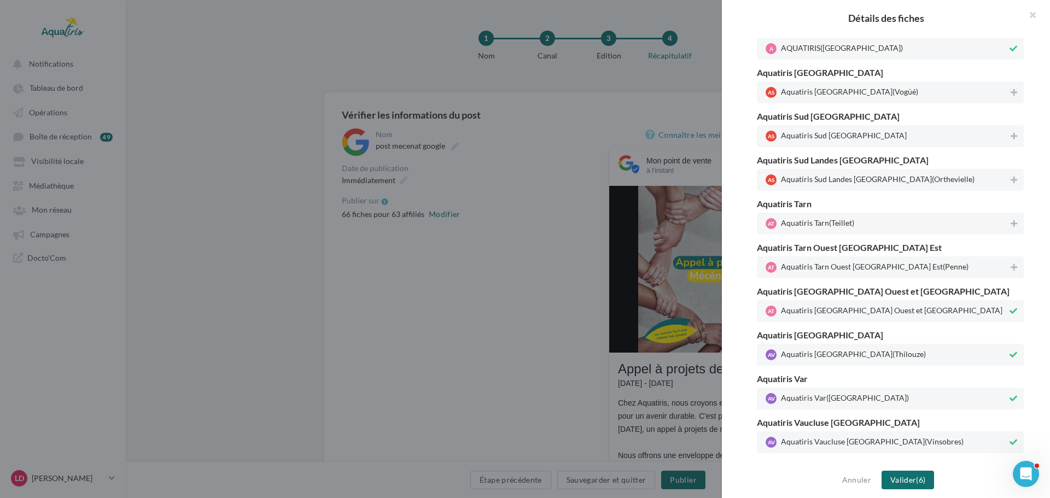
drag, startPoint x: 1004, startPoint y: 282, endPoint x: 1005, endPoint y: 260, distance: 21.9
click at [1008, 349] on button at bounding box center [1014, 355] width 12 height 13
click at [1010, 307] on icon at bounding box center [1014, 311] width 8 height 8
click at [1010, 395] on icon at bounding box center [1014, 399] width 8 height 8
click at [1011, 439] on icon at bounding box center [1014, 443] width 8 height 8
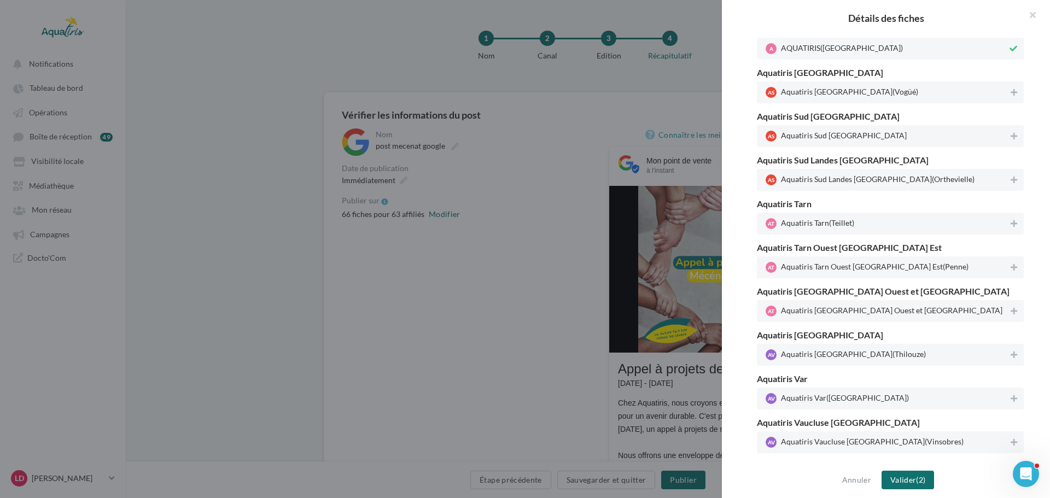
click at [1011, 475] on div "AV Aquatiris Vendée Ouest (Saint Hilaire de Loulay)" at bounding box center [890, 486] width 267 height 22
click at [926, 481] on button "Valider (1)" at bounding box center [908, 480] width 53 height 19
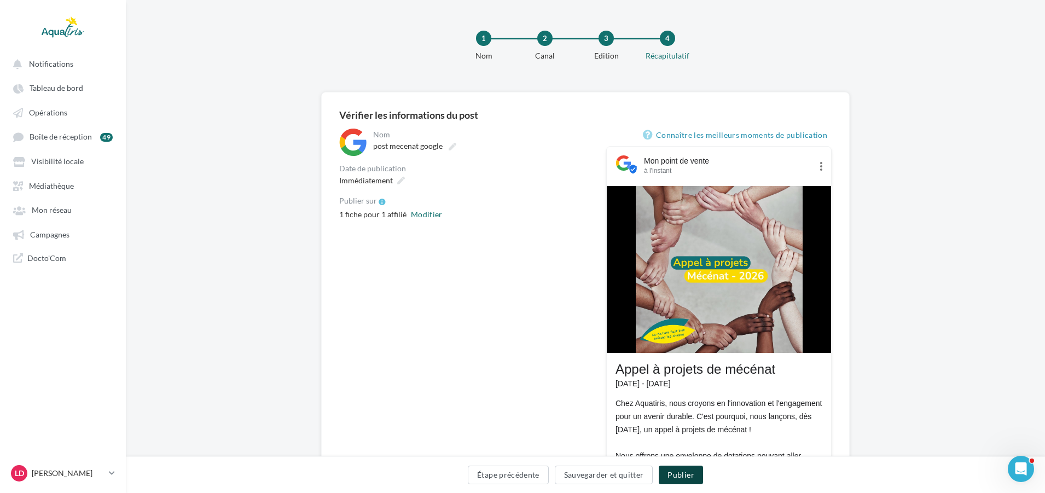
click at [667, 468] on button "Publier" at bounding box center [681, 475] width 44 height 19
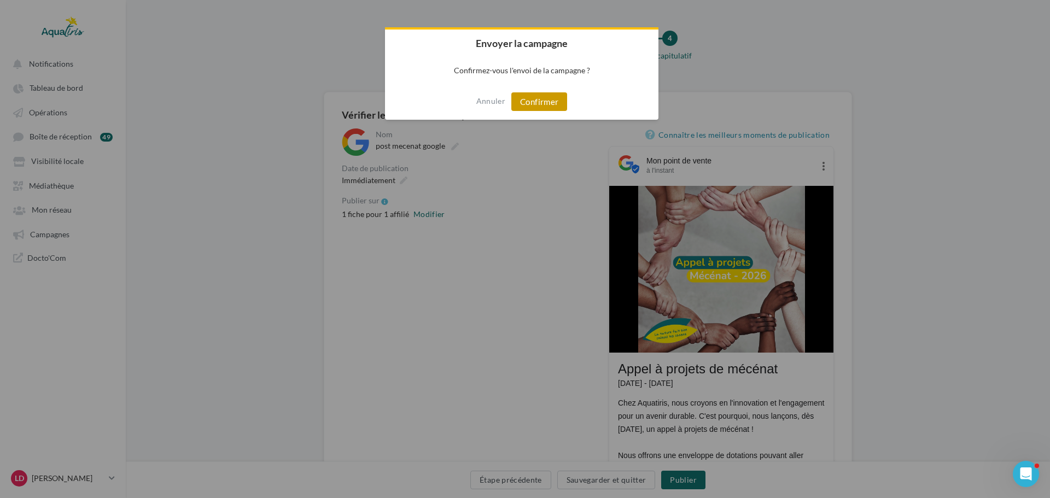
click at [541, 109] on button "Confirmer" at bounding box center [540, 101] width 56 height 19
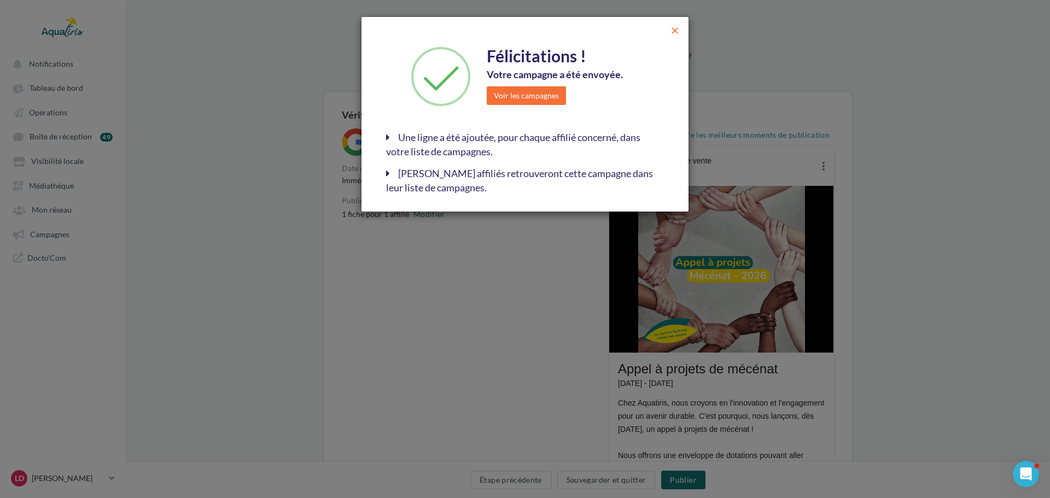
click at [671, 27] on span "close" at bounding box center [675, 30] width 11 height 11
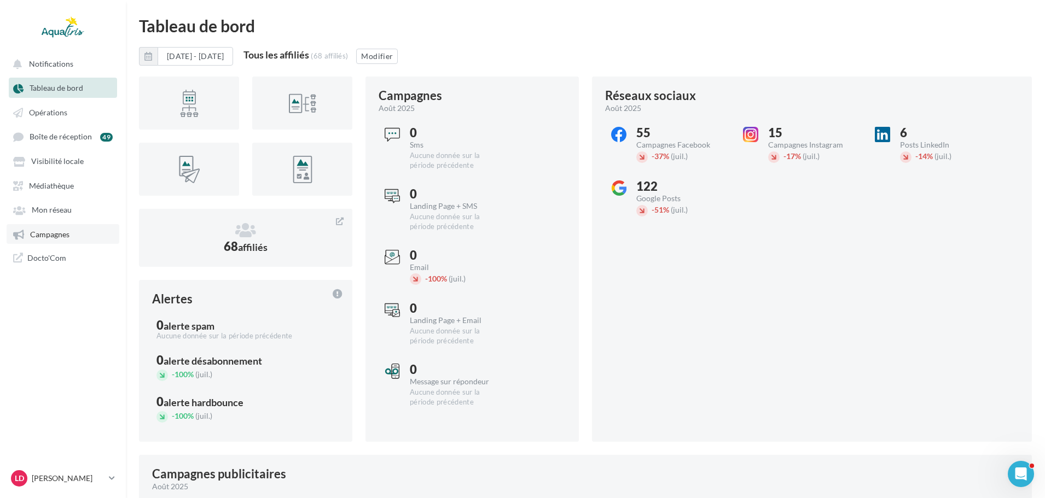
click at [57, 231] on span "Campagnes" at bounding box center [49, 234] width 39 height 9
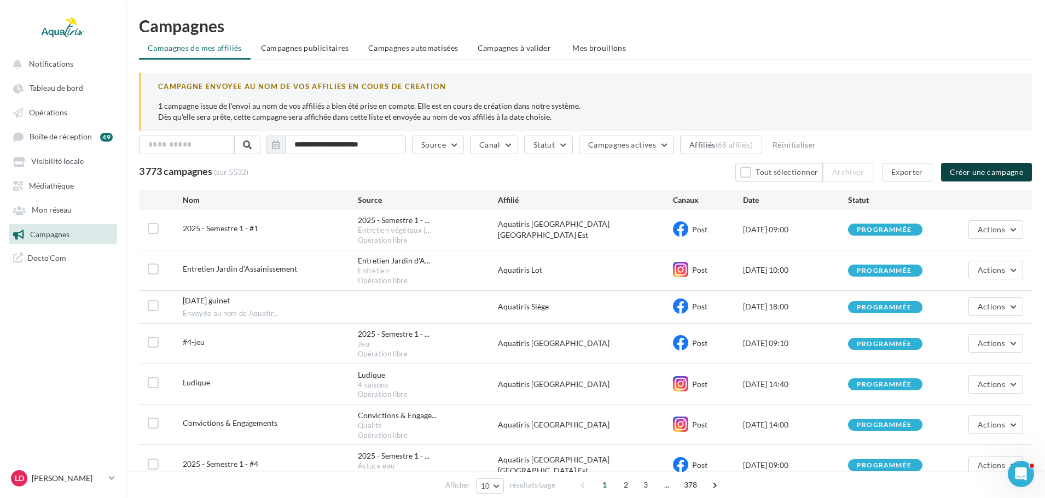
click at [975, 168] on button "Créer une campagne" at bounding box center [986, 172] width 91 height 19
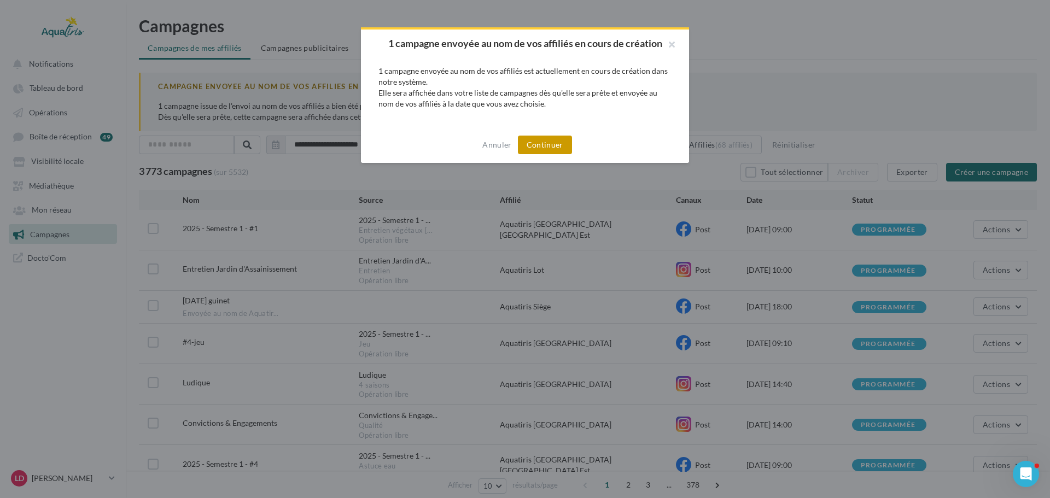
click at [562, 147] on button "Continuer" at bounding box center [545, 145] width 54 height 19
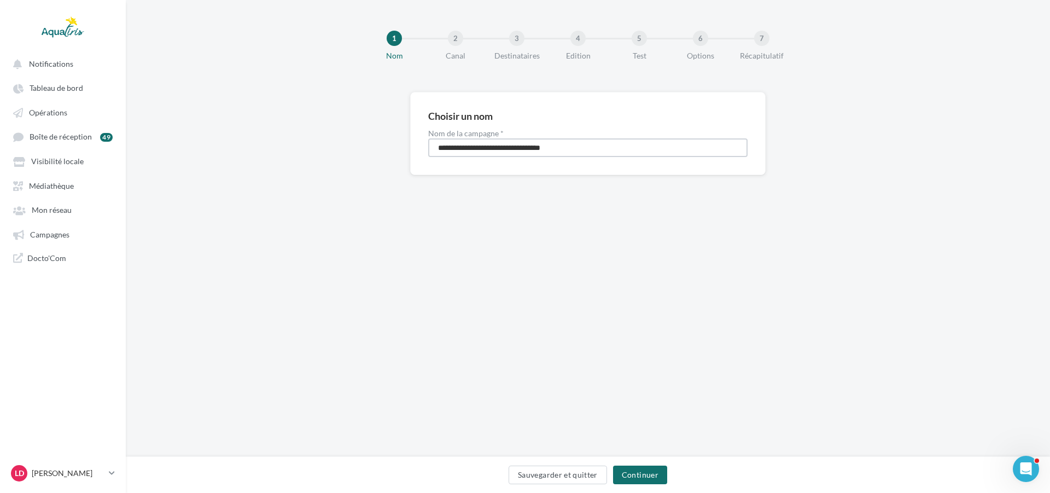
drag, startPoint x: 595, startPoint y: 148, endPoint x: 357, endPoint y: 149, distance: 238.5
click at [357, 149] on div "**********" at bounding box center [588, 151] width 925 height 118
type input "*"
type input "**********"
click at [640, 469] on button "Continuer" at bounding box center [640, 475] width 54 height 19
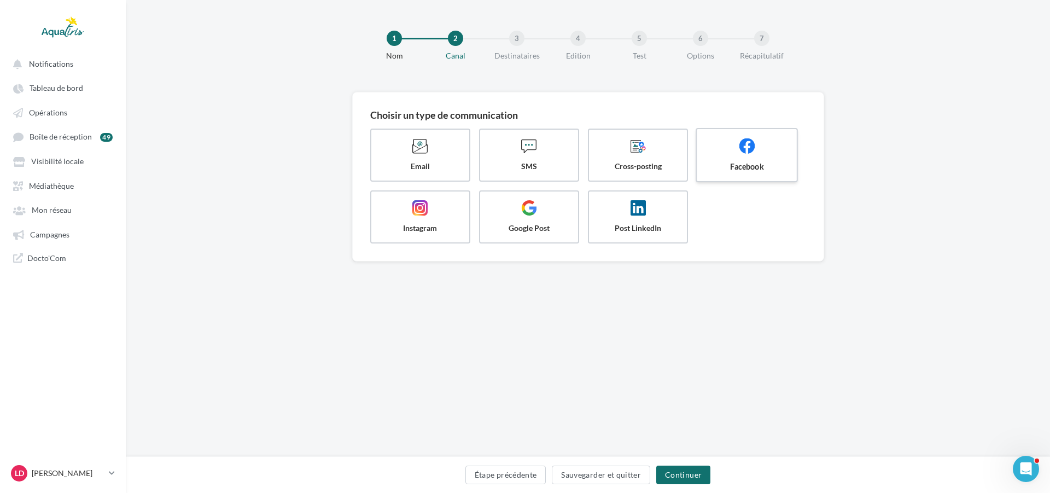
click at [759, 152] on span at bounding box center [747, 147] width 82 height 19
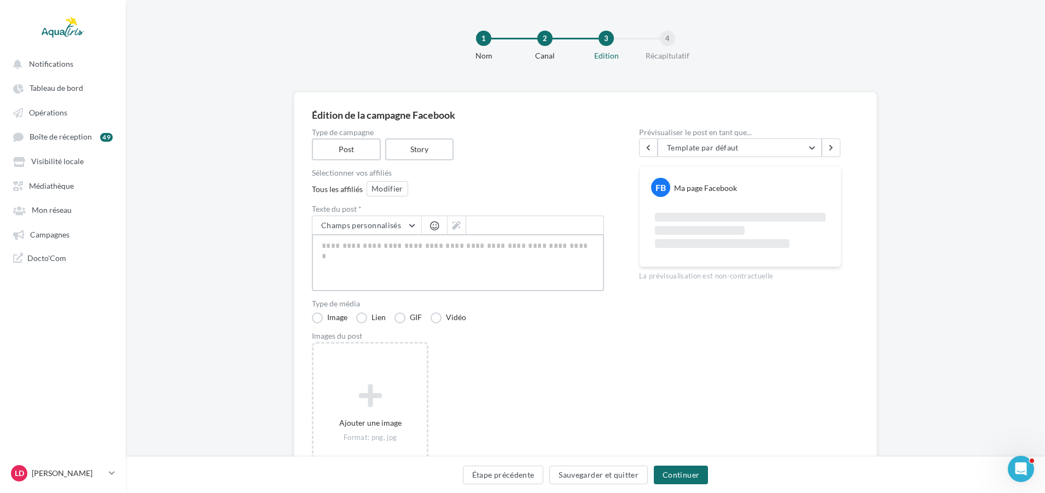
click at [428, 251] on textarea at bounding box center [458, 262] width 292 height 57
paste textarea "**********"
type textarea "**********"
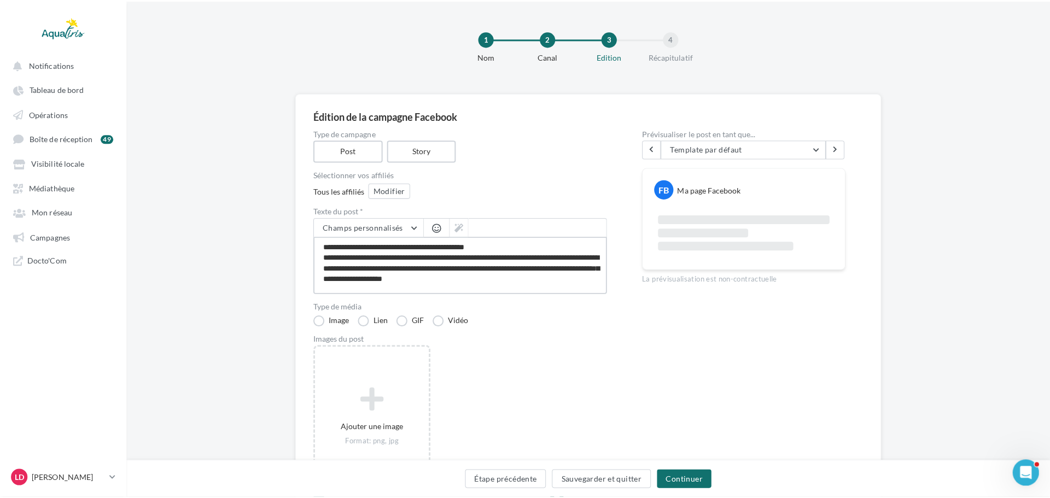
scroll to position [38, 0]
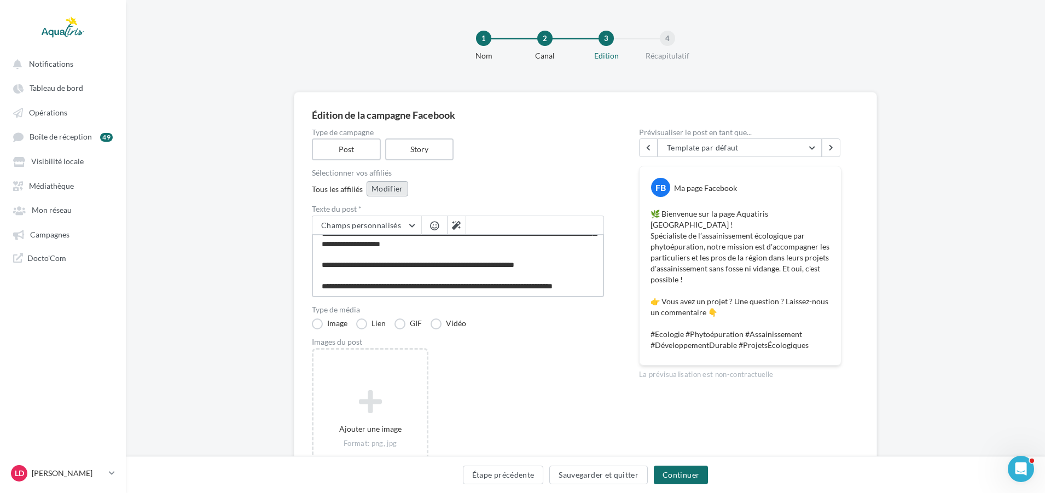
type textarea "**********"
click at [390, 191] on button "Modifier" at bounding box center [388, 188] width 42 height 15
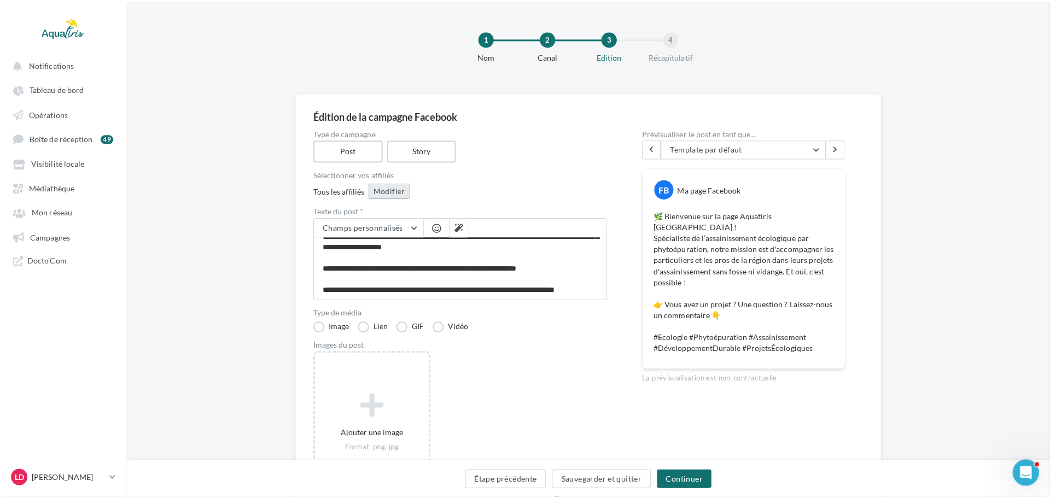
scroll to position [37, 0]
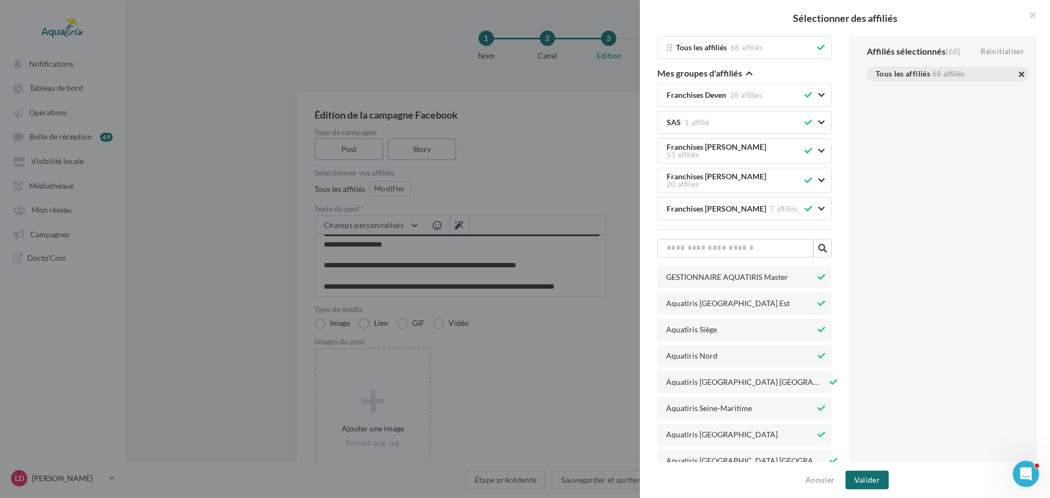
click at [876, 88] on button "button" at bounding box center [876, 88] width 0 height 0
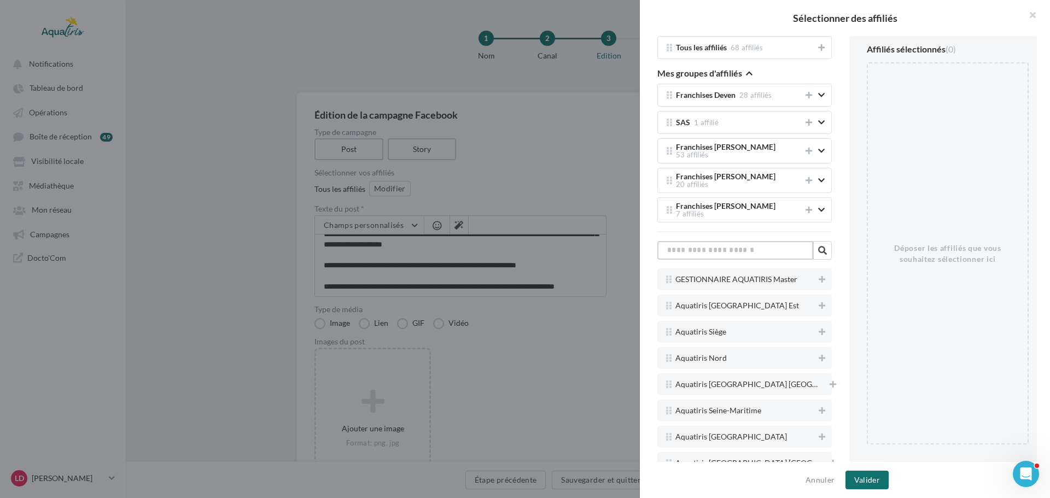
click at [763, 247] on input "text" at bounding box center [736, 250] width 156 height 19
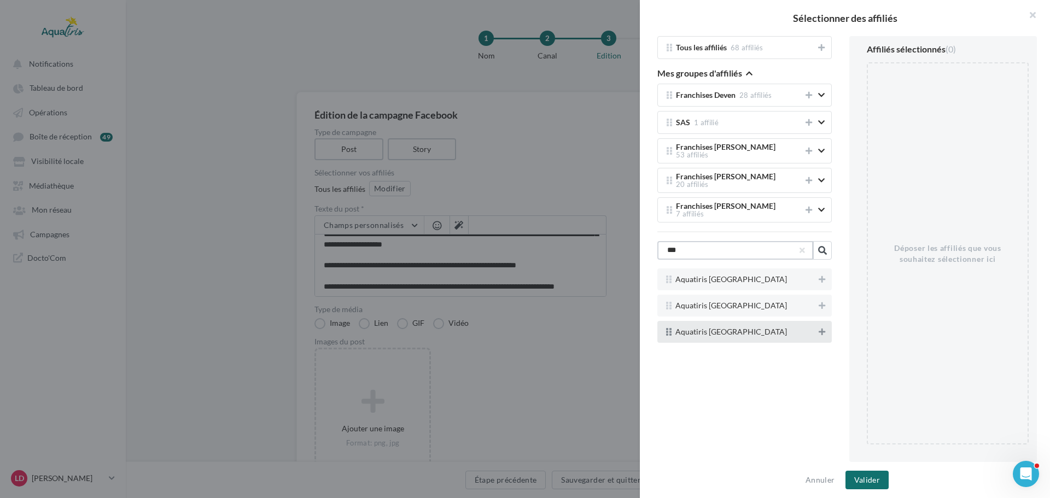
type input "***"
click at [819, 329] on icon at bounding box center [822, 332] width 7 height 8
click at [865, 472] on button "Valider" at bounding box center [867, 480] width 43 height 19
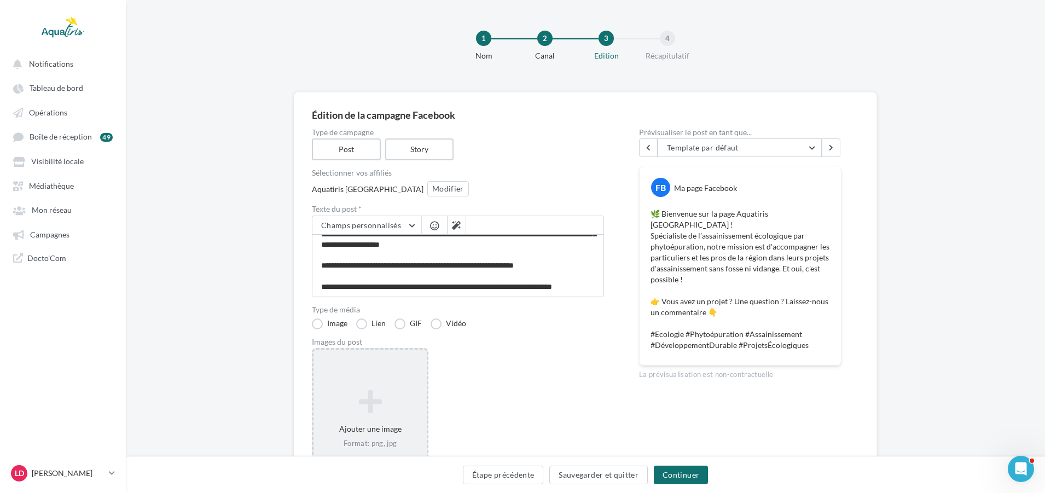
click at [368, 410] on icon at bounding box center [370, 401] width 104 height 26
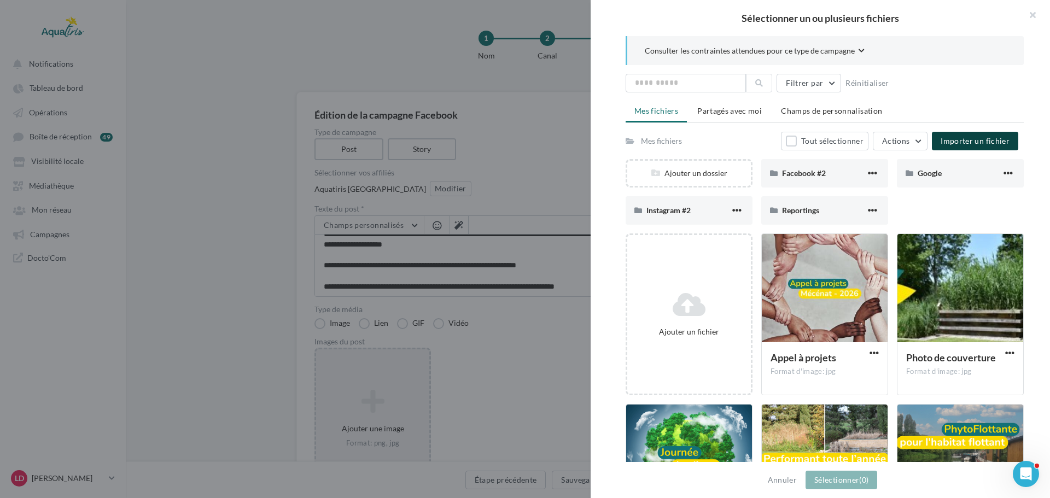
click at [974, 142] on span "Importer un fichier" at bounding box center [975, 140] width 69 height 9
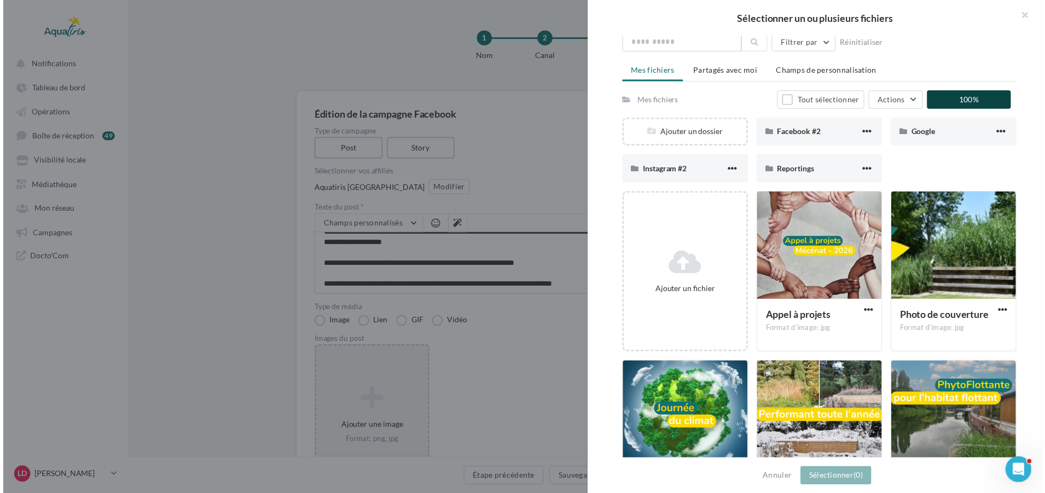
scroll to position [109, 0]
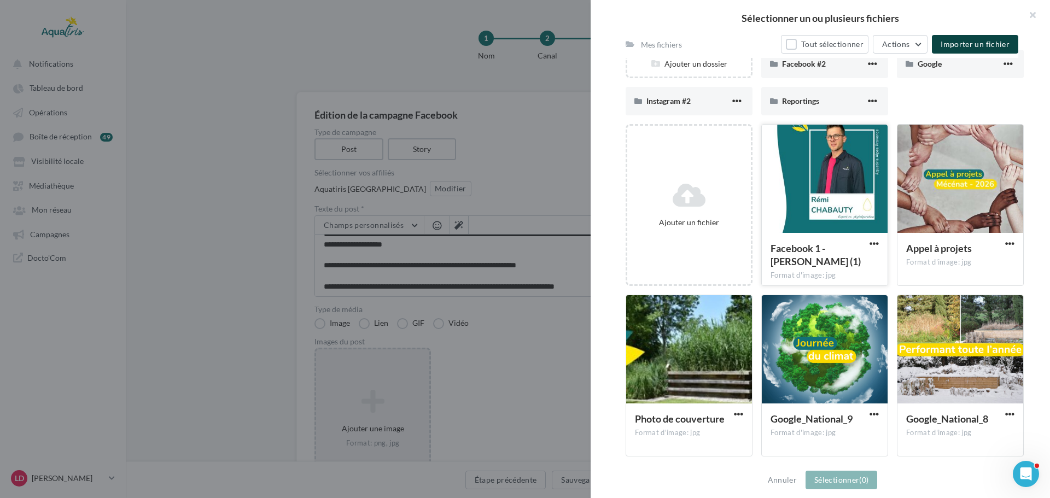
click at [851, 190] on div at bounding box center [825, 179] width 126 height 109
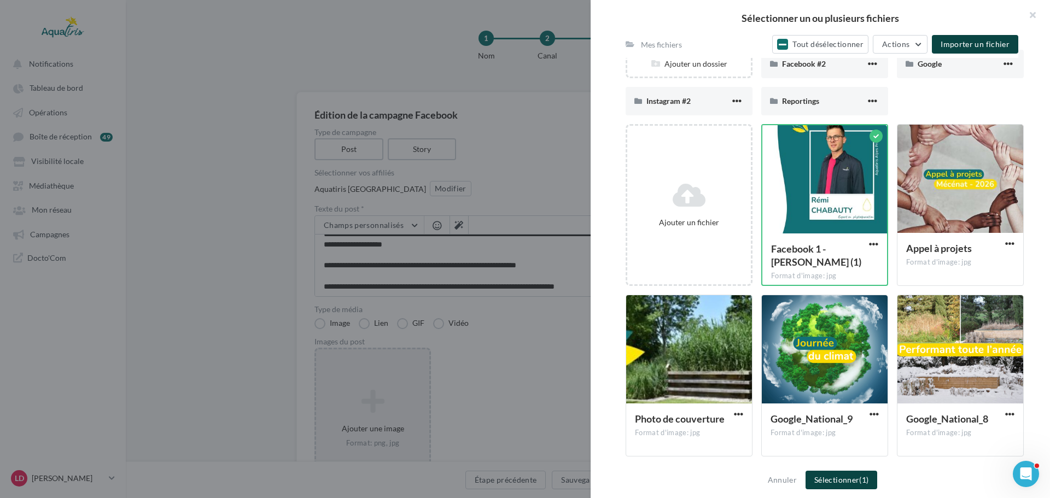
click at [859, 479] on button "Sélectionner (1)" at bounding box center [842, 480] width 72 height 19
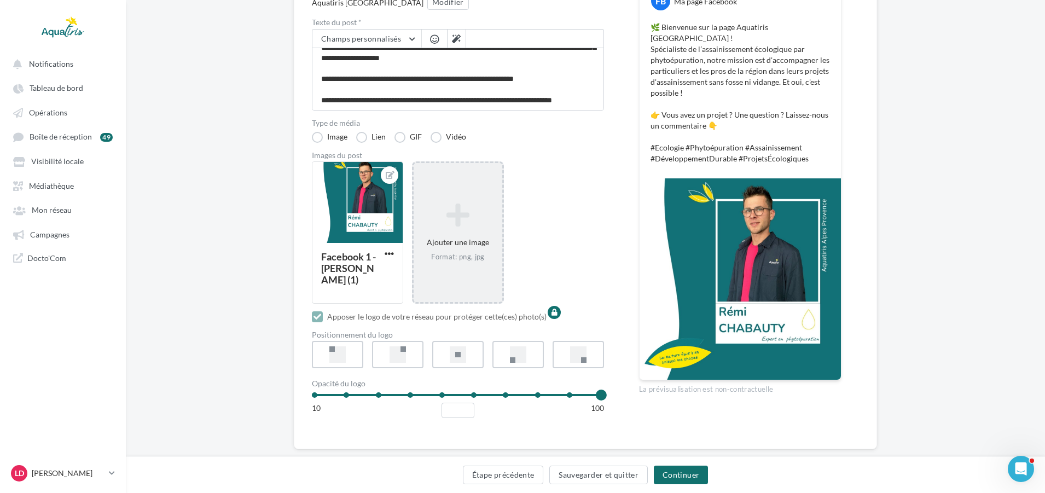
scroll to position [207, 0]
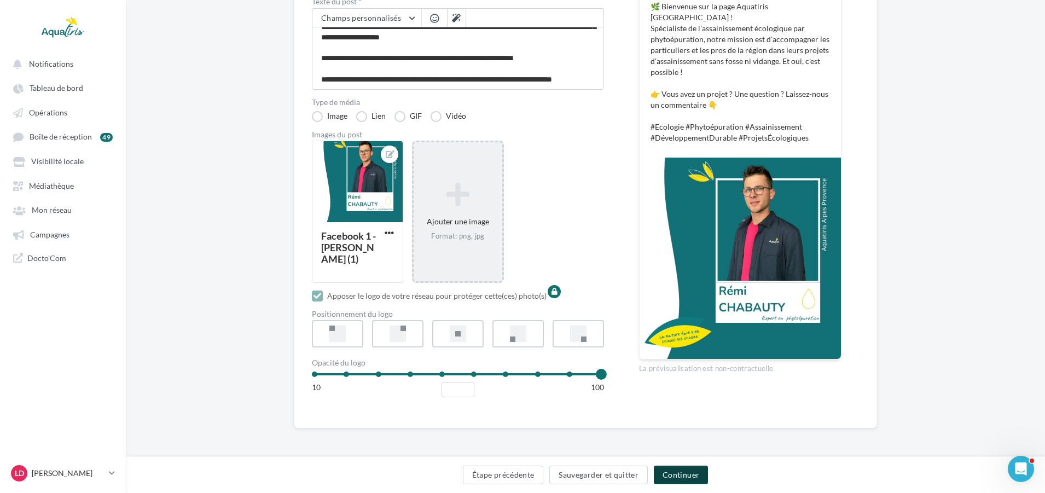
click at [676, 477] on button "Continuer" at bounding box center [681, 475] width 54 height 19
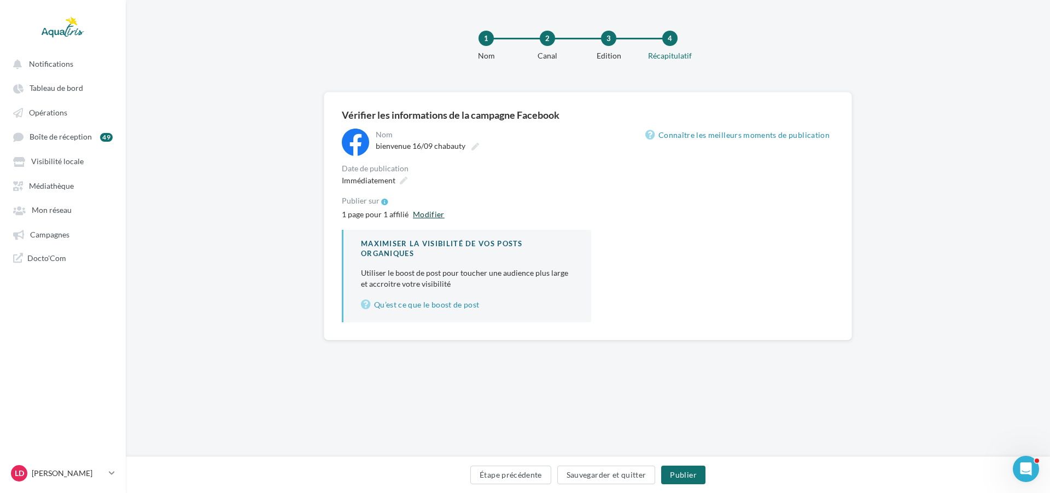
click at [417, 212] on button "Modifier" at bounding box center [429, 214] width 40 height 13
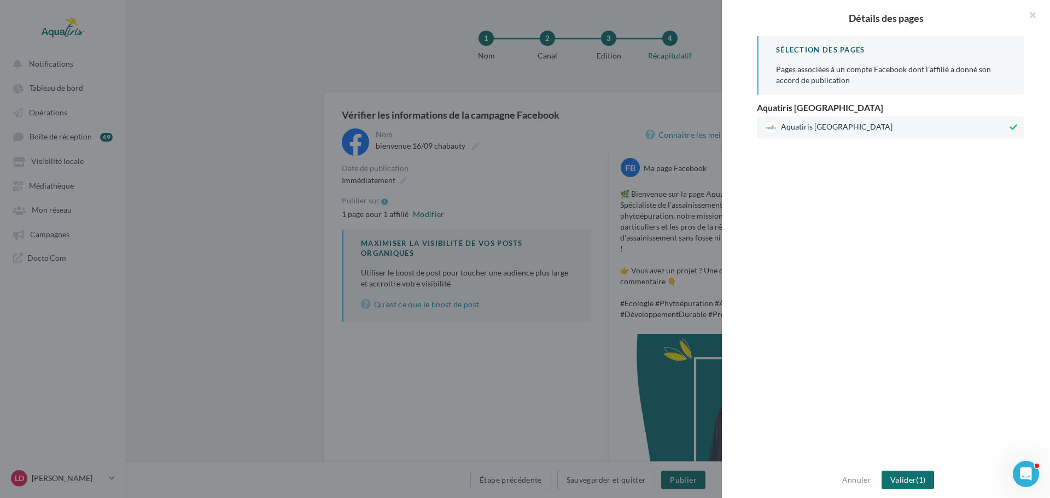
click at [473, 177] on div at bounding box center [525, 249] width 1050 height 498
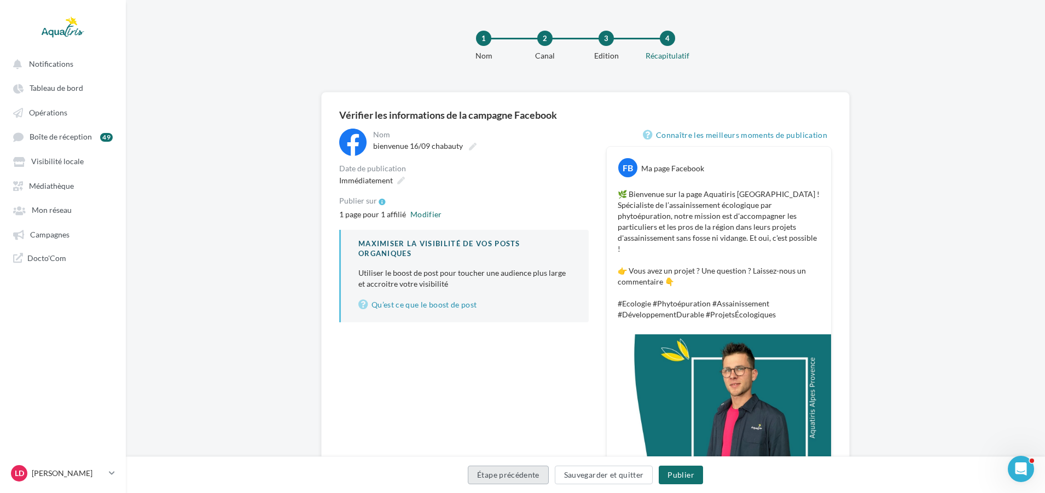
click at [504, 471] on button "Étape précédente" at bounding box center [508, 475] width 81 height 19
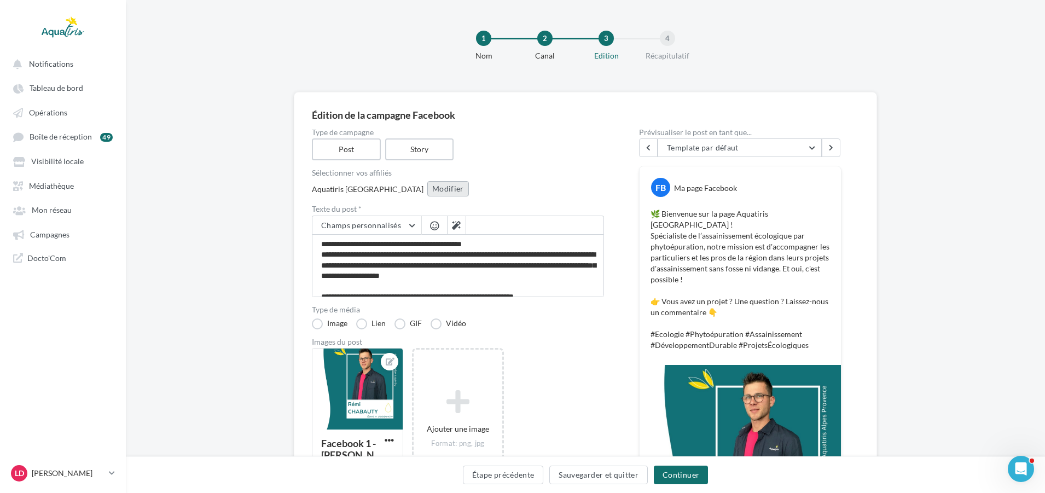
click at [427, 186] on button "Modifier" at bounding box center [448, 188] width 42 height 15
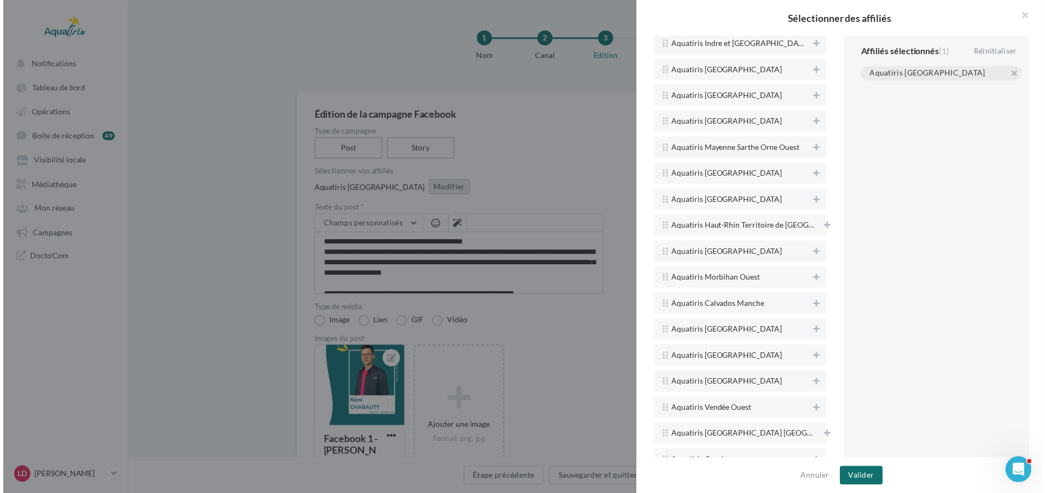
scroll to position [1422, 0]
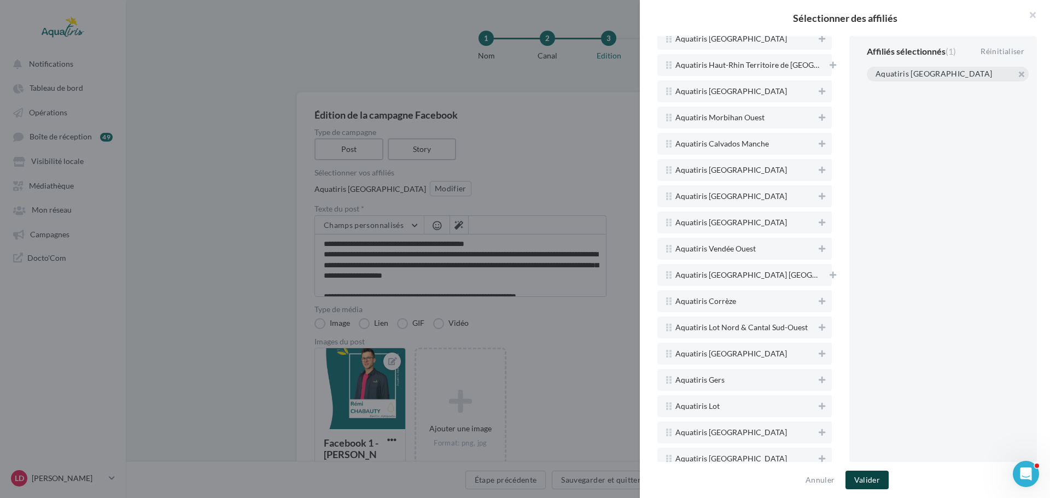
click at [869, 475] on button "Valider" at bounding box center [867, 480] width 43 height 19
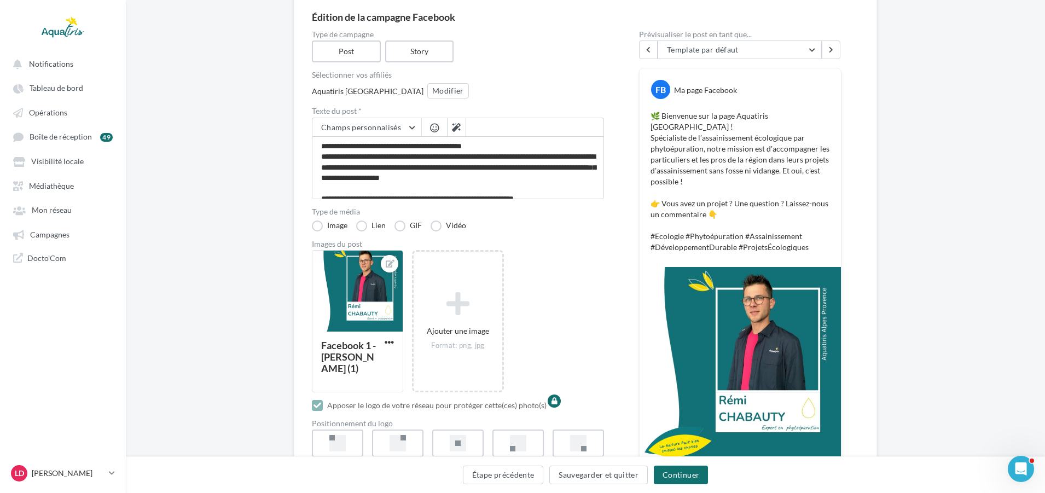
scroll to position [109, 0]
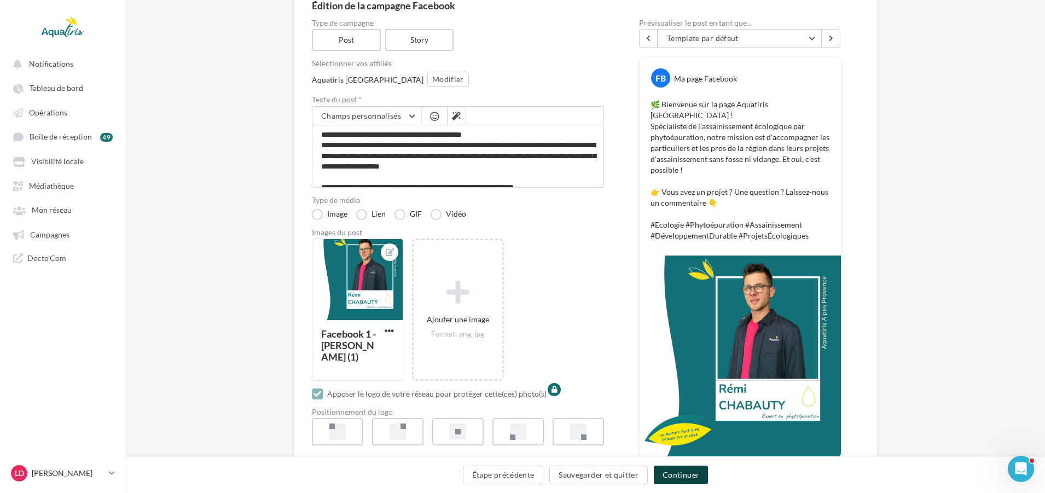
click at [689, 475] on button "Continuer" at bounding box center [681, 475] width 54 height 19
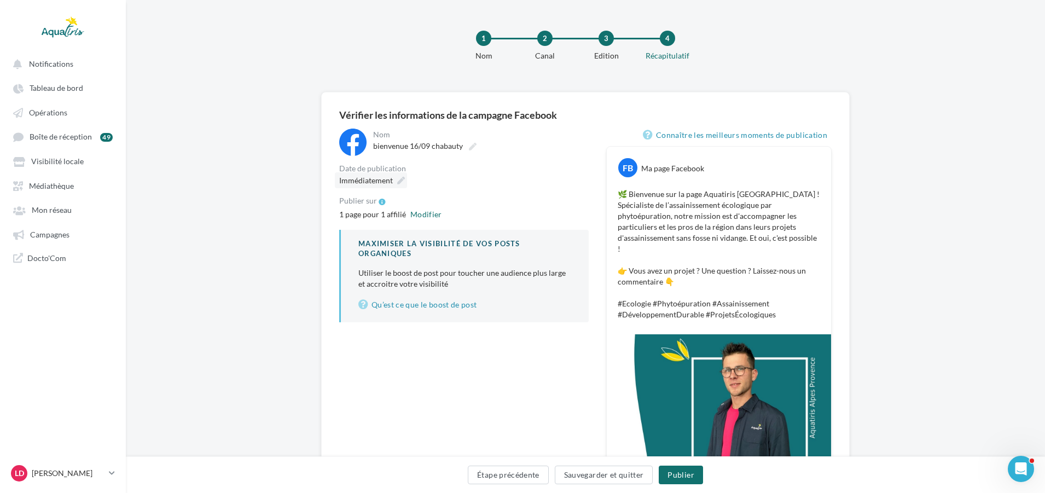
click at [391, 184] on span "Immédiatement" at bounding box center [366, 180] width 54 height 9
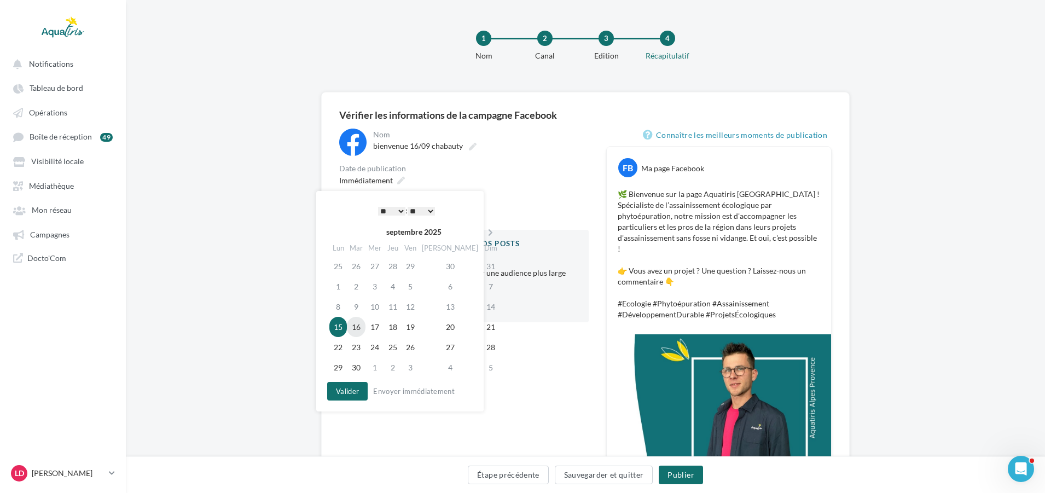
click at [362, 330] on td "16" at bounding box center [356, 327] width 19 height 20
click at [392, 212] on select "* * * * * * * * * * ** ** ** ** ** ** ** ** ** ** ** ** ** **" at bounding box center [391, 211] width 27 height 9
click at [567, 344] on div "**********" at bounding box center [463, 351] width 249 height 445
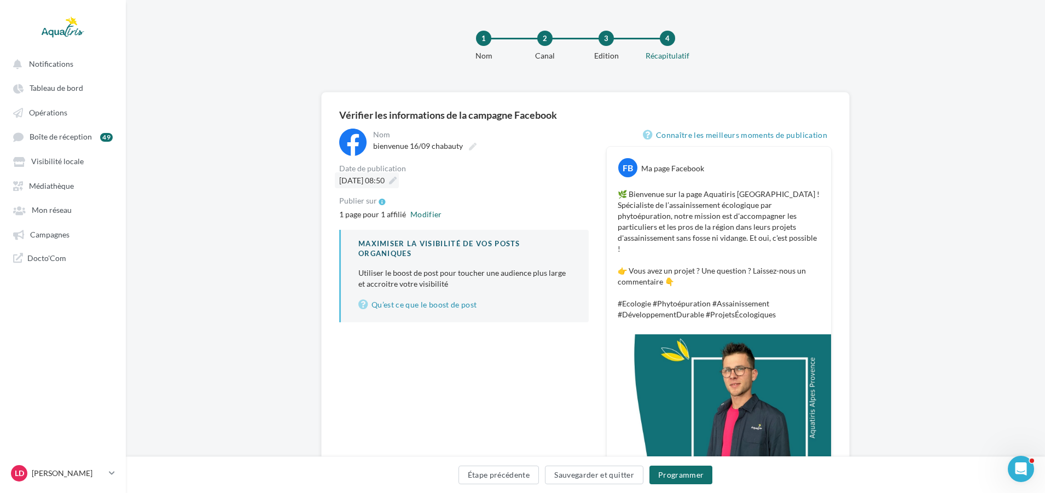
click at [385, 180] on span "16/09/2025 à 08:50" at bounding box center [361, 180] width 45 height 9
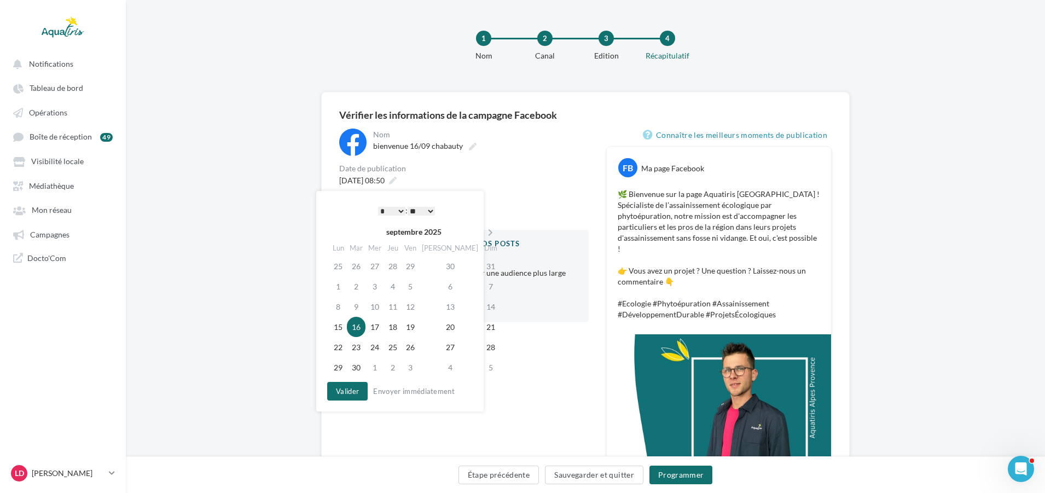
click at [428, 213] on select "** ** ** ** ** **" at bounding box center [421, 211] width 27 height 9
click at [357, 388] on button "Valider" at bounding box center [347, 391] width 40 height 19
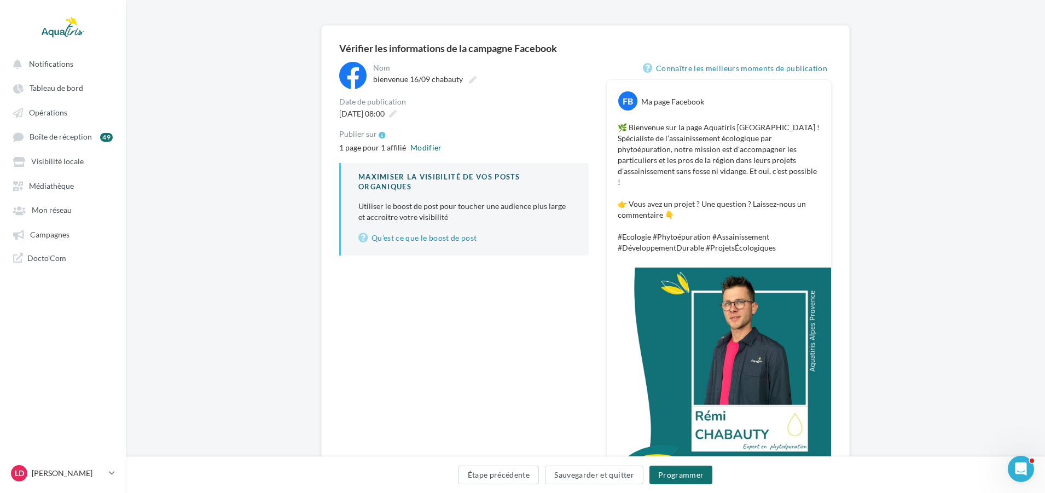
scroll to position [152, 0]
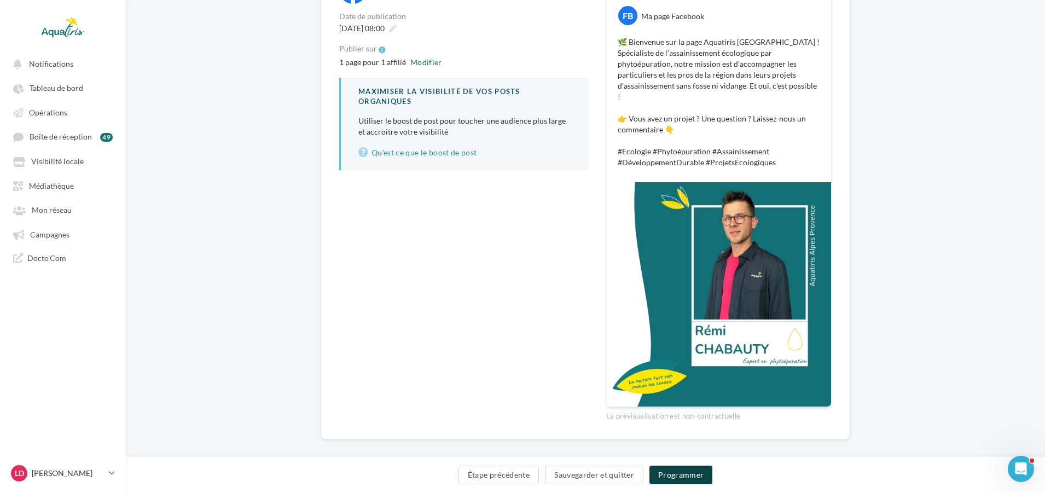
click at [689, 477] on button "Programmer" at bounding box center [680, 475] width 63 height 19
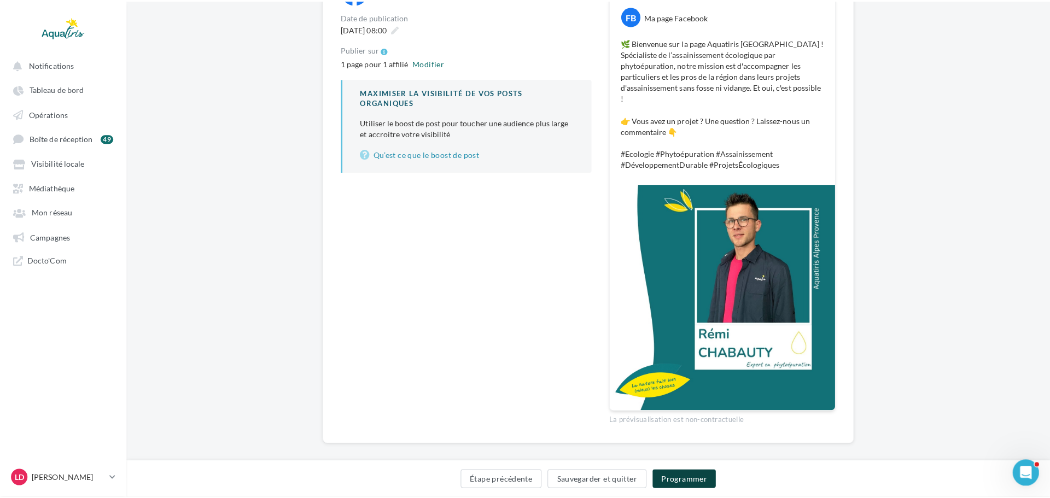
scroll to position [147, 0]
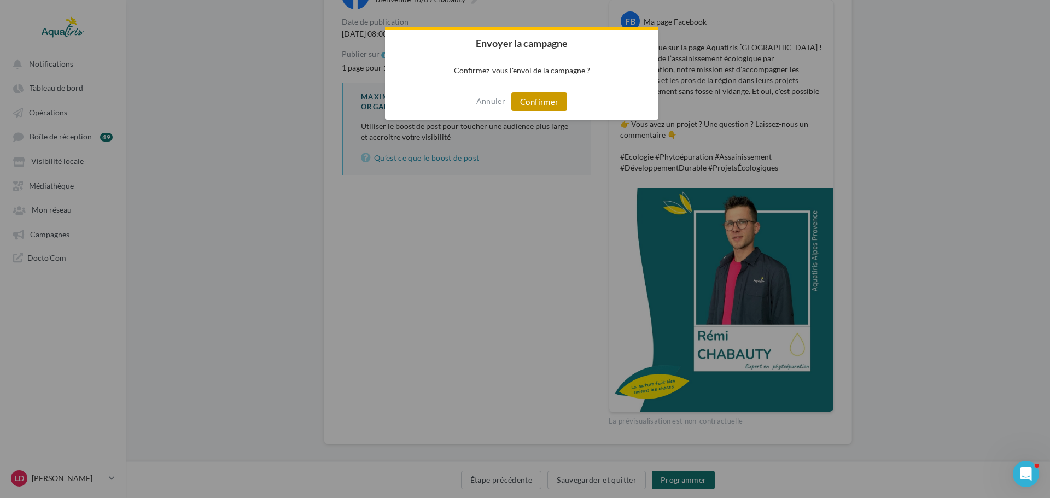
click at [533, 98] on button "Confirmer" at bounding box center [540, 101] width 56 height 19
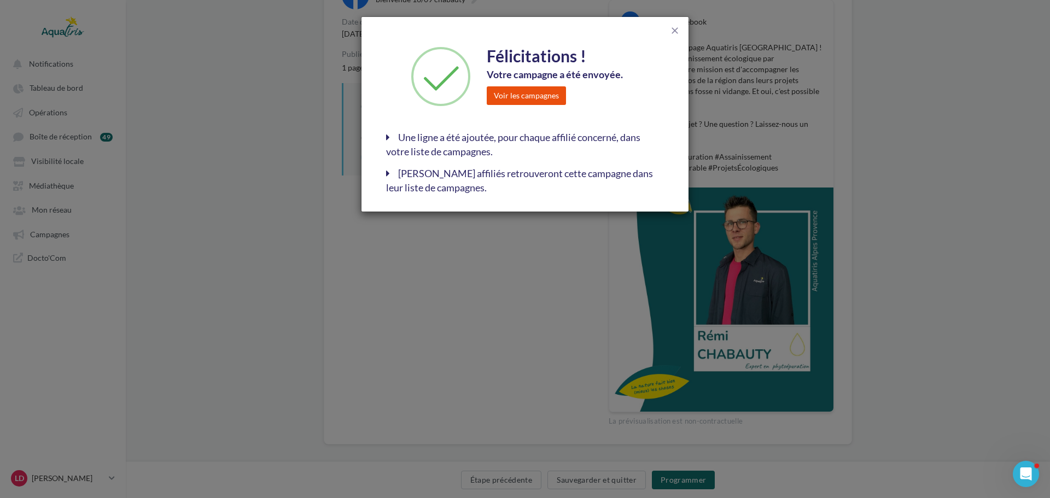
click at [551, 97] on button "Voir les campagnes" at bounding box center [526, 95] width 79 height 19
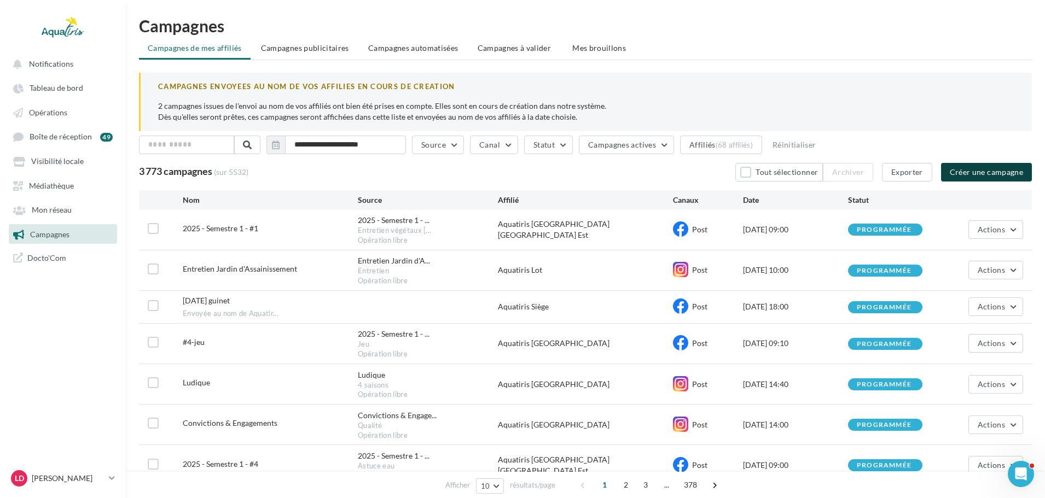
click at [966, 177] on button "Créer une campagne" at bounding box center [986, 172] width 91 height 19
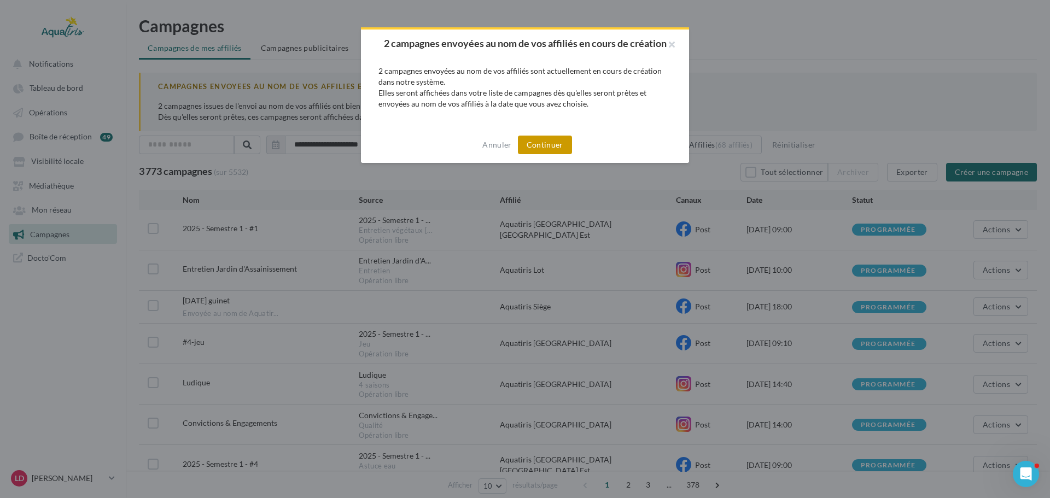
click at [565, 153] on button "Continuer" at bounding box center [545, 145] width 54 height 19
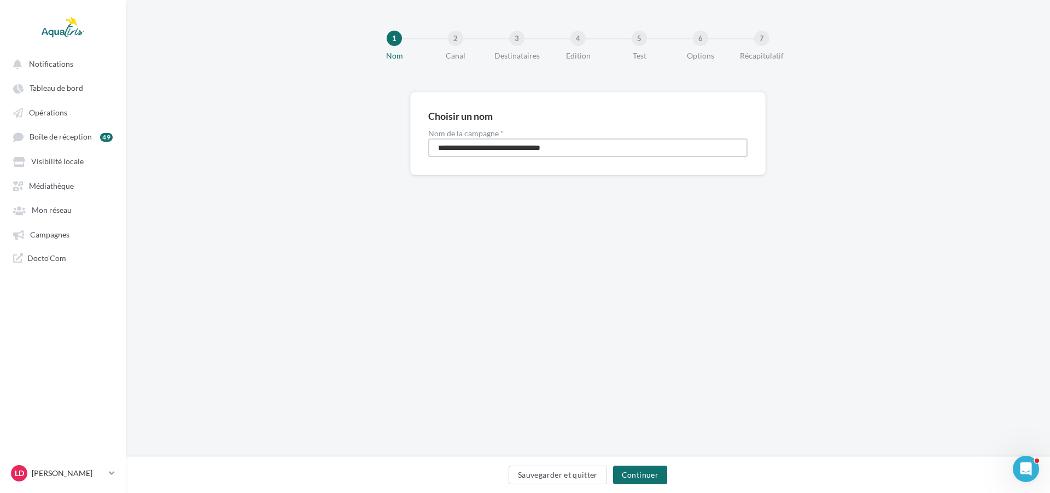
drag, startPoint x: 585, startPoint y: 146, endPoint x: 323, endPoint y: 151, distance: 261.6
click at [323, 151] on div "**********" at bounding box center [588, 151] width 925 height 118
type input "**********"
click at [659, 468] on button "Continuer" at bounding box center [640, 475] width 54 height 19
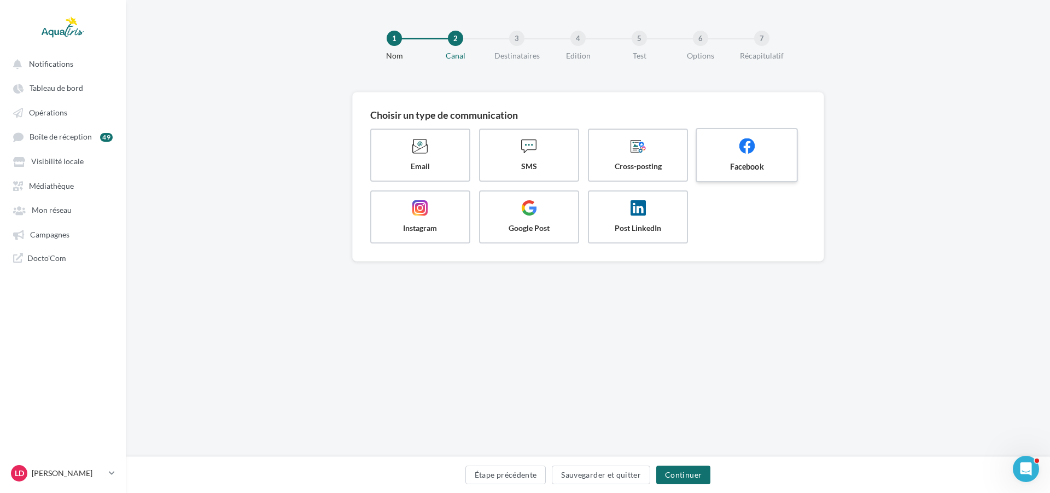
click at [729, 163] on span "Facebook" at bounding box center [747, 166] width 82 height 11
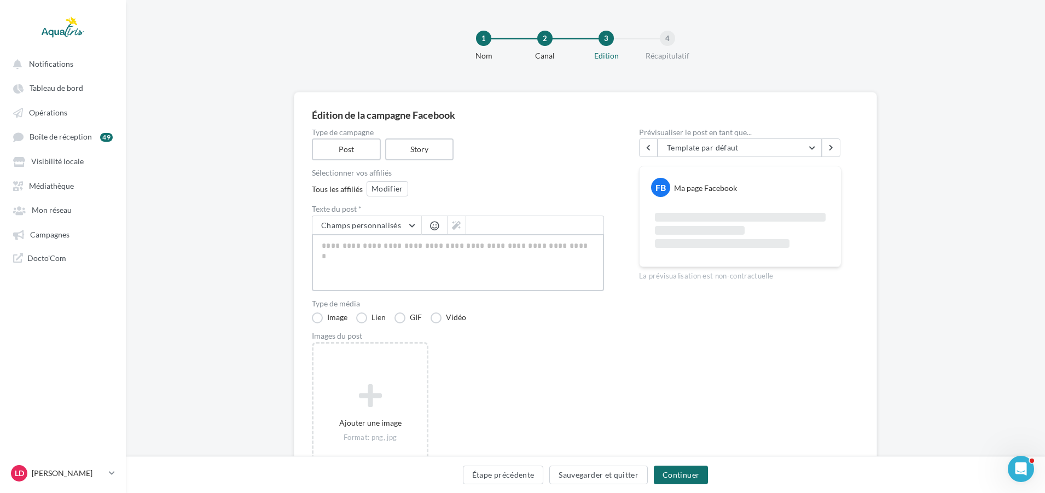
click at [440, 239] on textarea at bounding box center [458, 262] width 292 height 57
paste textarea "**********"
type textarea "**********"
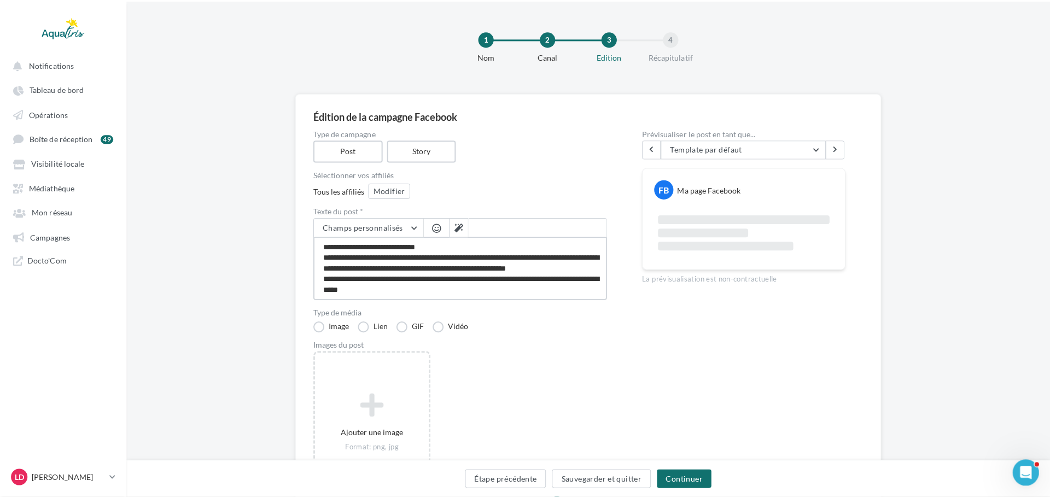
scroll to position [80, 0]
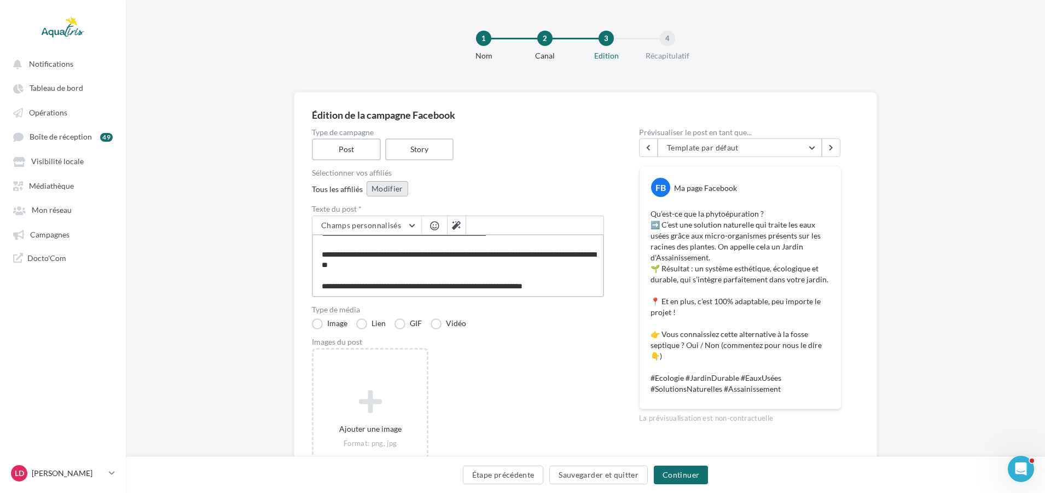
type textarea "**********"
click at [380, 189] on button "Modifier" at bounding box center [388, 188] width 42 height 15
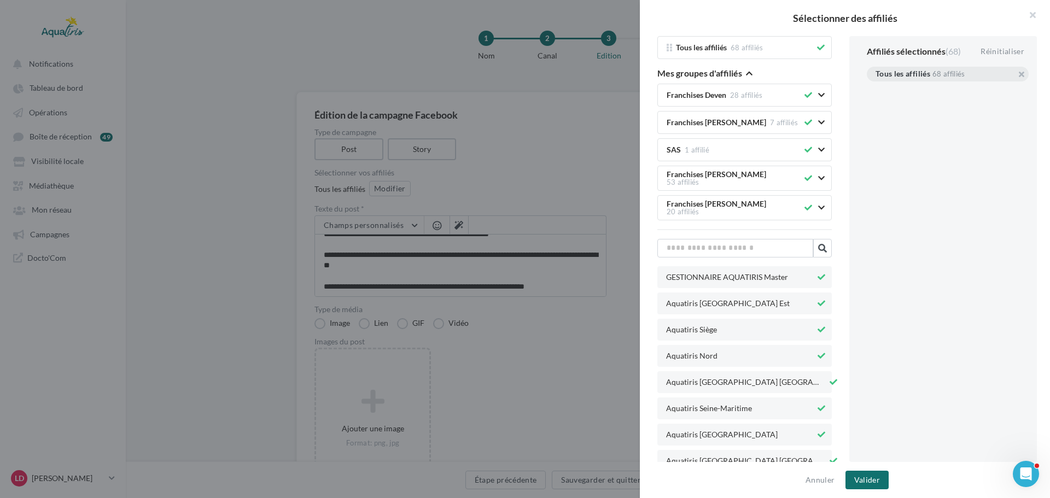
click at [1014, 73] on div "Tous les affiliés 68 affiliés" at bounding box center [948, 74] width 162 height 15
click at [876, 88] on button "button" at bounding box center [876, 88] width 0 height 0
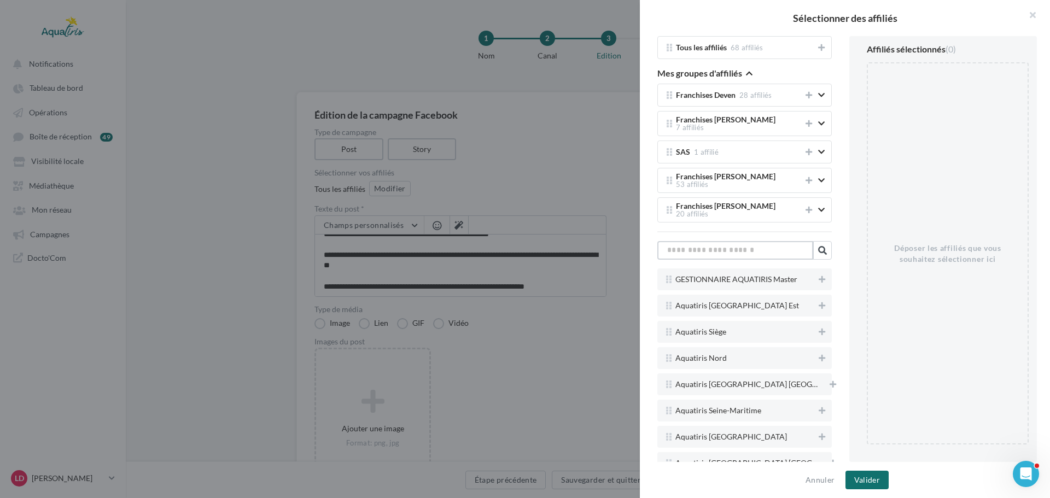
click at [770, 241] on input "text" at bounding box center [736, 250] width 156 height 19
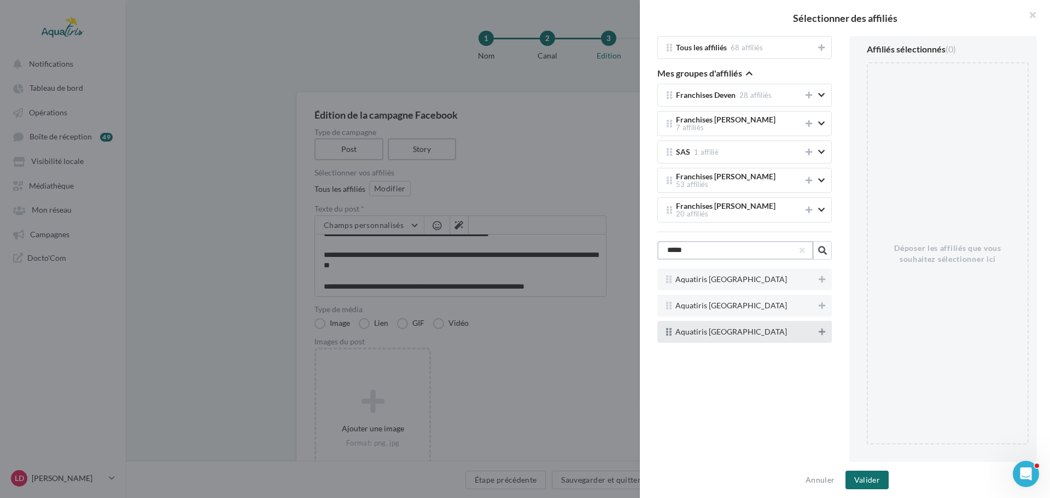
type input "*****"
click at [819, 328] on icon at bounding box center [822, 332] width 7 height 8
click at [861, 475] on button "Valider" at bounding box center [867, 480] width 43 height 19
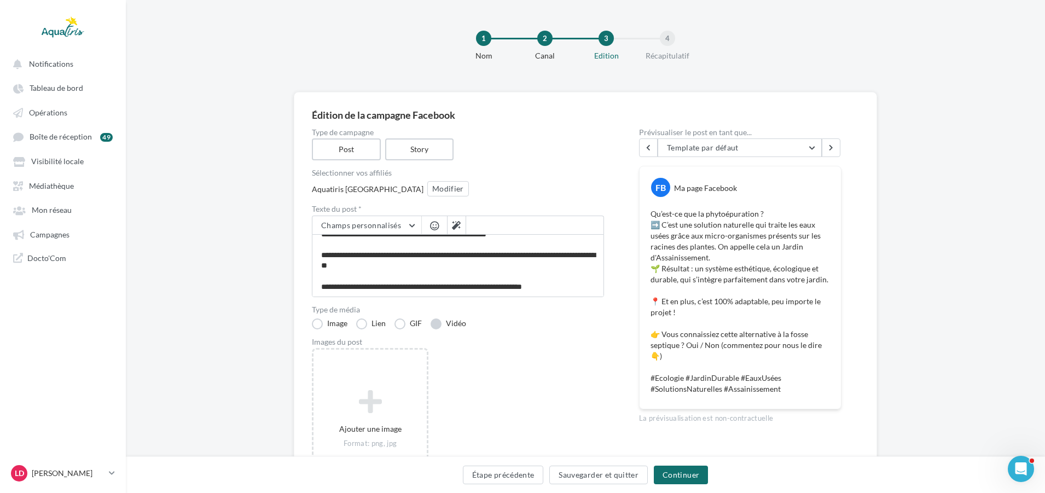
click at [456, 327] on label "Vidéo" at bounding box center [449, 323] width 36 height 11
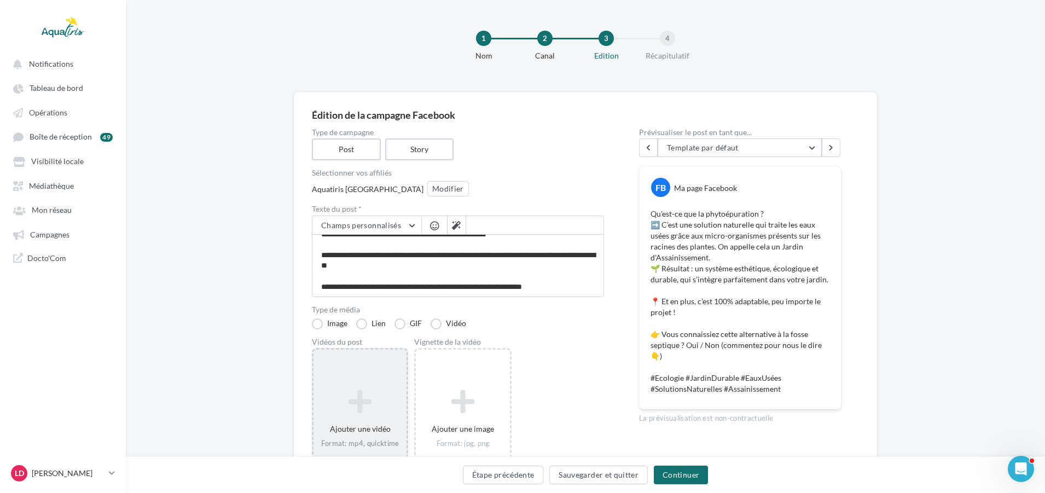
click at [371, 404] on icon at bounding box center [360, 401] width 84 height 26
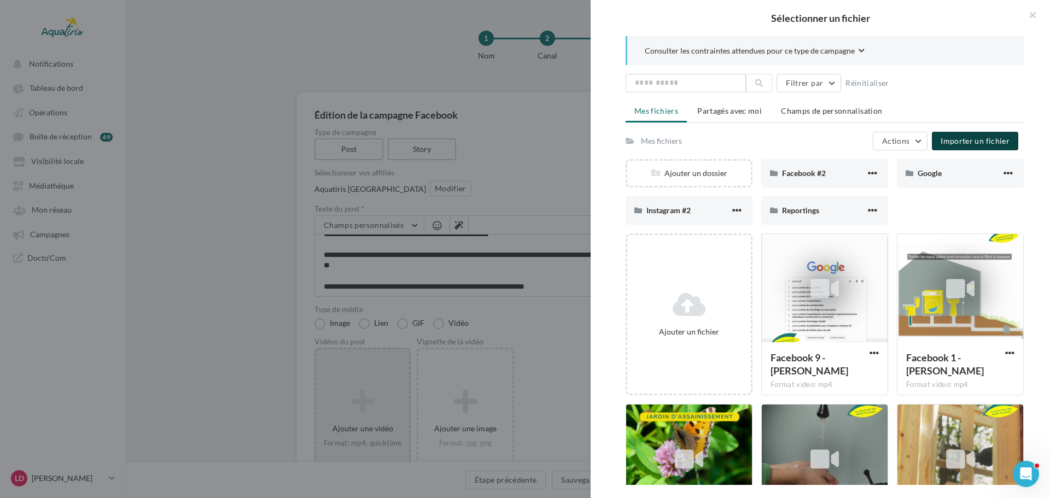
click at [986, 135] on button "Importer un fichier" at bounding box center [975, 141] width 86 height 19
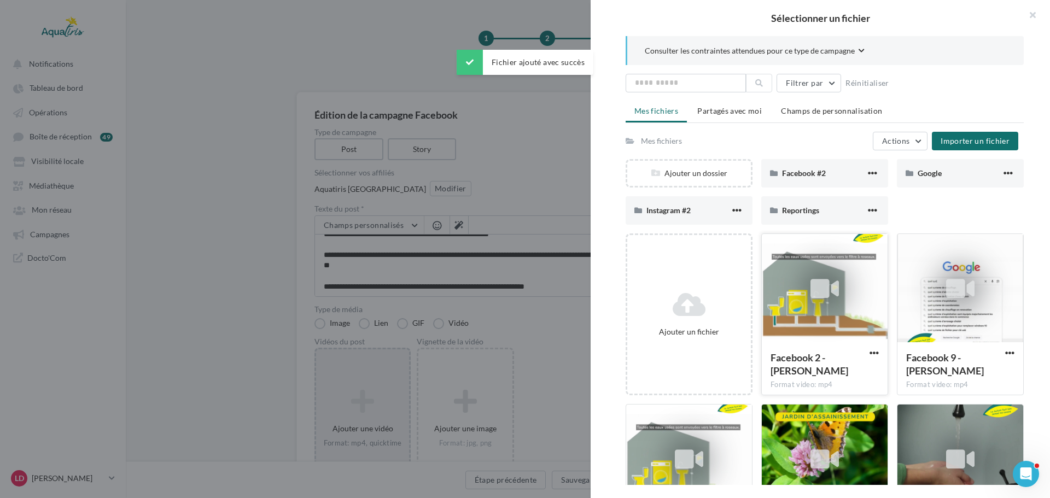
click at [847, 286] on div at bounding box center [825, 288] width 126 height 109
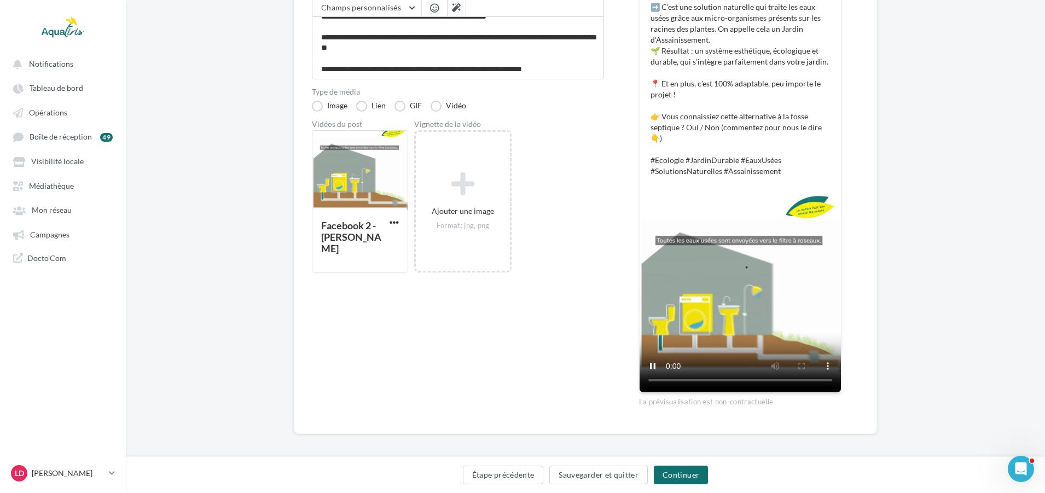
scroll to position [219, 0]
drag, startPoint x: 695, startPoint y: 466, endPoint x: 701, endPoint y: 461, distance: 8.1
click at [695, 466] on button "Continuer" at bounding box center [681, 475] width 54 height 19
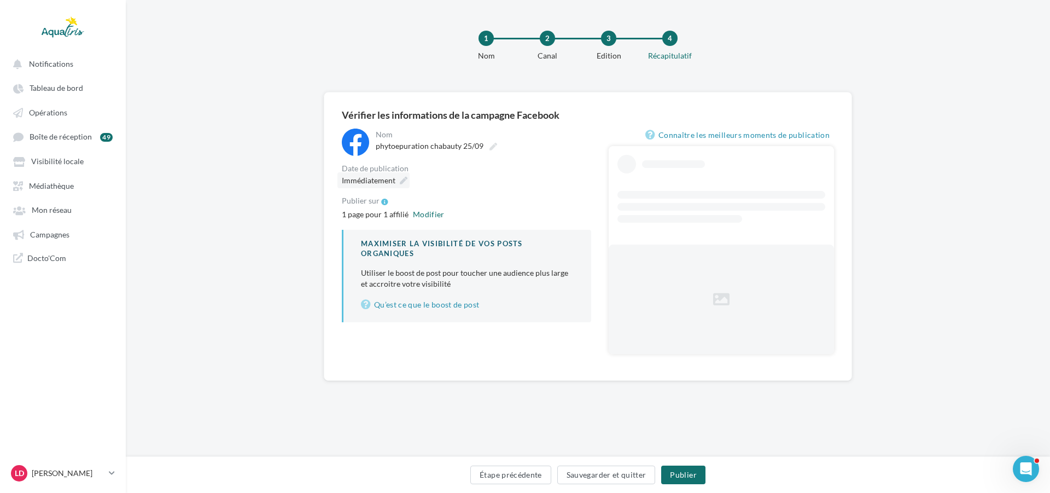
click at [378, 179] on span "Immédiatement" at bounding box center [369, 180] width 54 height 9
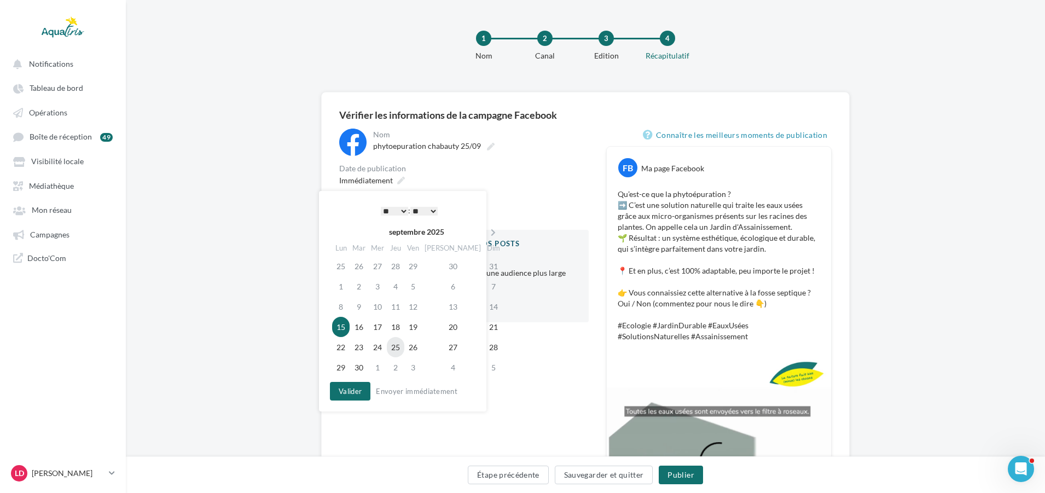
click at [400, 350] on td "25" at bounding box center [396, 347] width 18 height 20
click at [395, 207] on select "* * * * * * * * * * ** ** ** ** ** ** ** ** ** ** ** ** ** **" at bounding box center [391, 211] width 27 height 9
click at [353, 388] on button "Valider" at bounding box center [347, 391] width 40 height 19
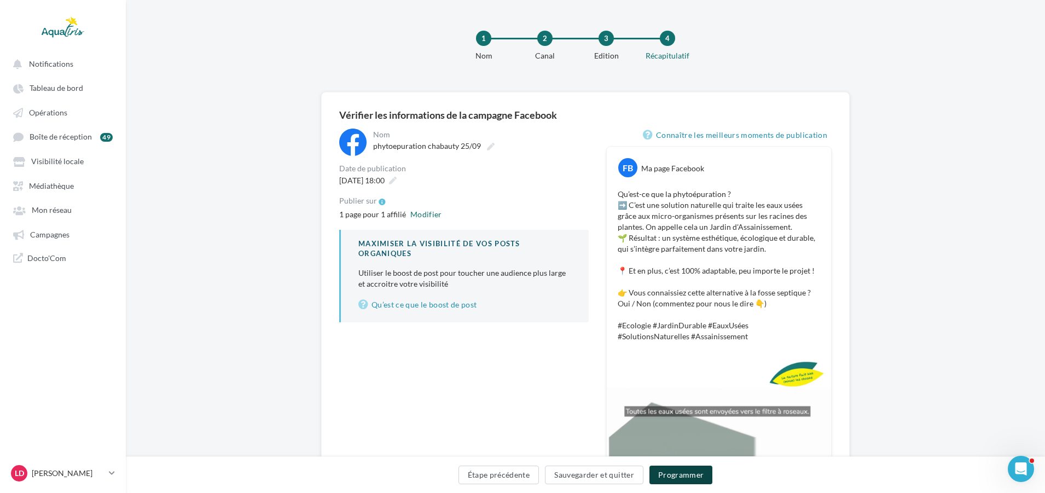
click at [681, 480] on button "Programmer" at bounding box center [680, 475] width 63 height 19
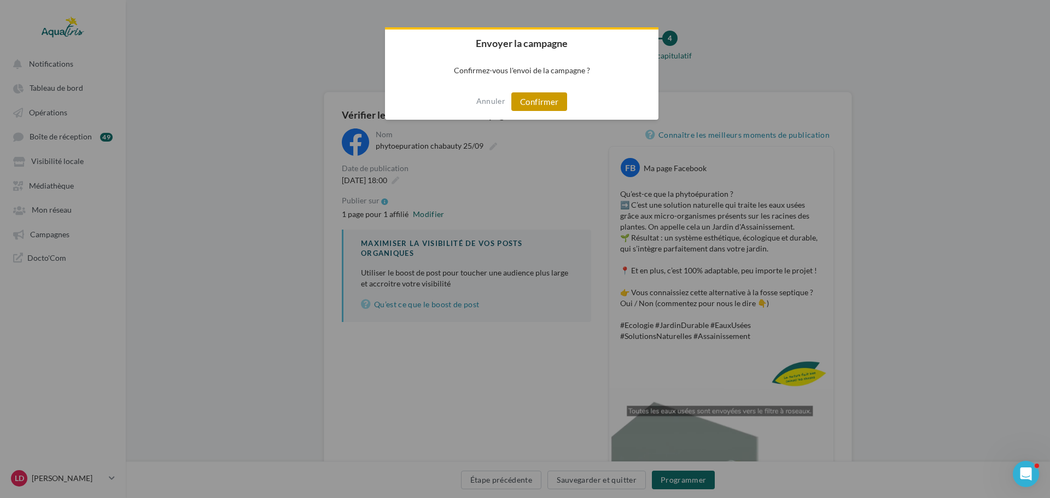
click at [537, 108] on button "Confirmer" at bounding box center [540, 101] width 56 height 19
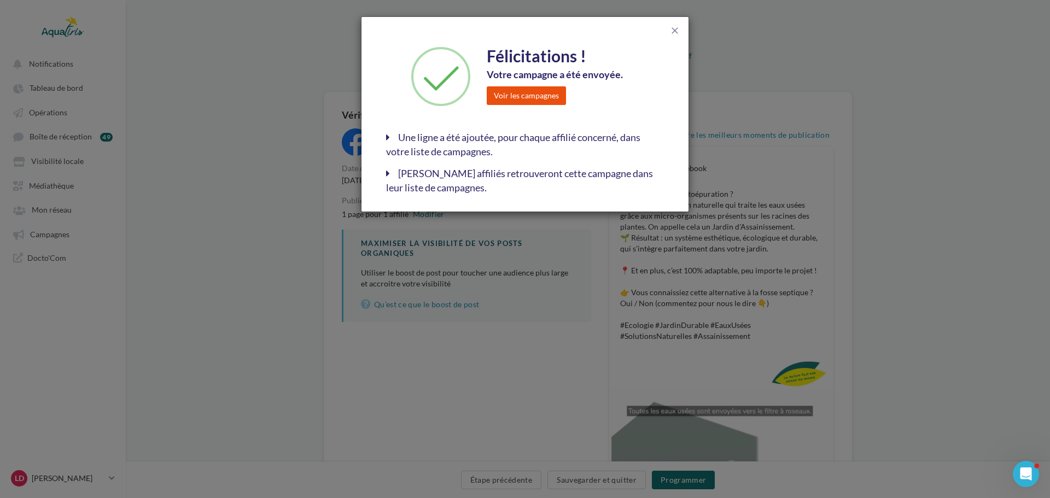
click at [550, 96] on button "Voir les campagnes" at bounding box center [526, 95] width 79 height 19
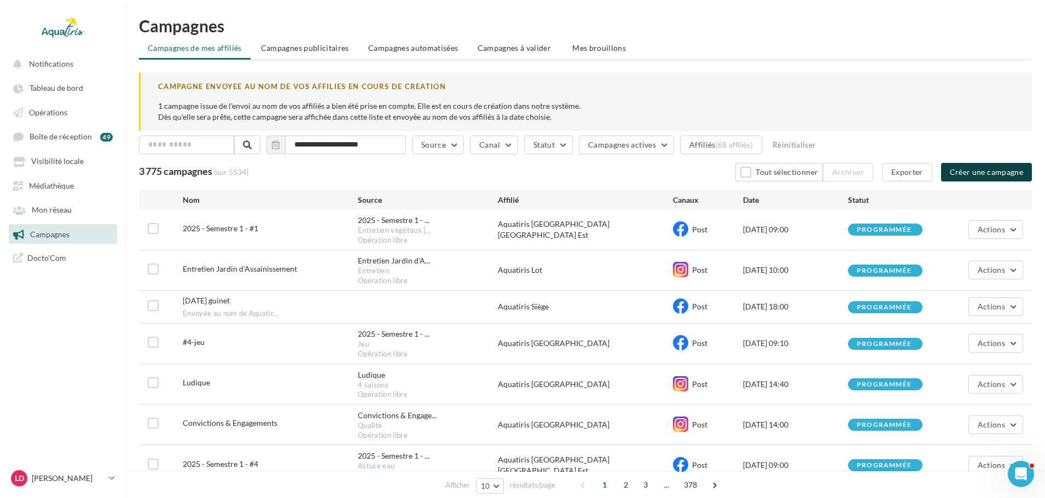
click at [966, 179] on button "Créer une campagne" at bounding box center [986, 172] width 91 height 19
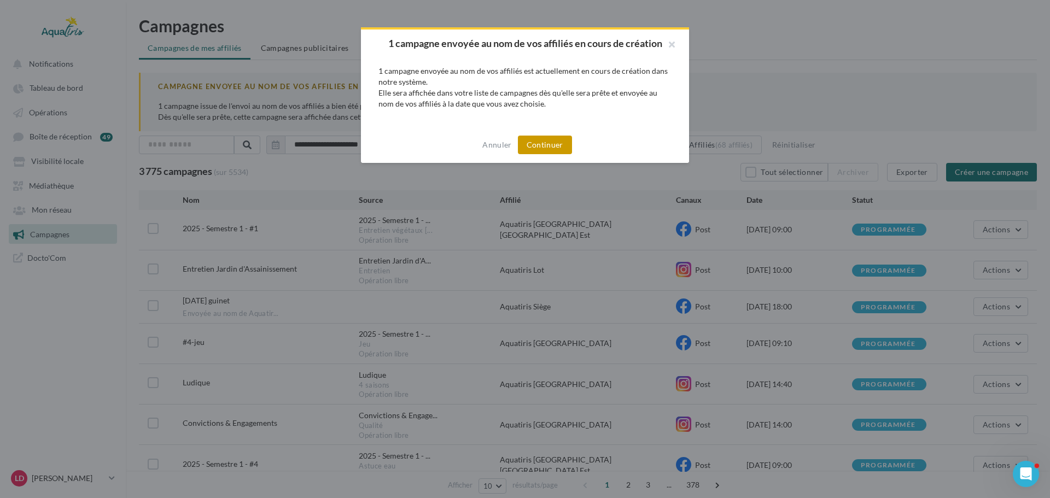
click at [535, 144] on button "Continuer" at bounding box center [545, 145] width 54 height 19
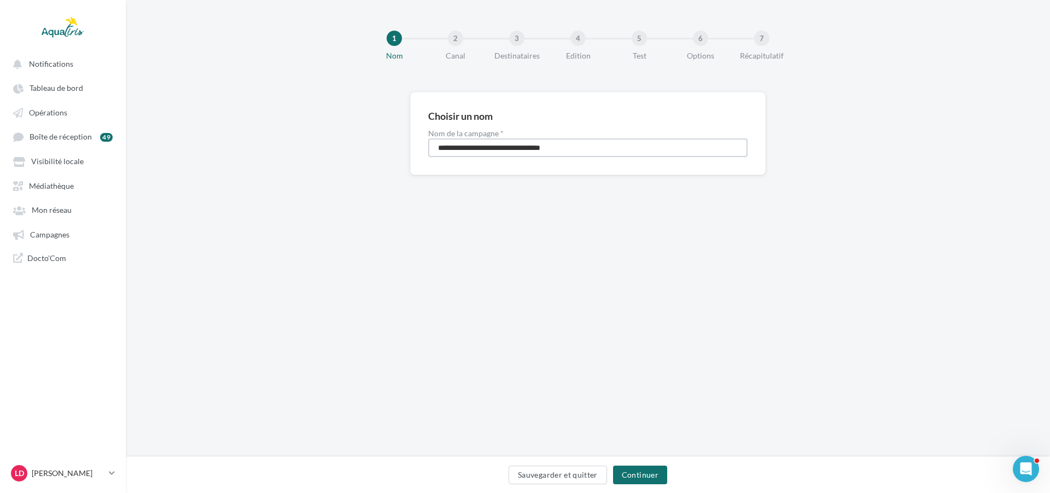
drag, startPoint x: 392, startPoint y: 160, endPoint x: 212, endPoint y: 163, distance: 180.0
click at [212, 163] on div "**********" at bounding box center [588, 151] width 925 height 118
type input "**********"
click at [632, 465] on div "Sauvegarder et quitter Continuer" at bounding box center [588, 474] width 925 height 37
click at [774, 417] on div "**********" at bounding box center [588, 228] width 925 height 457
